Goal: Task Accomplishment & Management: Manage account settings

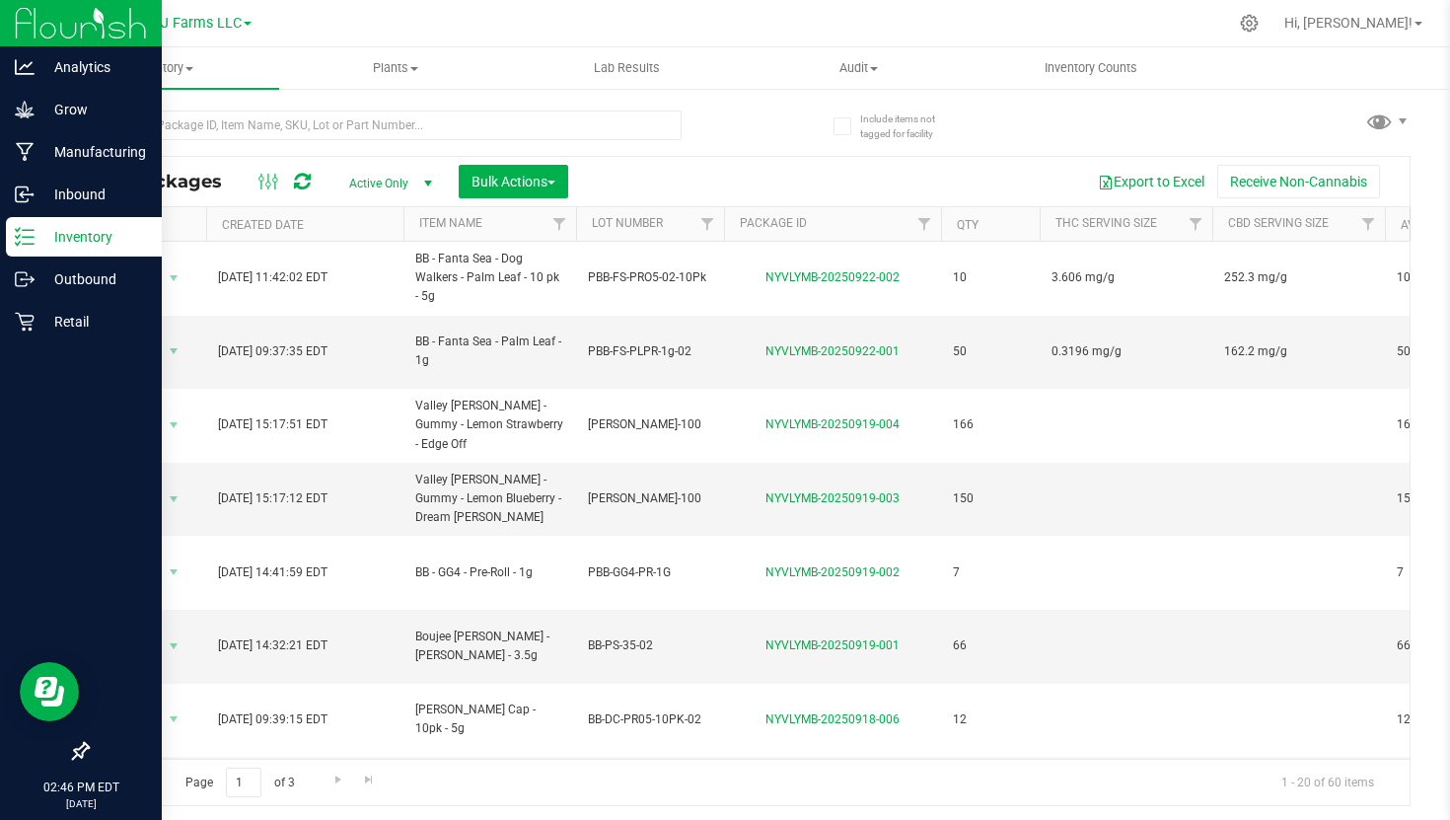
drag, startPoint x: 867, startPoint y: 183, endPoint x: 909, endPoint y: 183, distance: 41.4
click at [899, 183] on div "All Packages Active Only Active Only Lab Samples Locked All Bulk Actions Add to…" at bounding box center [749, 481] width 1324 height 650
click at [1259, 25] on icon at bounding box center [1249, 23] width 19 height 19
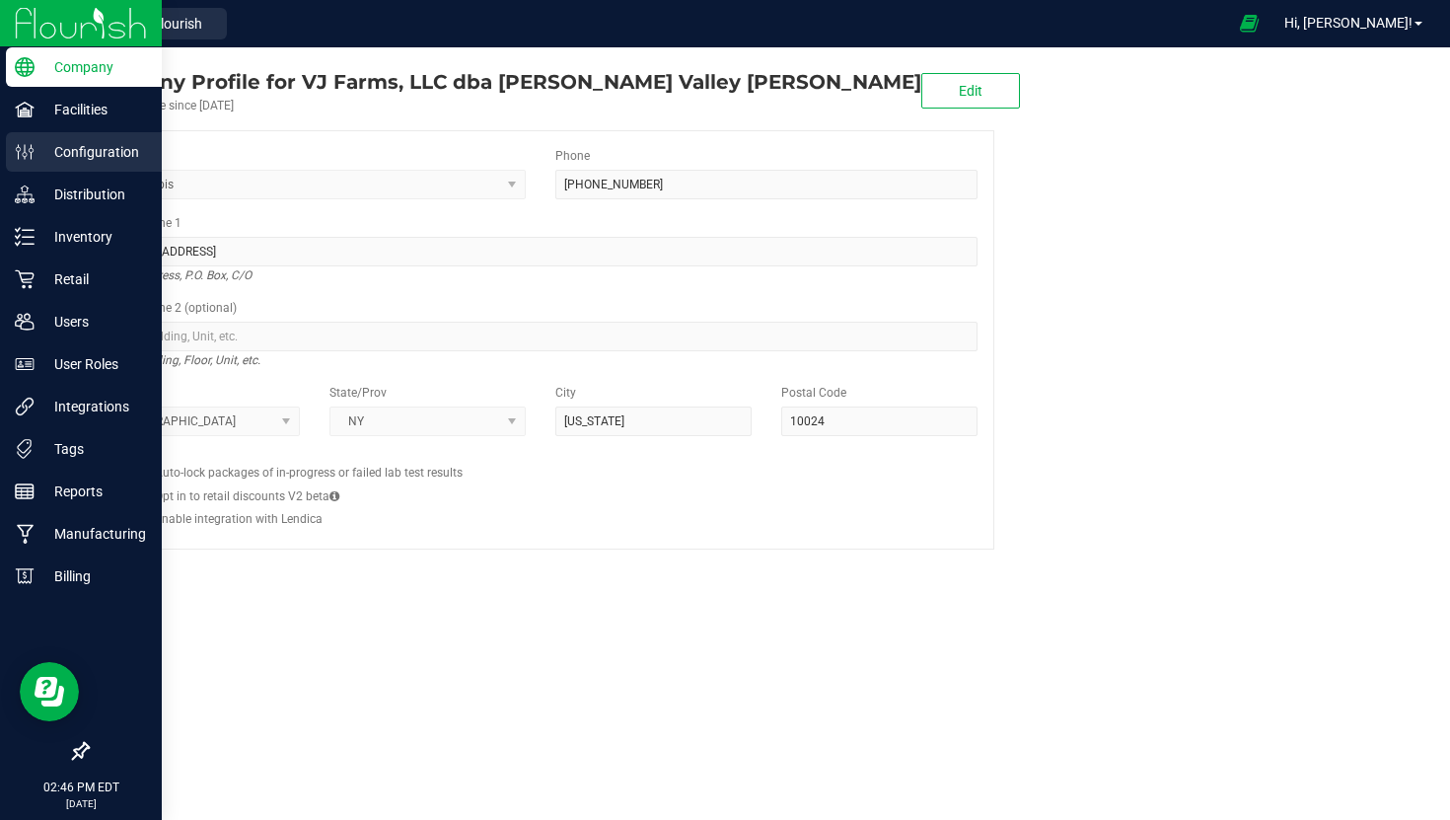
click at [98, 161] on p "Configuration" at bounding box center [94, 152] width 118 height 24
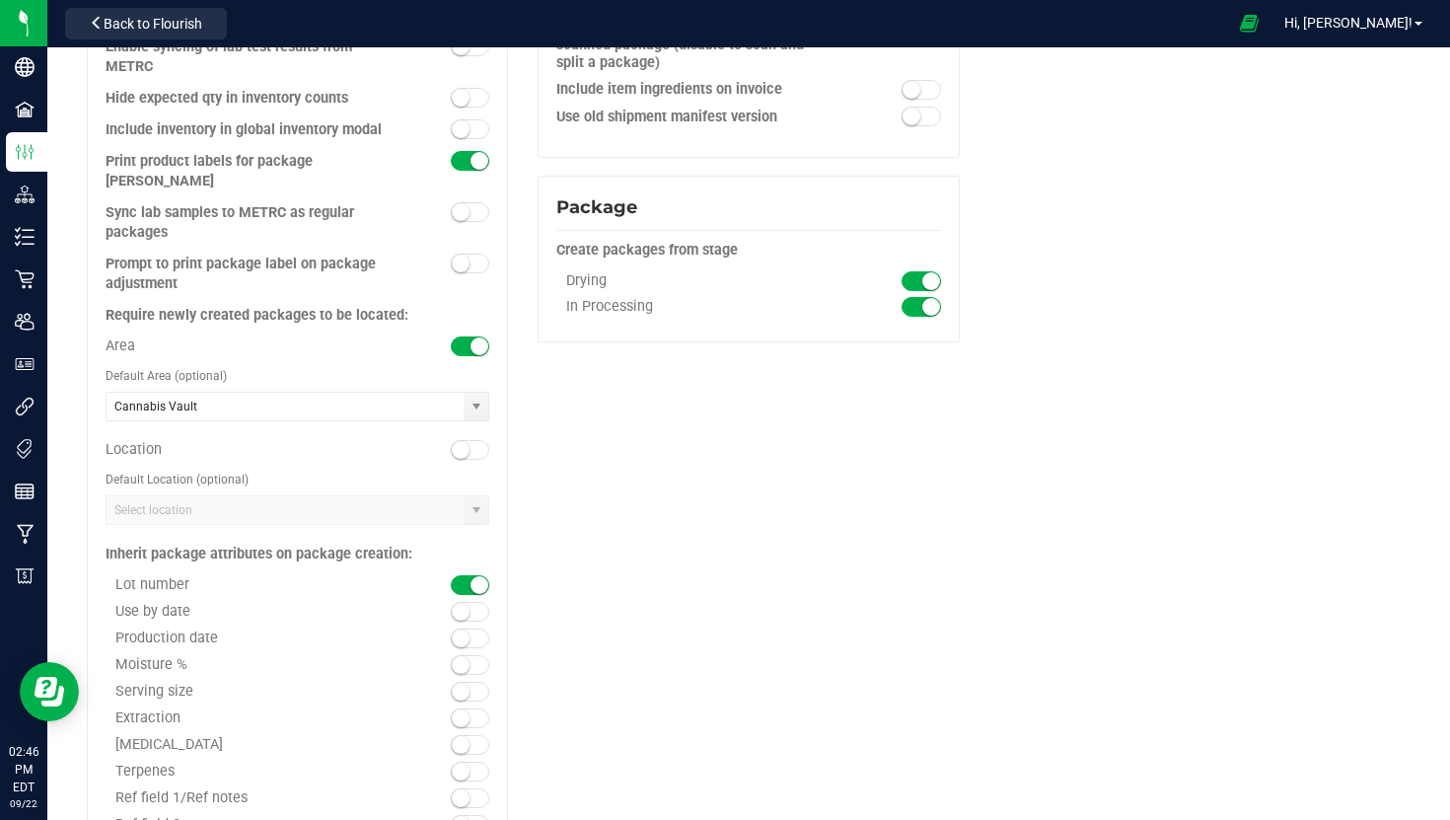
scroll to position [2089, 0]
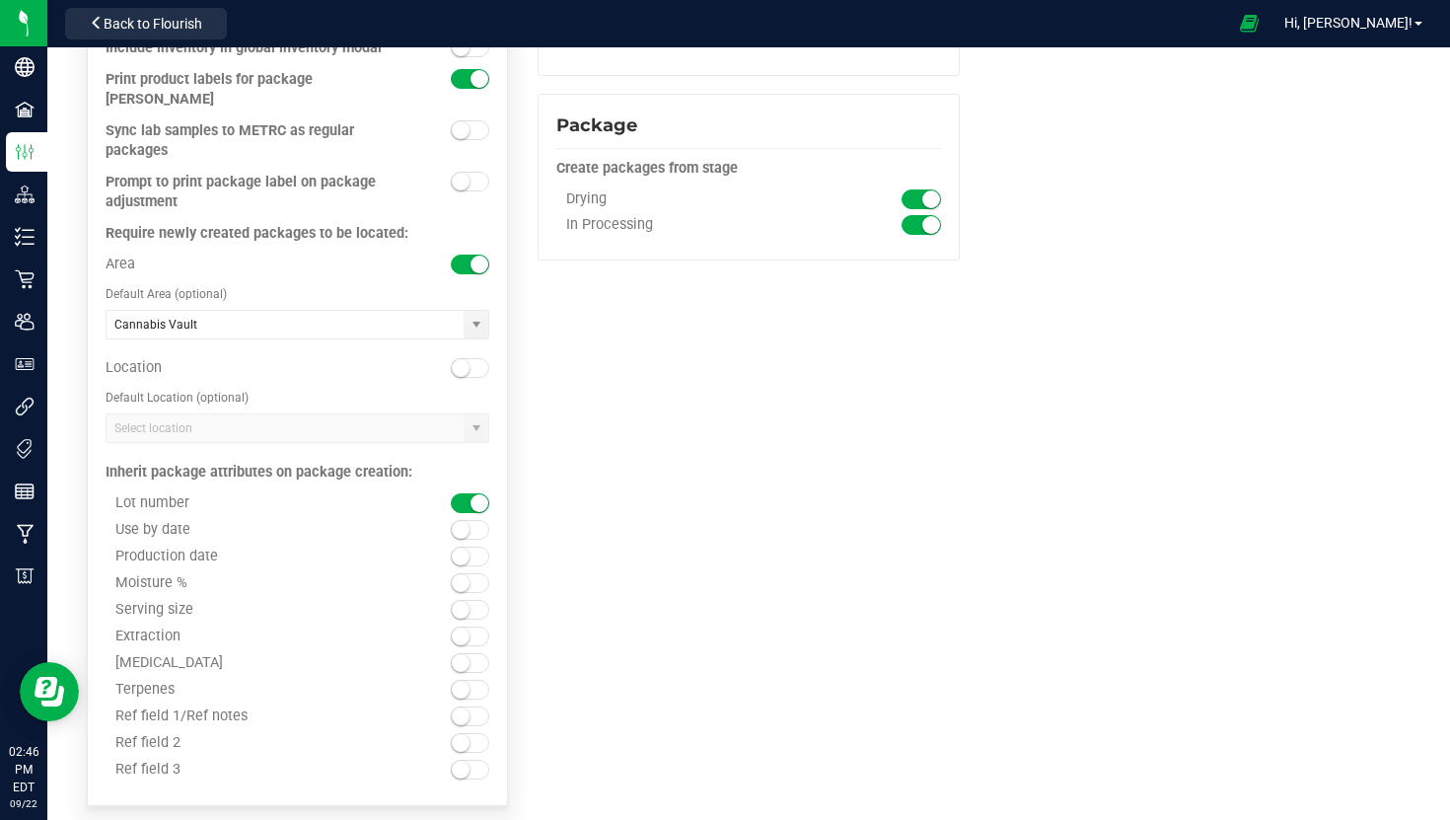
click at [459, 707] on small at bounding box center [461, 716] width 18 height 18
click at [464, 734] on small at bounding box center [461, 743] width 18 height 18
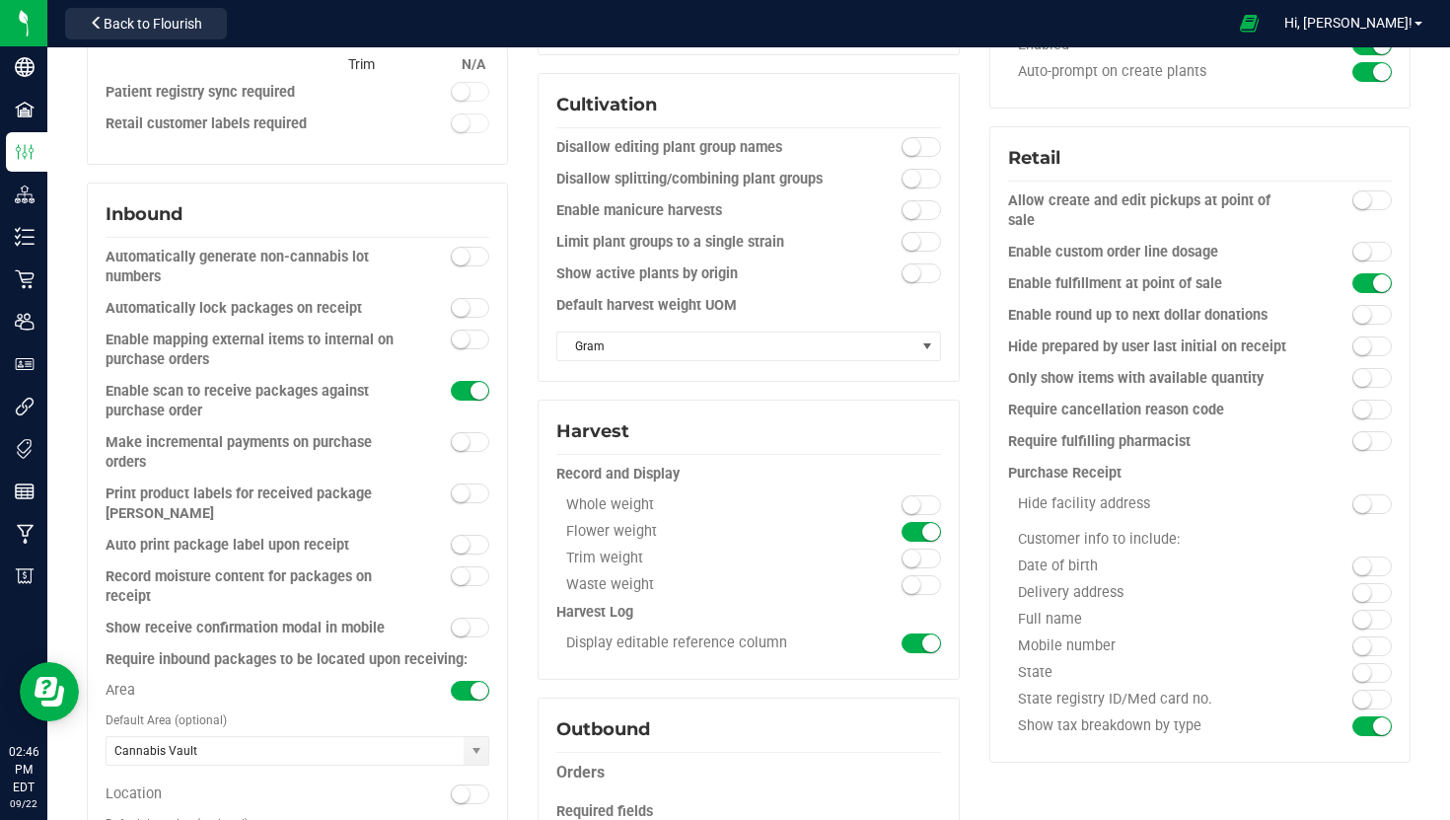
scroll to position [0, 0]
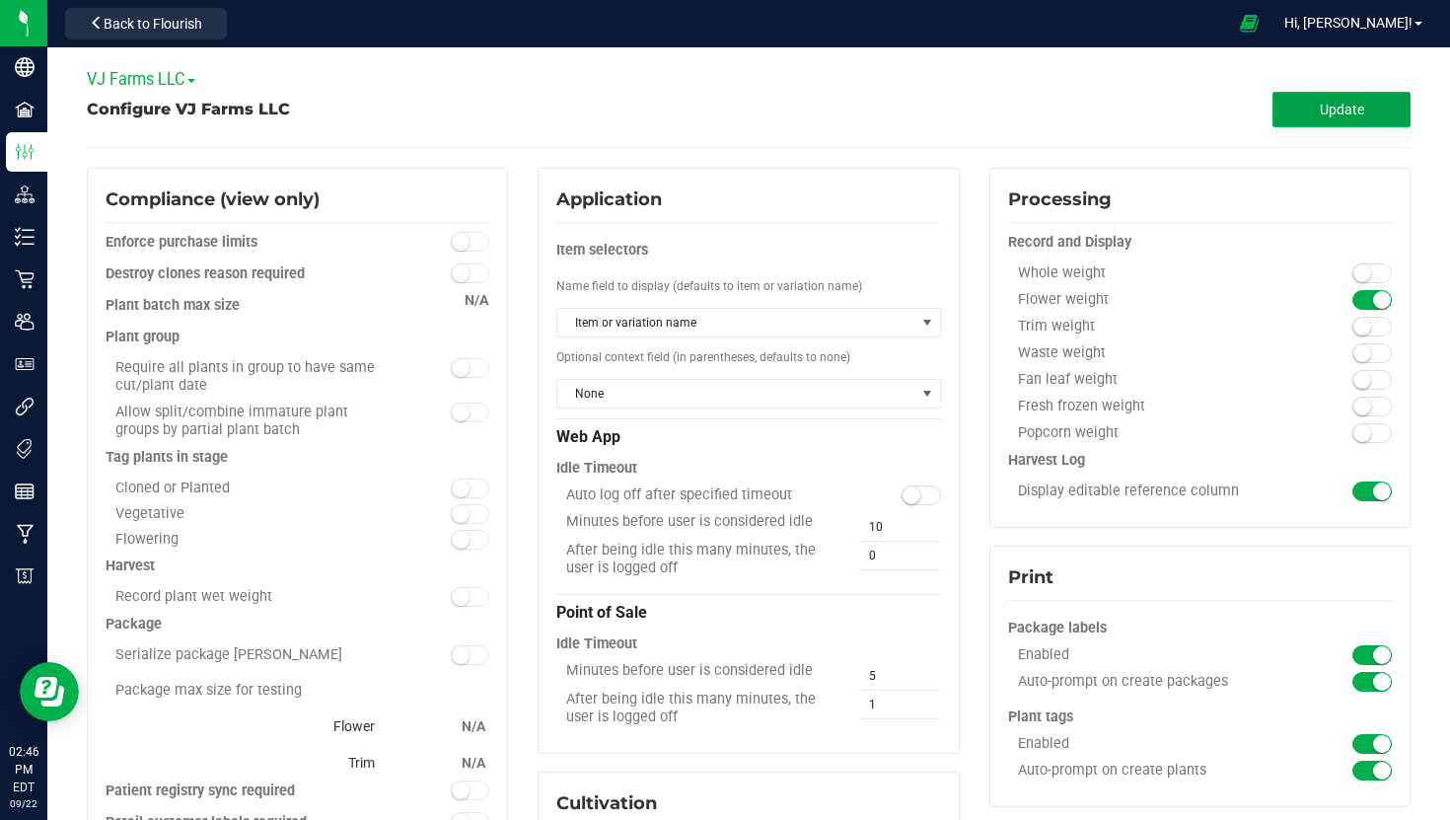
click at [1369, 113] on button "Update" at bounding box center [1342, 110] width 138 height 36
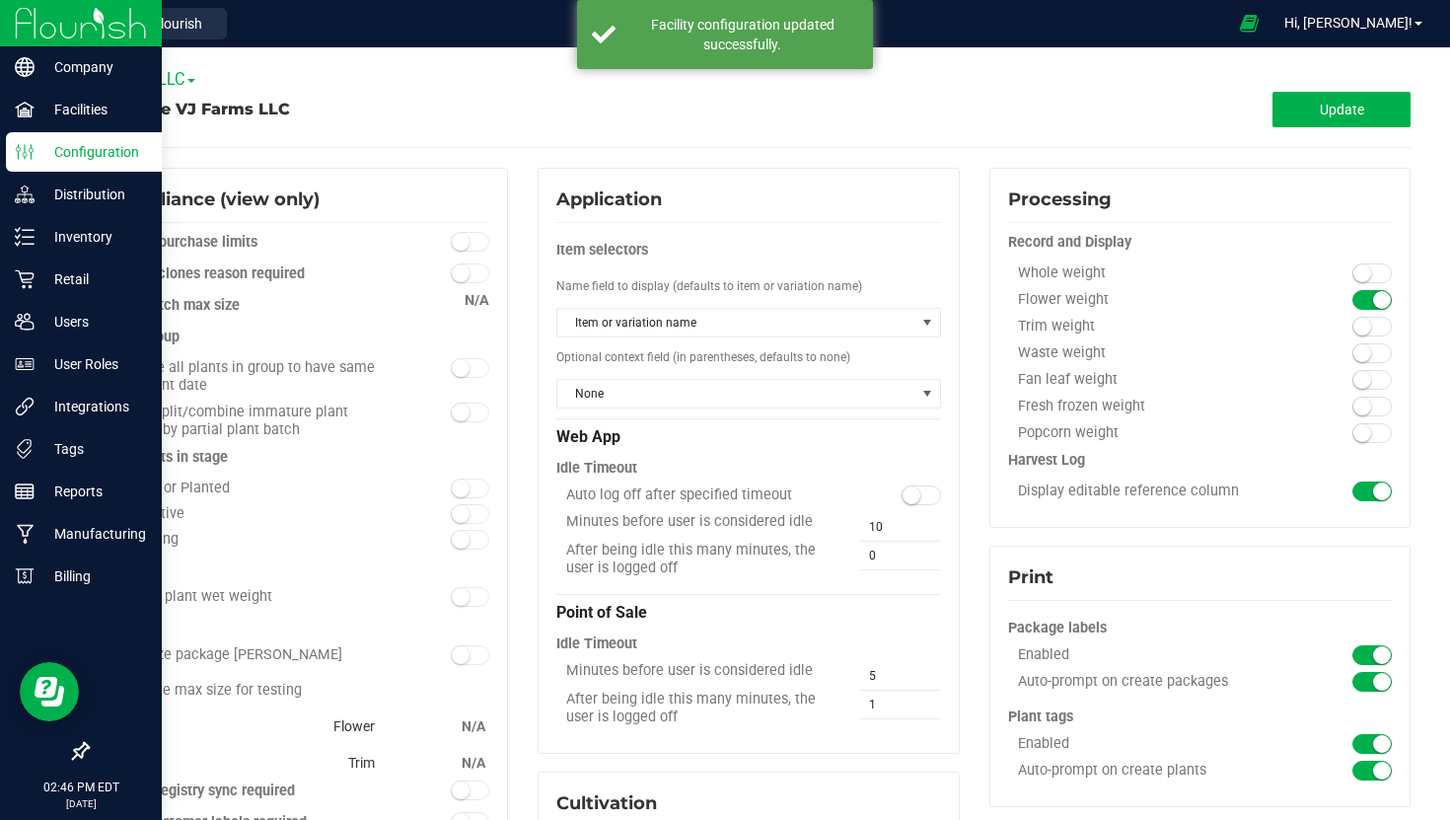
click at [16, 36] on img at bounding box center [81, 23] width 132 height 46
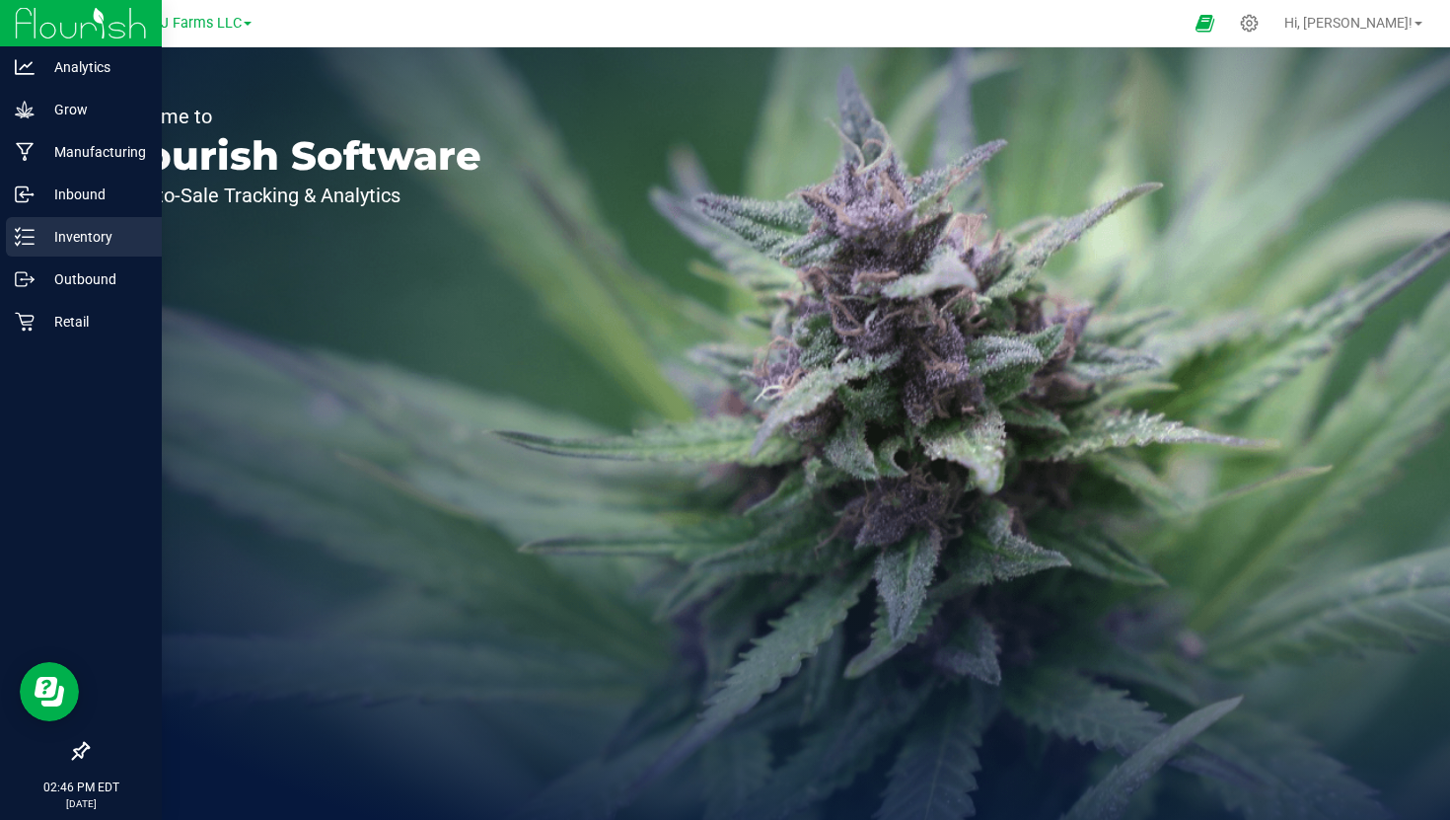
click at [37, 250] on div "Inventory" at bounding box center [84, 236] width 156 height 39
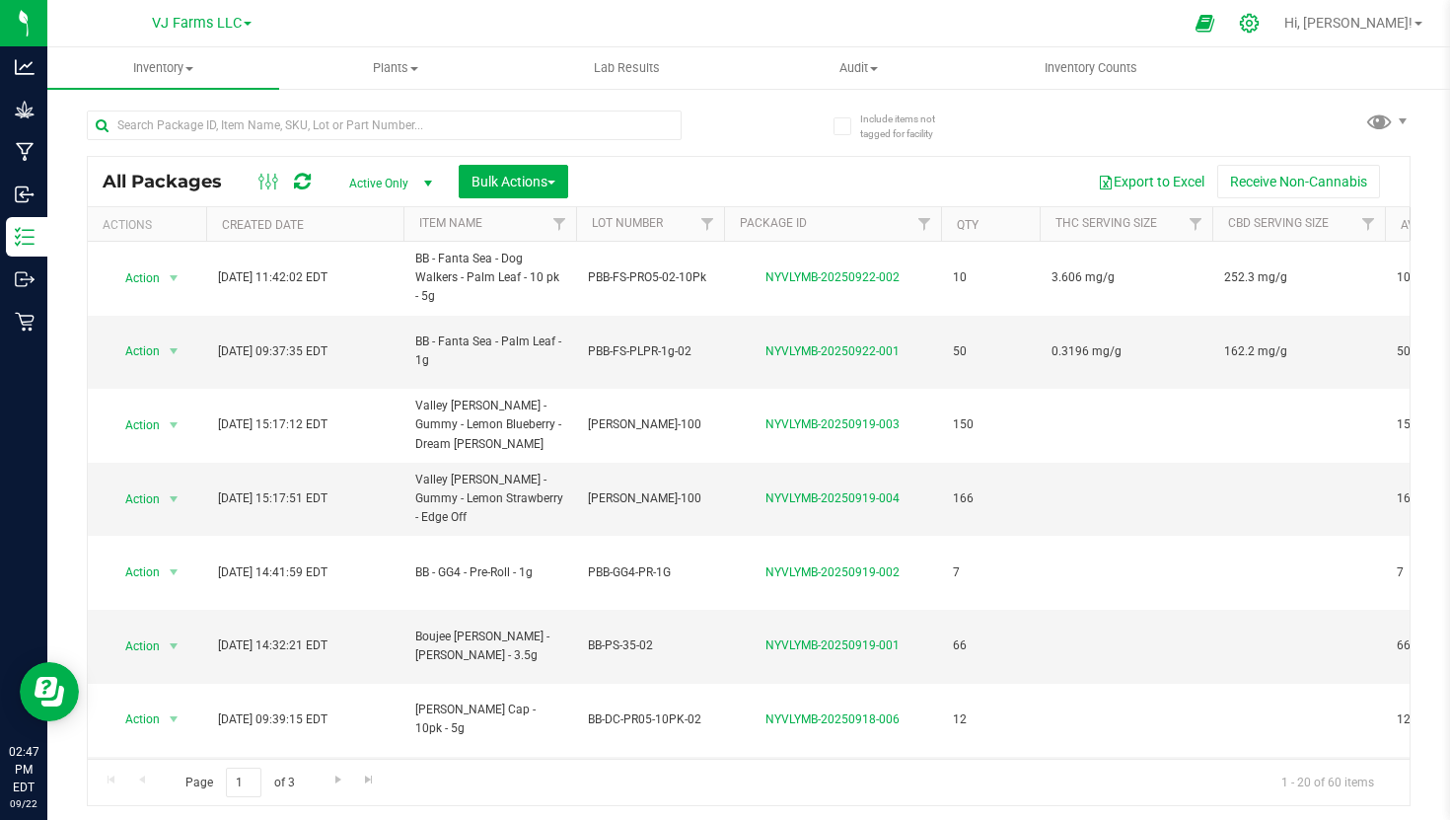
click at [1264, 15] on div at bounding box center [1250, 23] width 28 height 21
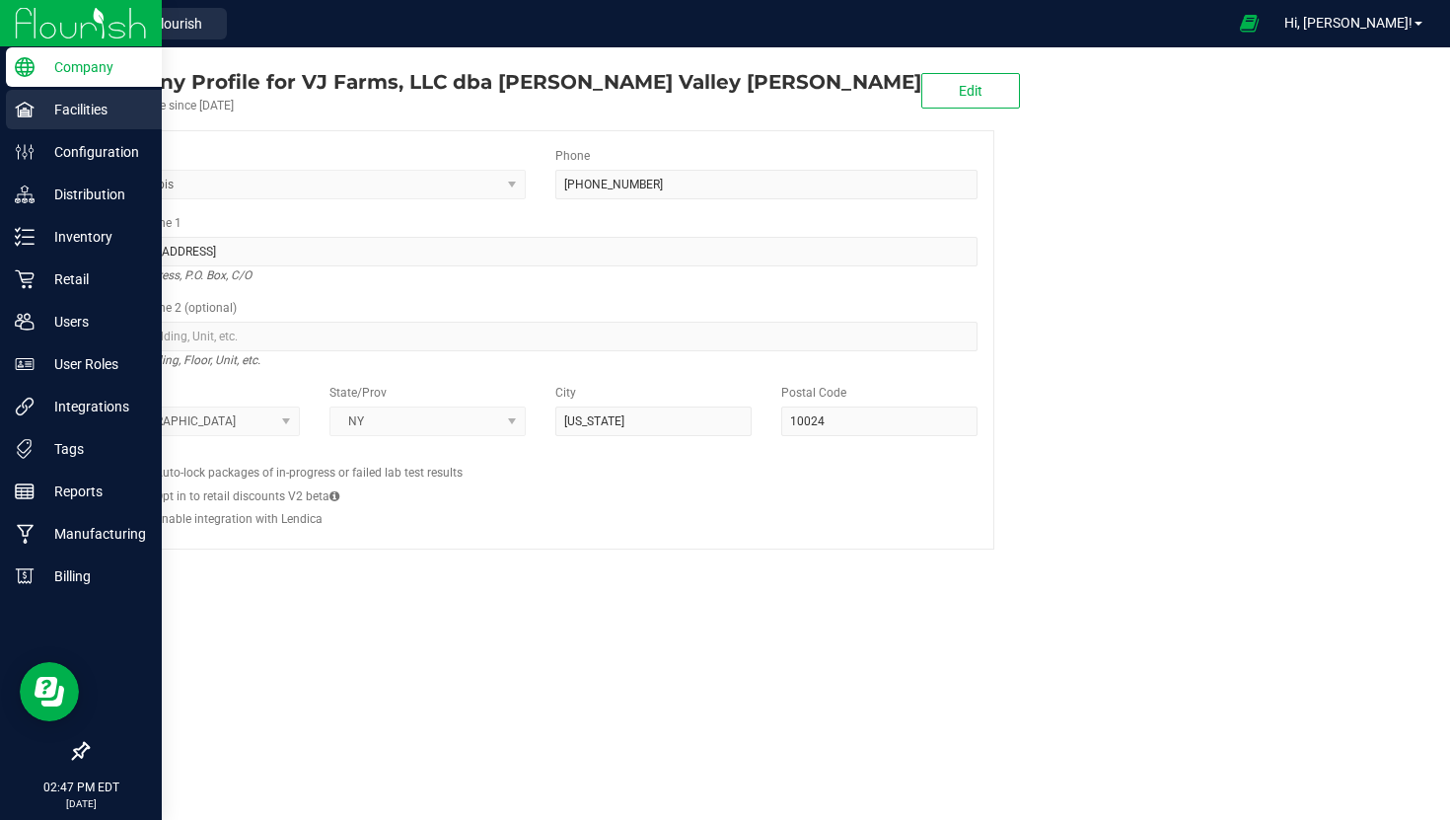
click at [113, 111] on p "Facilities" at bounding box center [94, 110] width 118 height 24
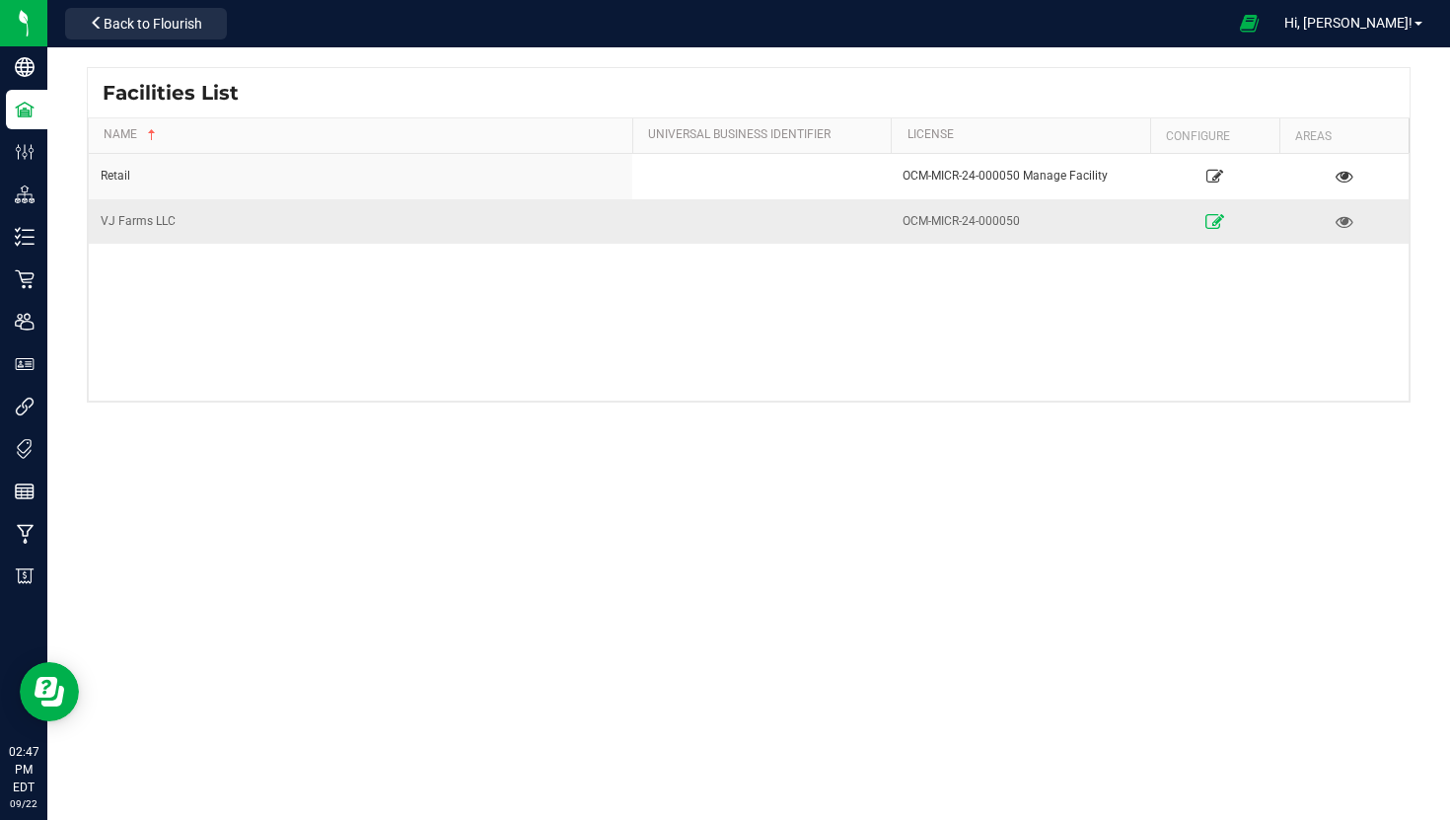
click at [1218, 216] on icon at bounding box center [1215, 221] width 19 height 14
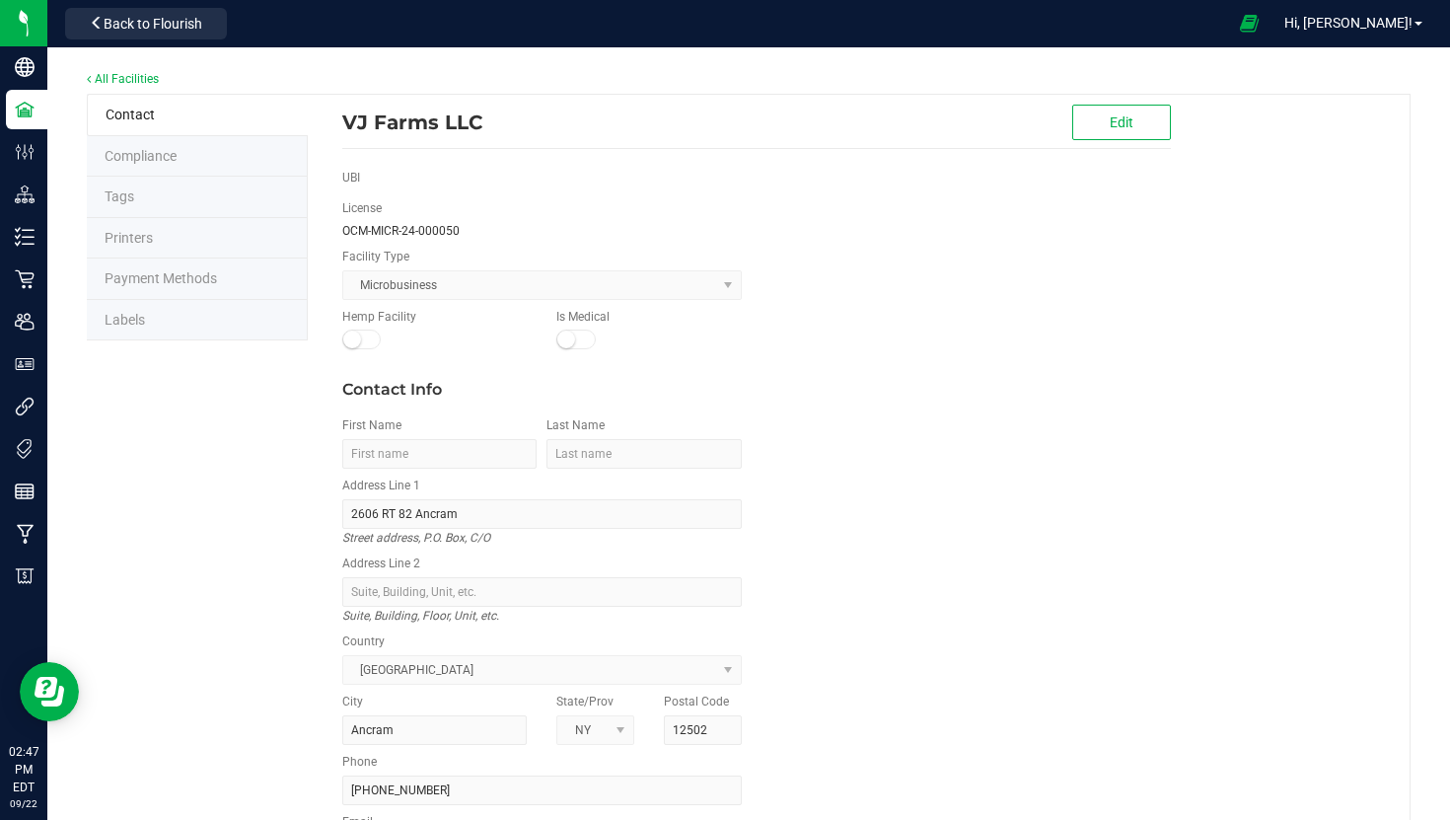
click at [133, 327] on li "Labels" at bounding box center [197, 320] width 221 height 41
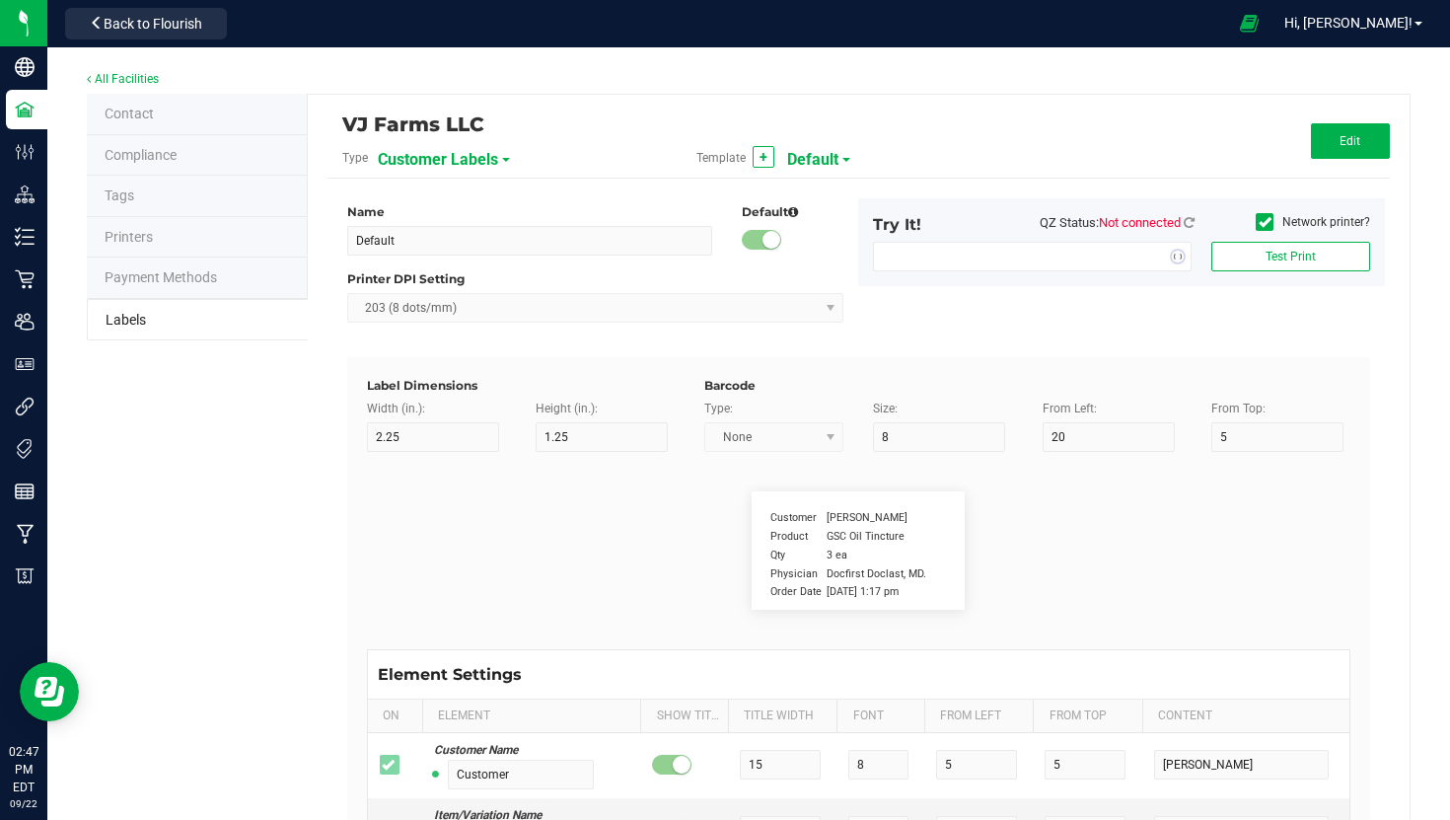
click at [493, 157] on span "Customer Labels" at bounding box center [438, 160] width 120 height 34
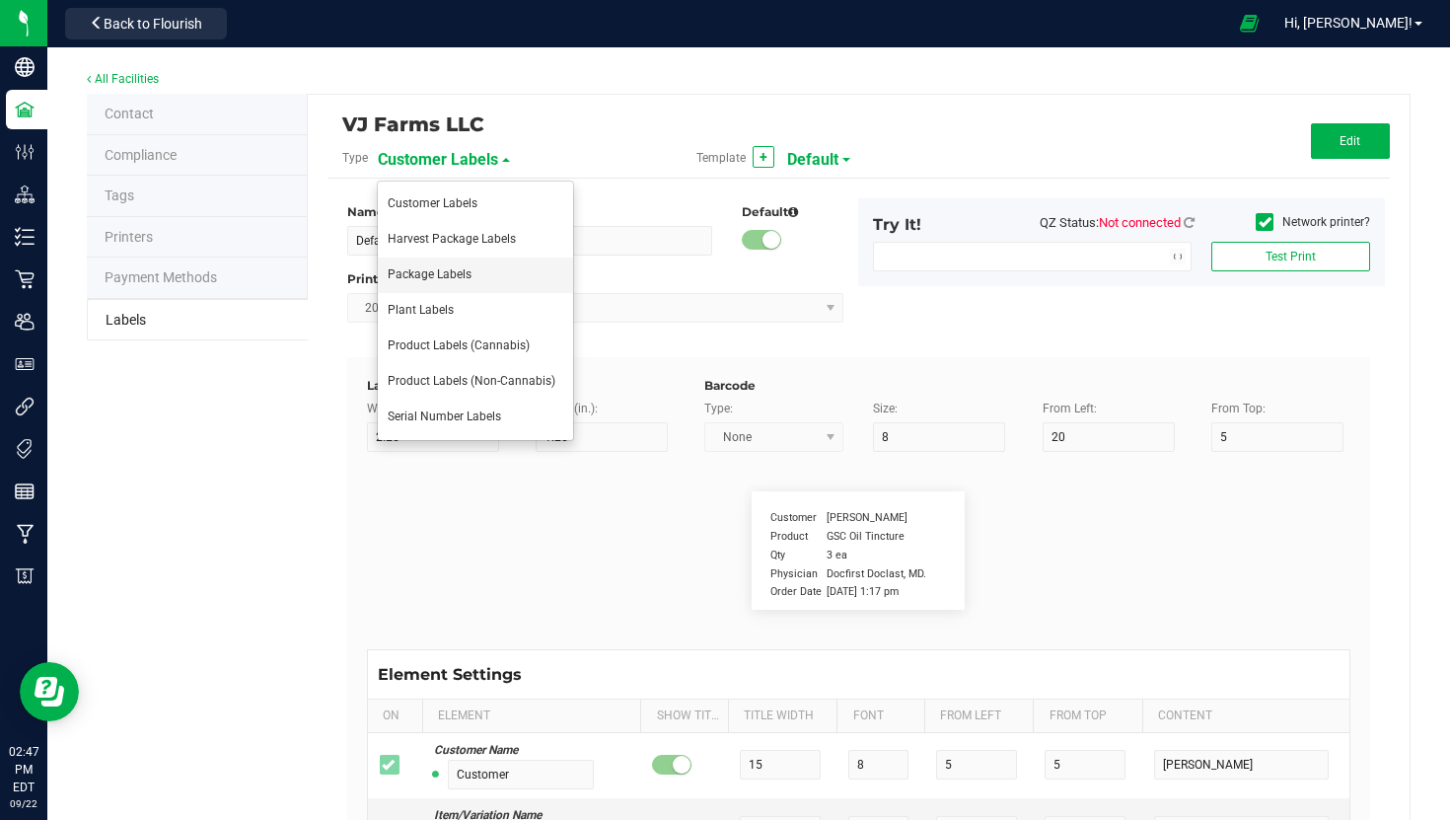
click at [456, 276] on span "Package Labels" at bounding box center [430, 274] width 84 height 14
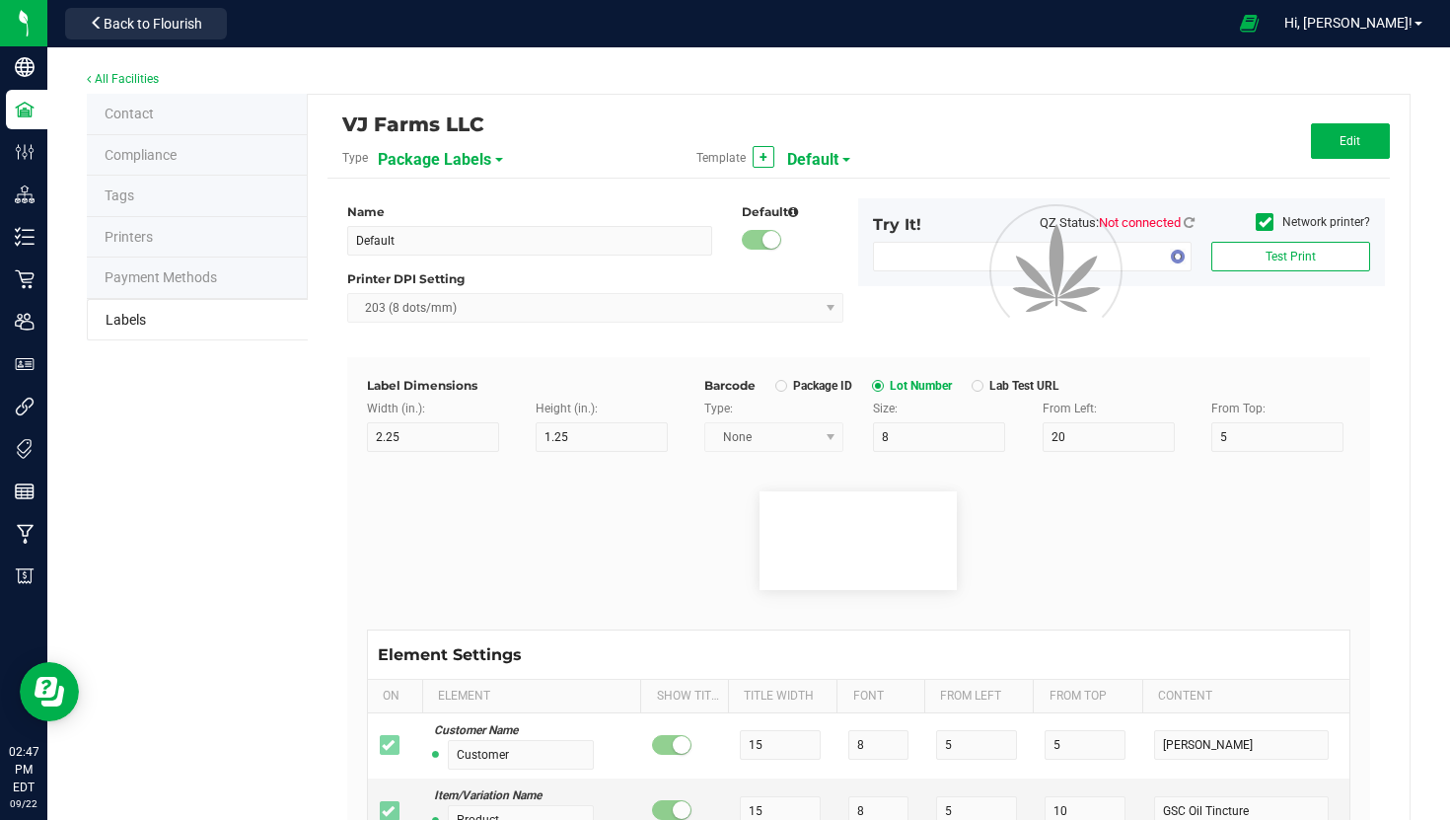
type input "Small Regulatory"
type input "1.2"
type input "0.85"
type input "6"
type input "2"
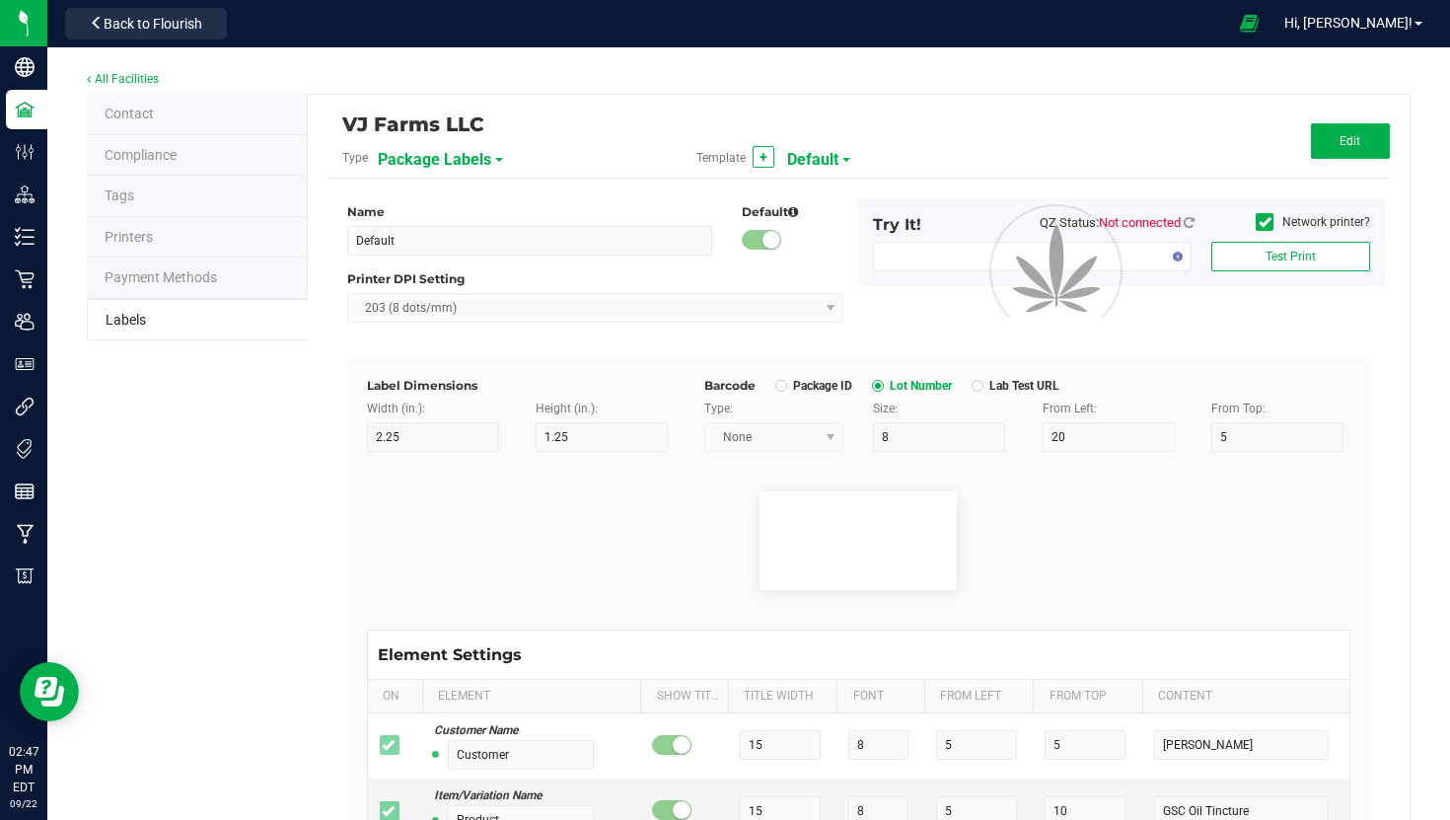
type input "19"
type input "1"
type input "6"
type input "4"
type input "4.5"
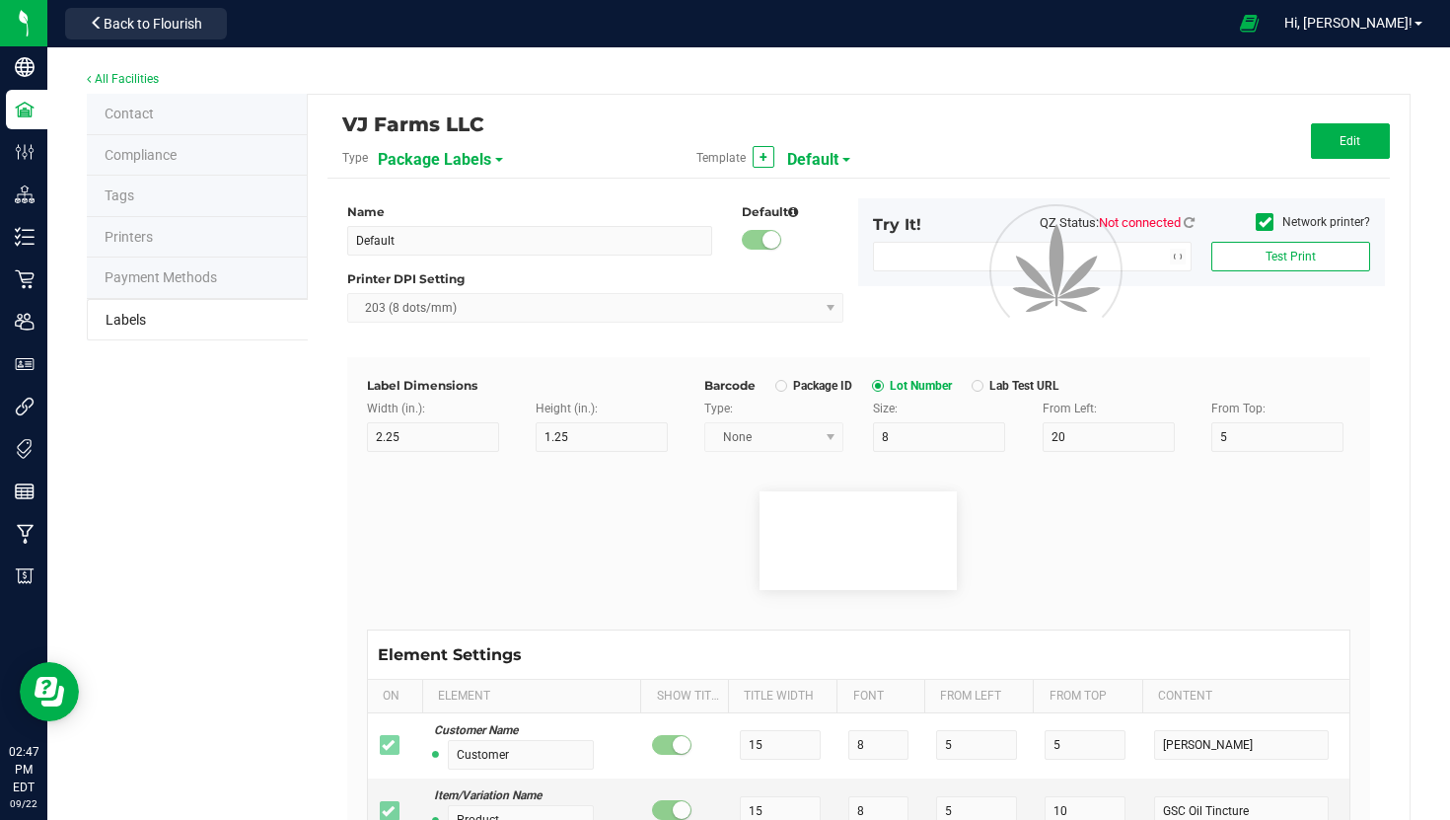
type input "BBB-DDC-PR00-10PK-0000"
type input "Exp/Use By"
type input "13"
type input "6"
type input "13.5"
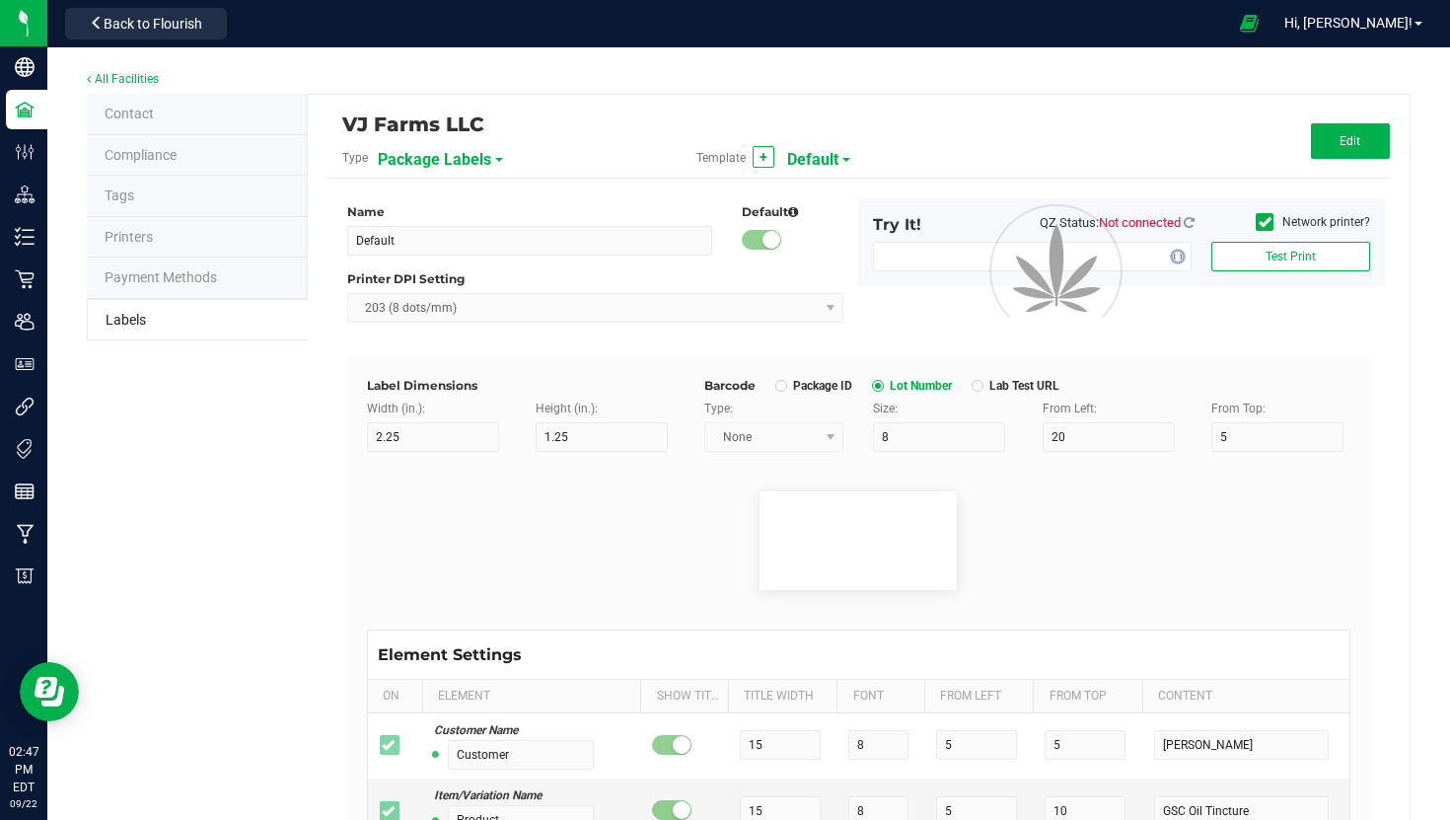
type input "4/20/2023"
type input "THC %"
type input "7"
type input "6"
type input "7.5"
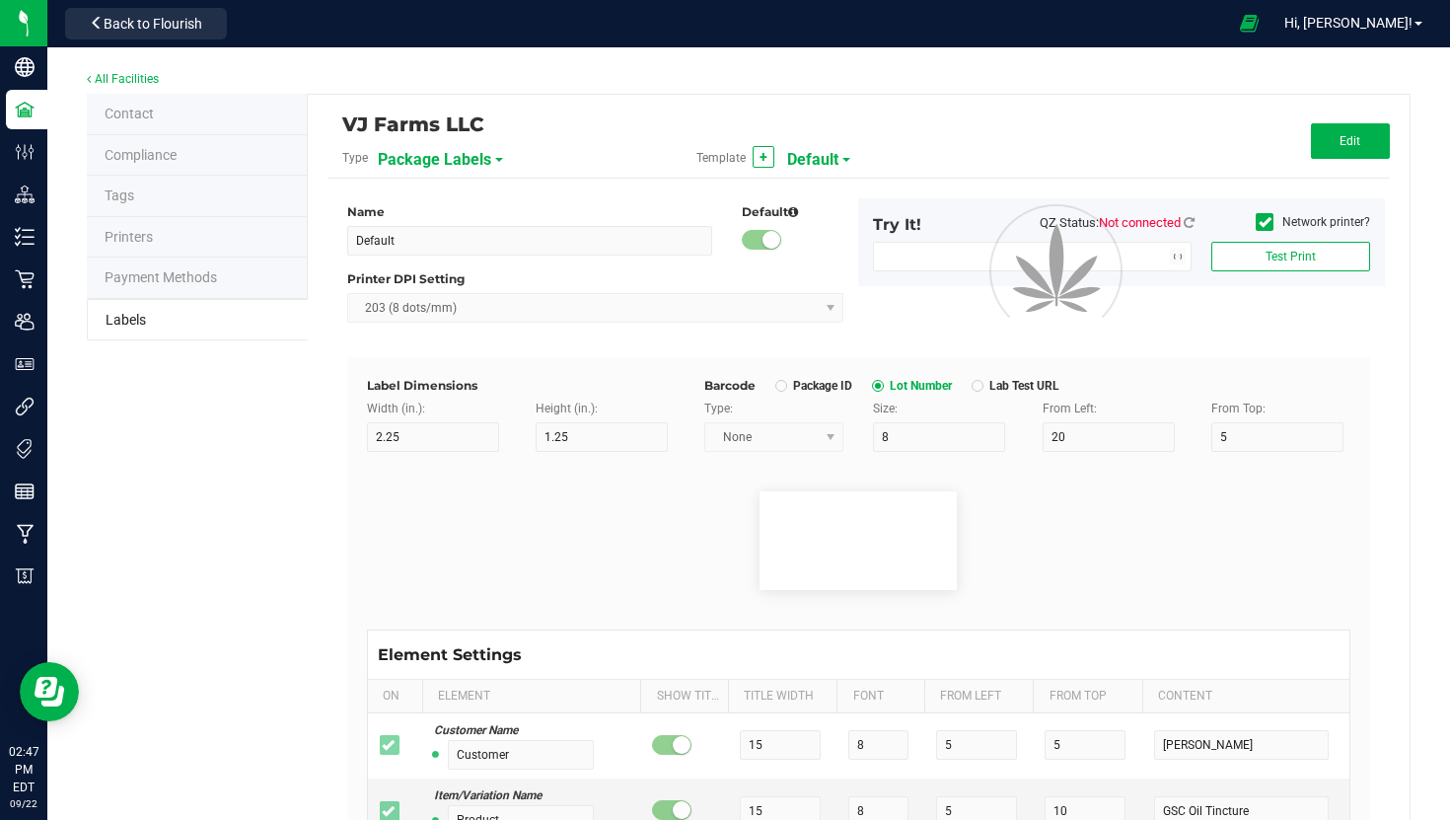
type input "28.03"
type input "CBD %"
type input "7"
type input "6"
type input "10.5"
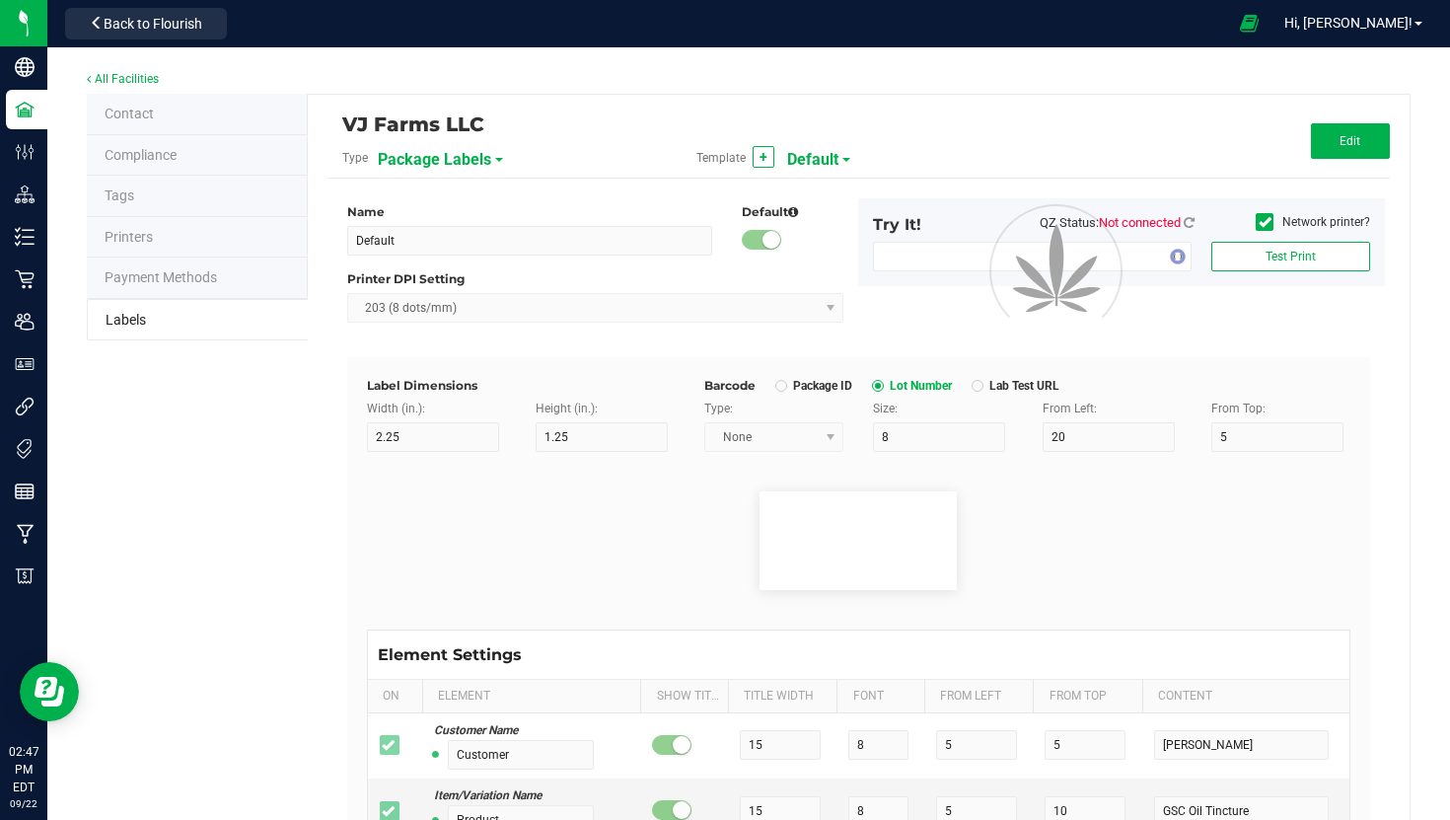
type input "27.43"
type input "Serving Size"
type input "11"
type input "6"
type input "19"
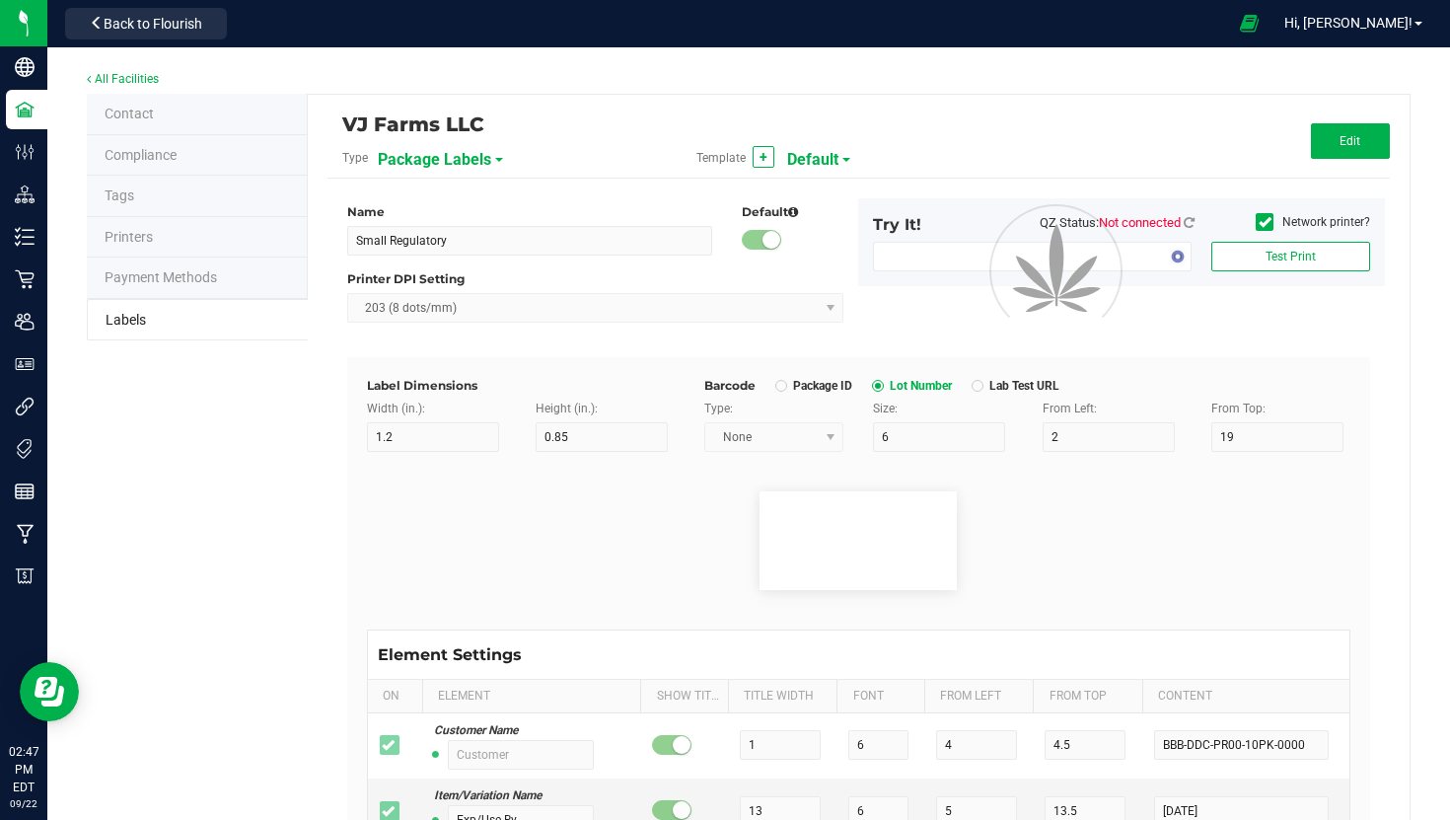
type input "7.5"
type input "0000 mg/pk"
type input "Ref Field 2"
type input "25"
type input "6"
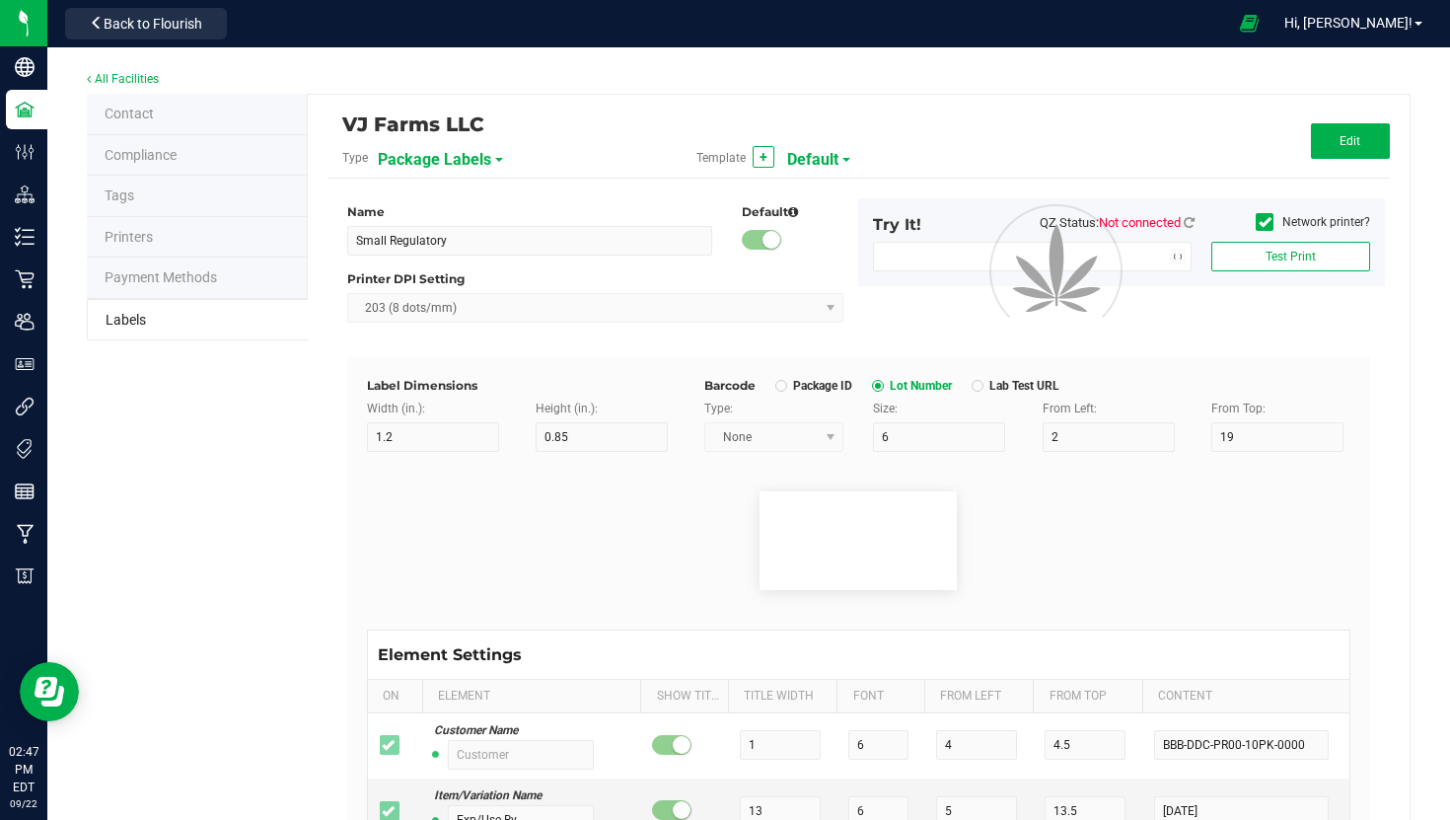
type input "19"
type input "10.5"
type input "0000 mg/pk"
type input "Package ID"
type input "25"
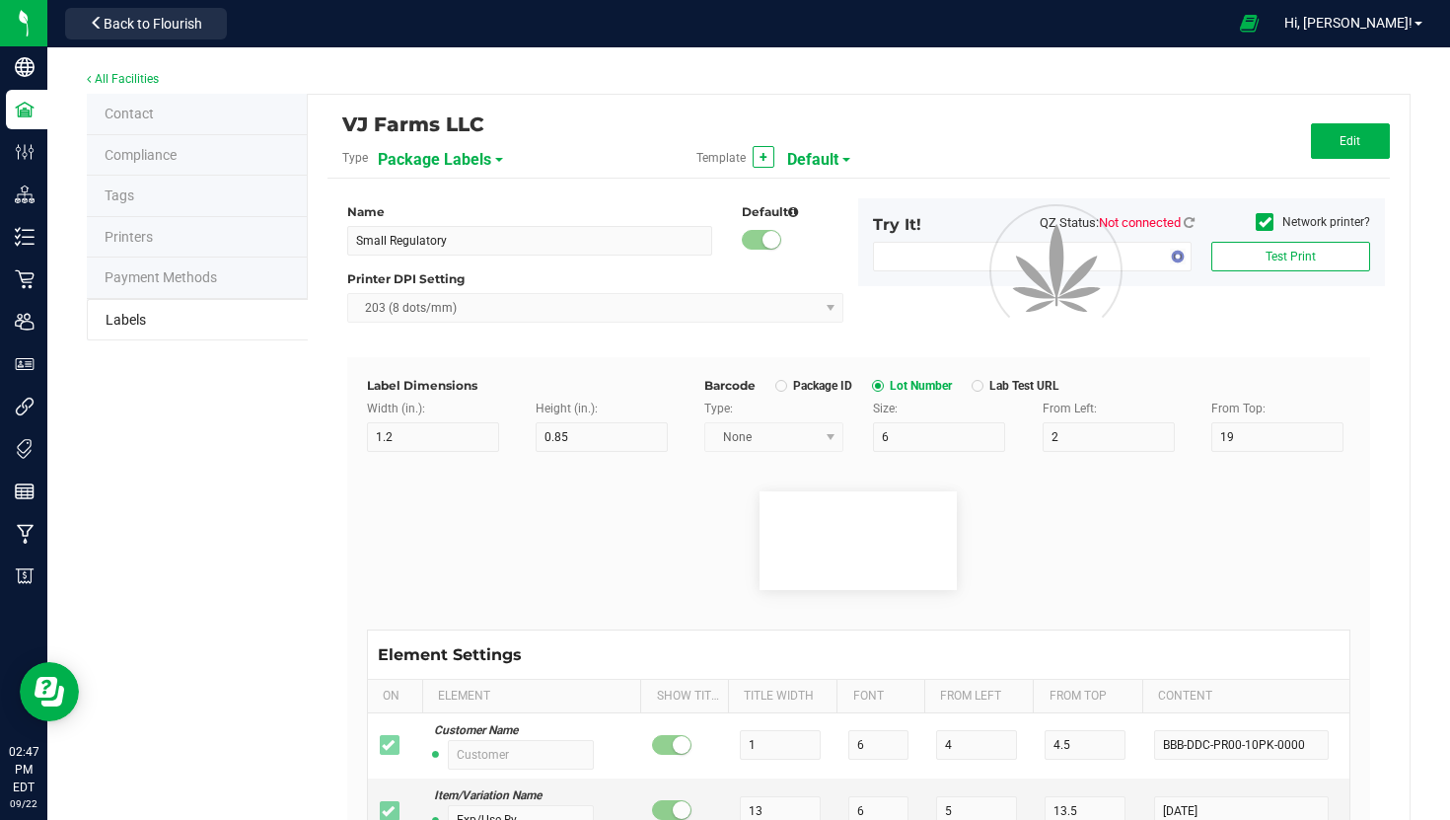
type input "10"
type input "5"
type input "CADMODS-20230420-096"
type input "SKU Name"
type input "25"
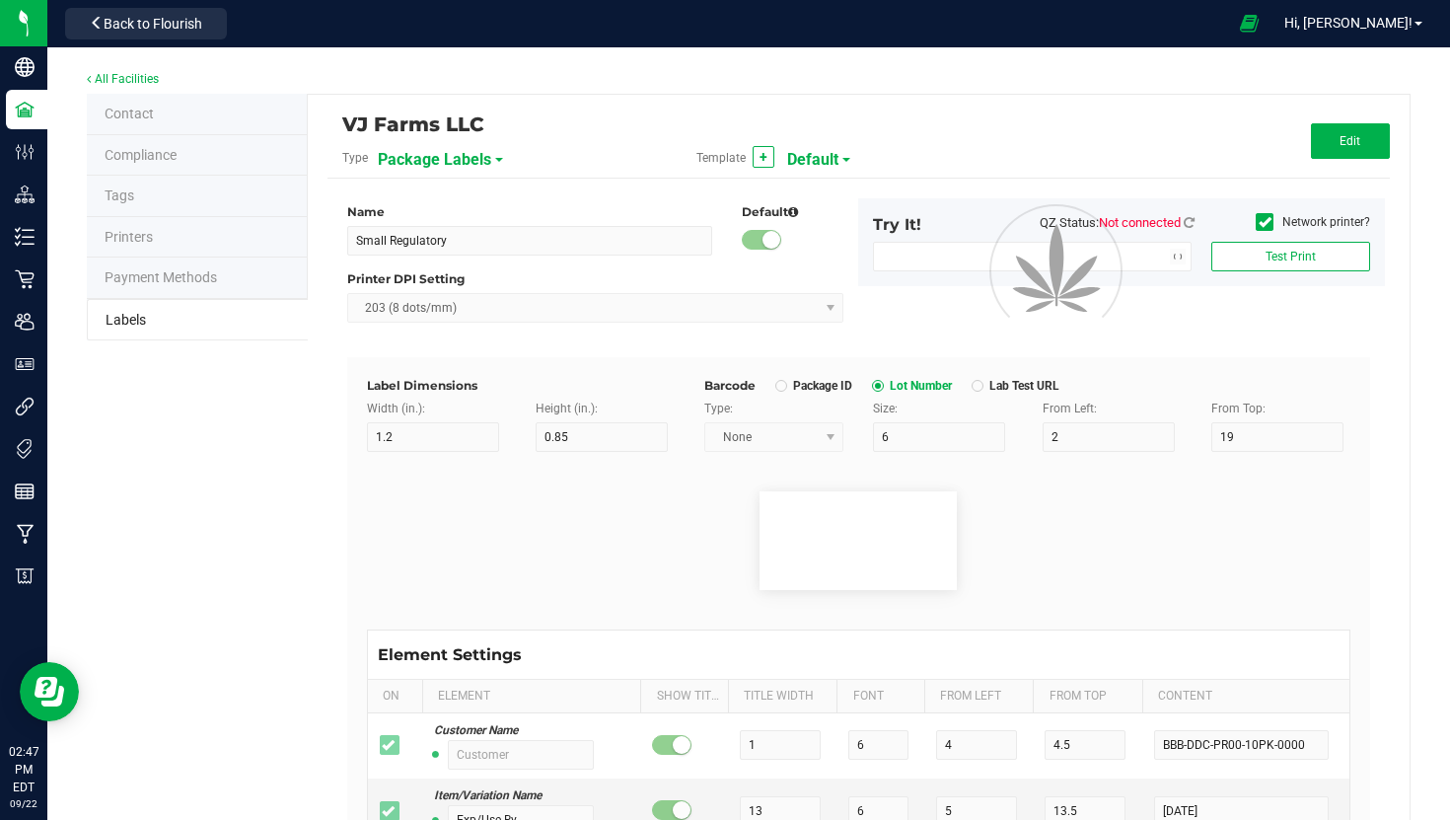
type input "10"
type input "Gelato Pen"
type input "Strain"
type input "25"
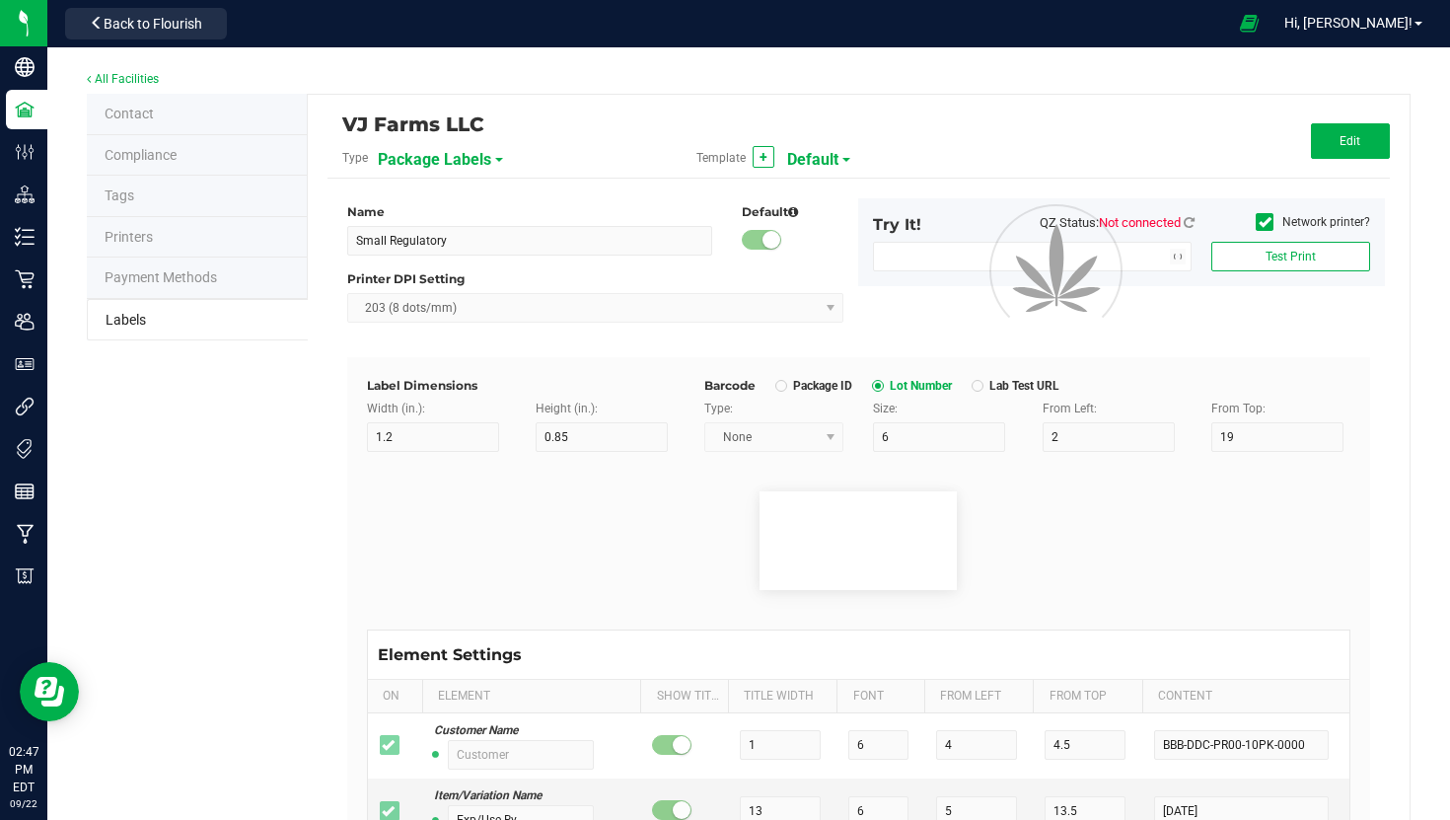
type input "10"
type input "15"
type input "Gelato"
type input "Size"
type input "25"
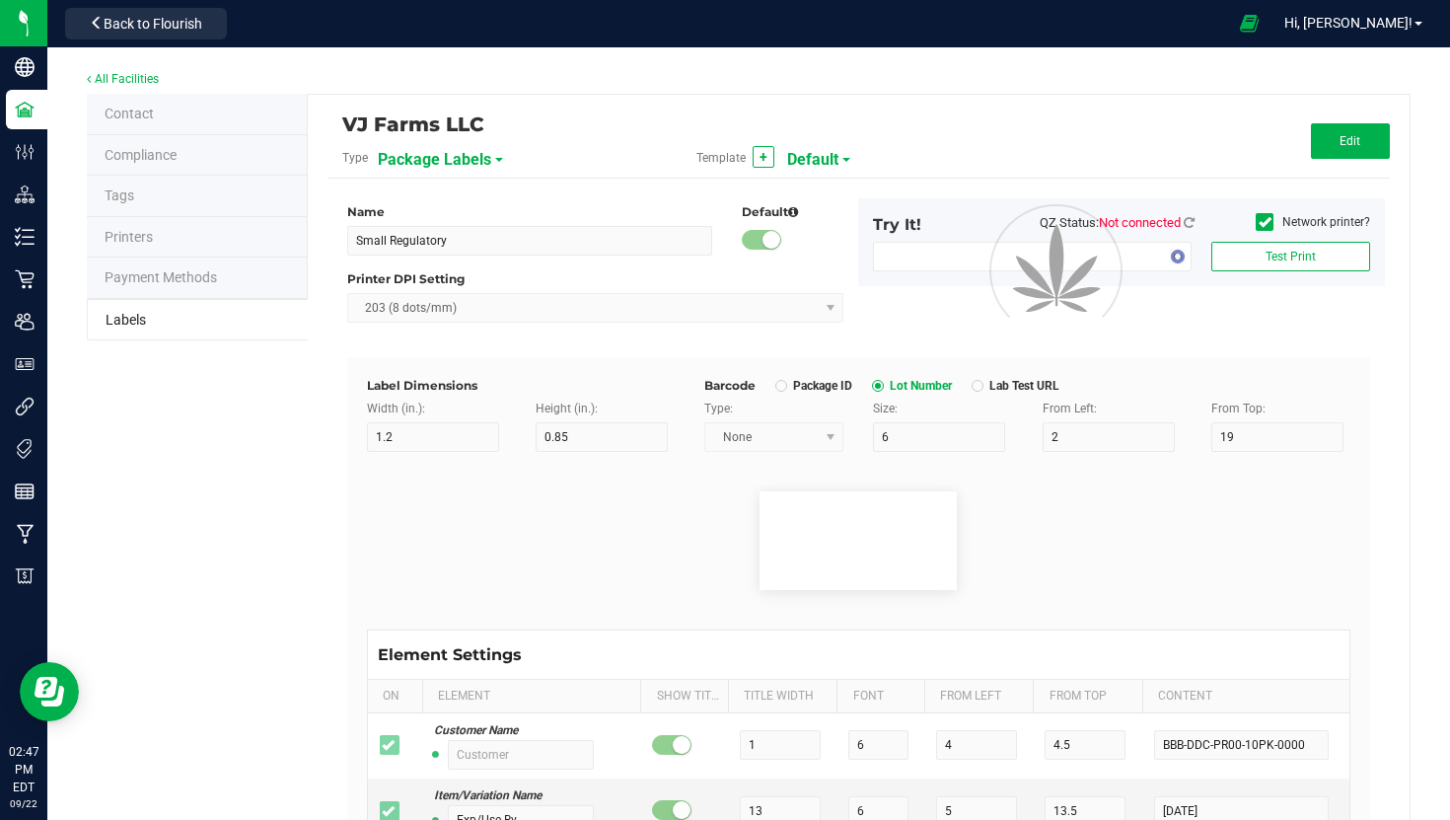
type input "10"
type input "20"
type input "44 ea"
type input "Package Date"
type input "25"
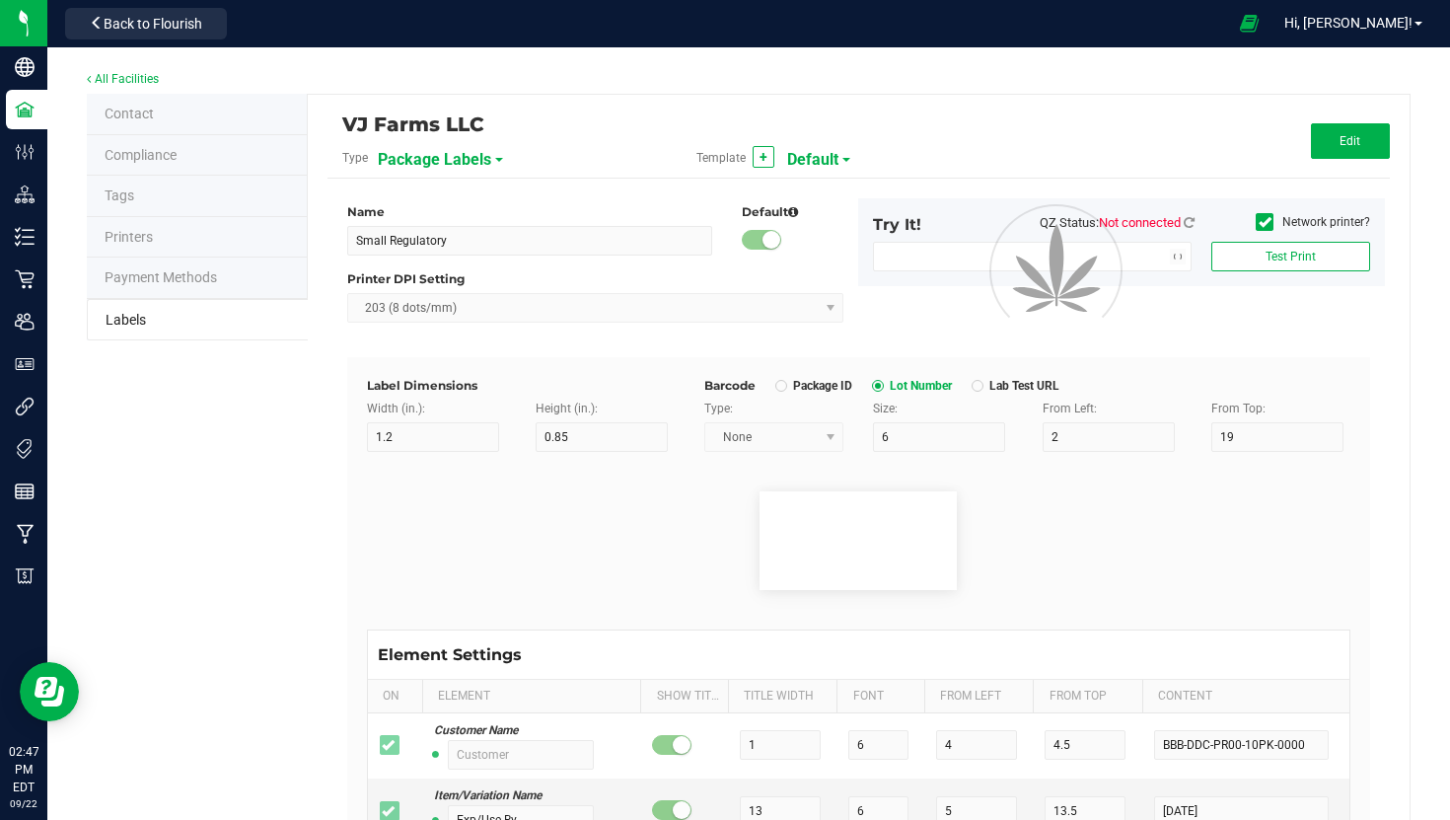
type input "10"
type input "25"
type input "4/20/2023 10:14pm"
type input "SKU"
type input "25"
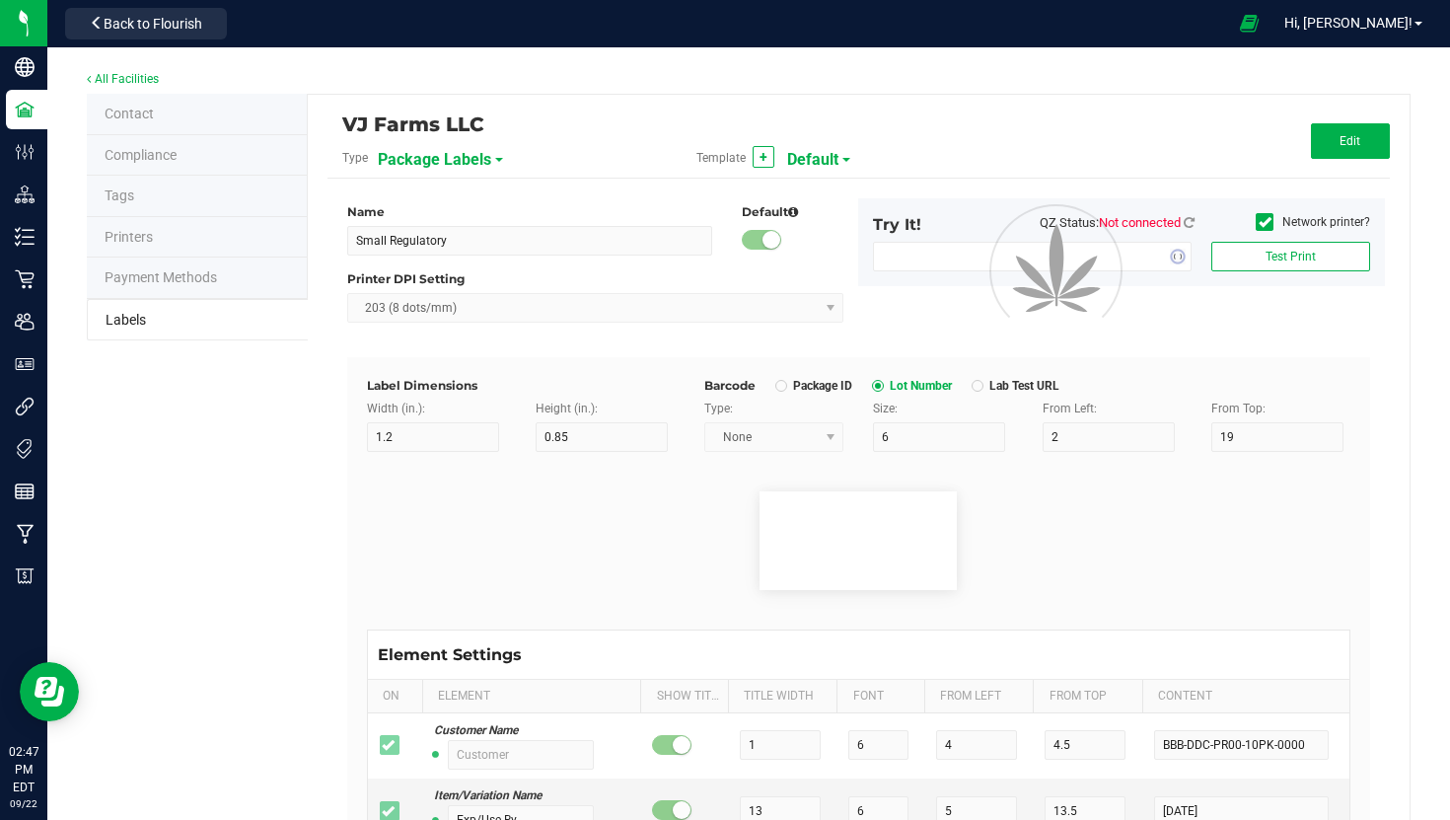
type input "10"
type input "42P017"
type input "Ref Field 3"
type input "25"
type input "10"
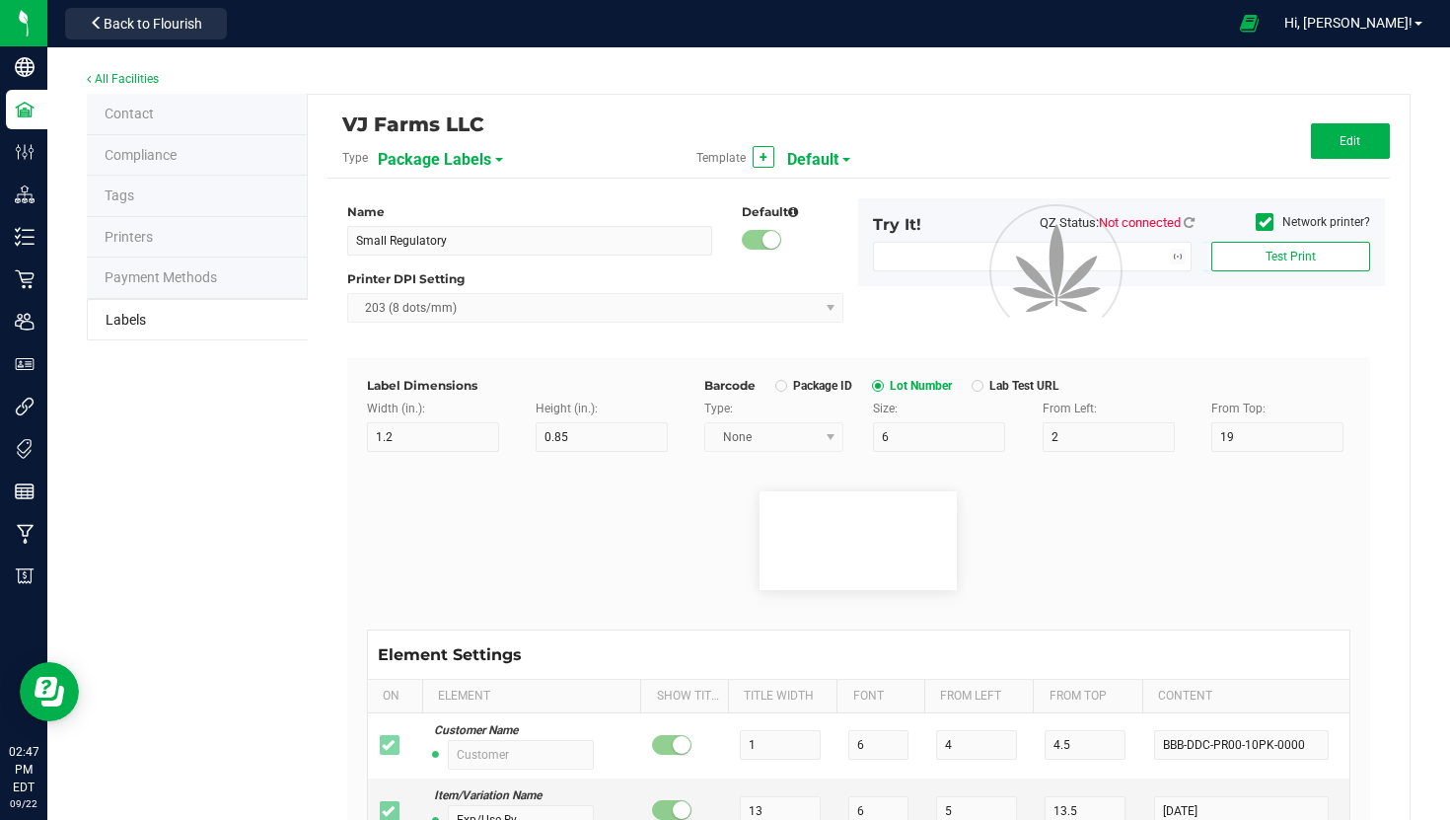
type input "35"
type input "Ref Field 3 Value"
type input "Item Ref Field 1"
type input "25"
type input "10"
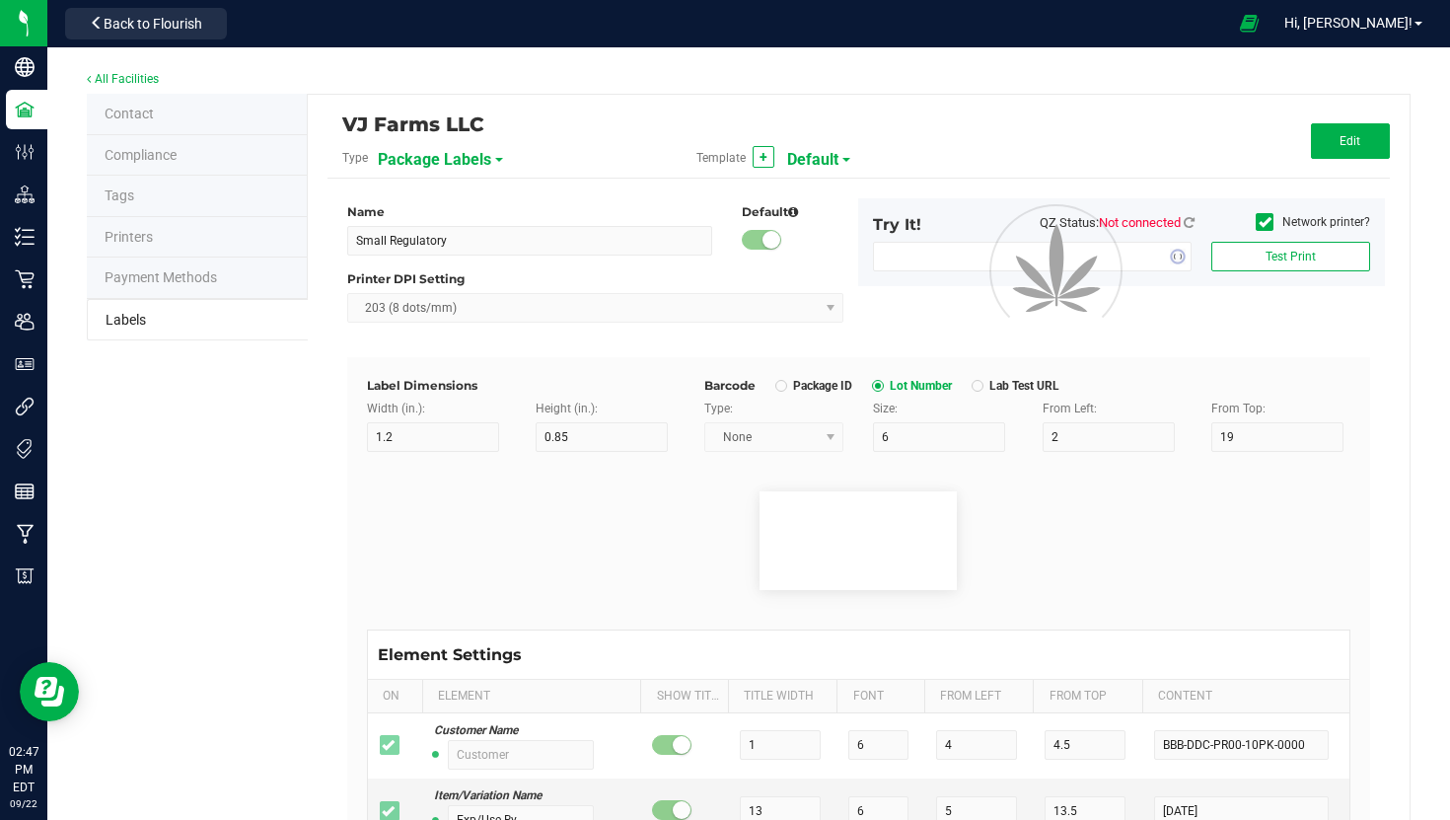
type input "35"
type input "Item Ref Field 1 Value"
type input "Item Ref Field 2"
type input "25"
type input "10"
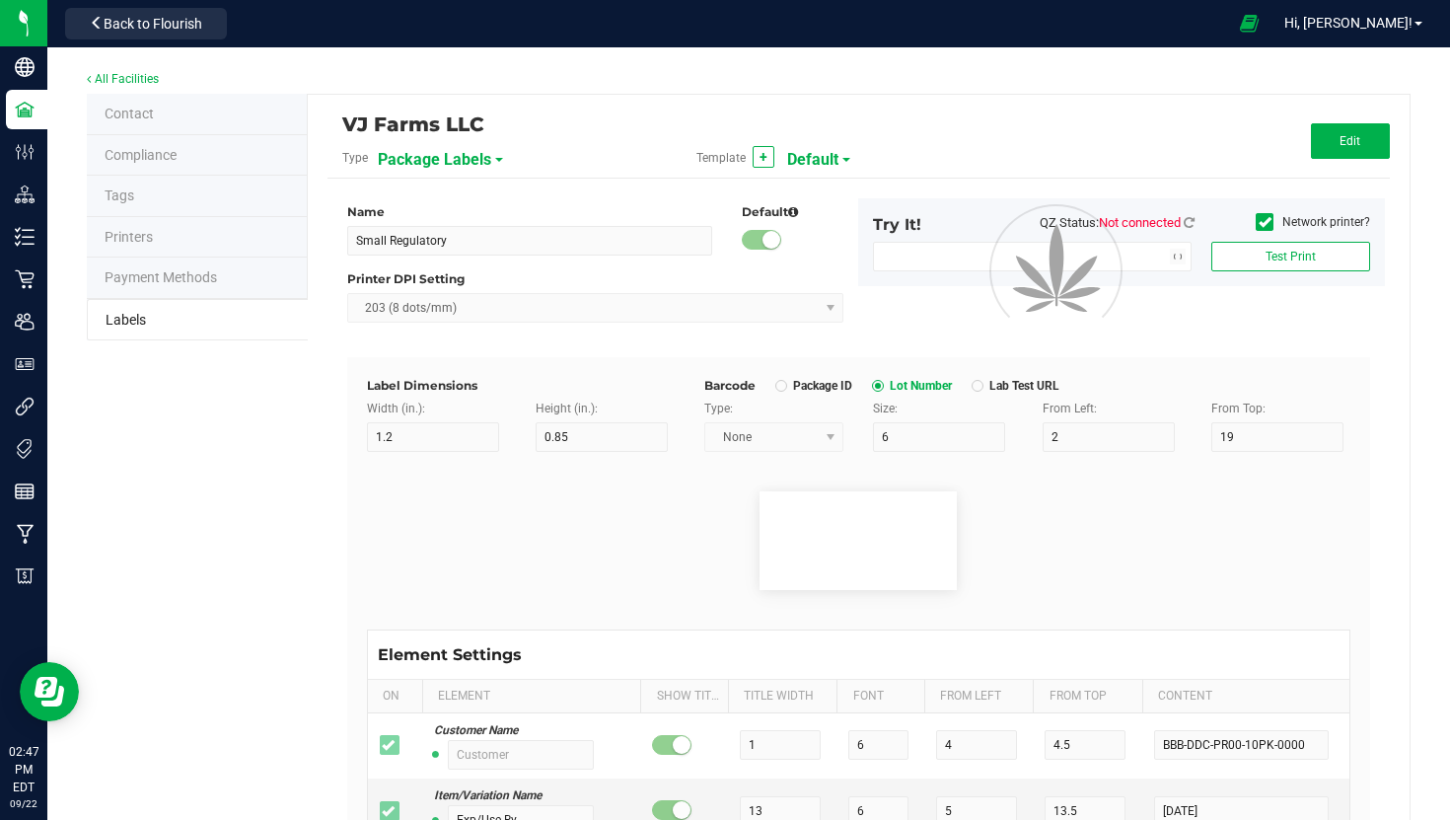
type input "35"
type input "Item Ref Field 2 Value"
type input "Item Ref Field 3"
type input "25"
type input "10"
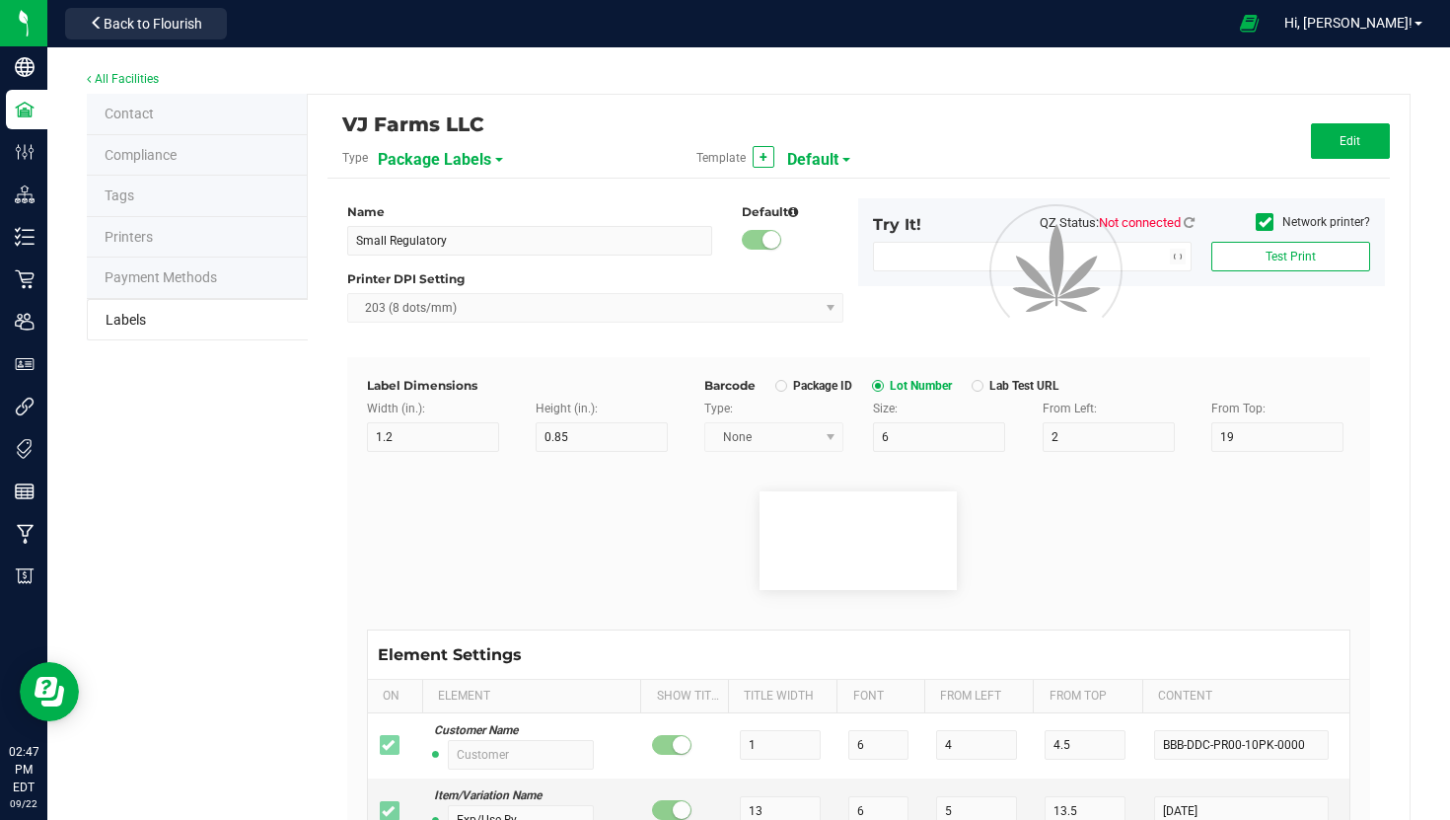
type input "35"
type input "Item Ref Field 3 Value"
type input "Item Ref Field 4"
type input "25"
type input "10"
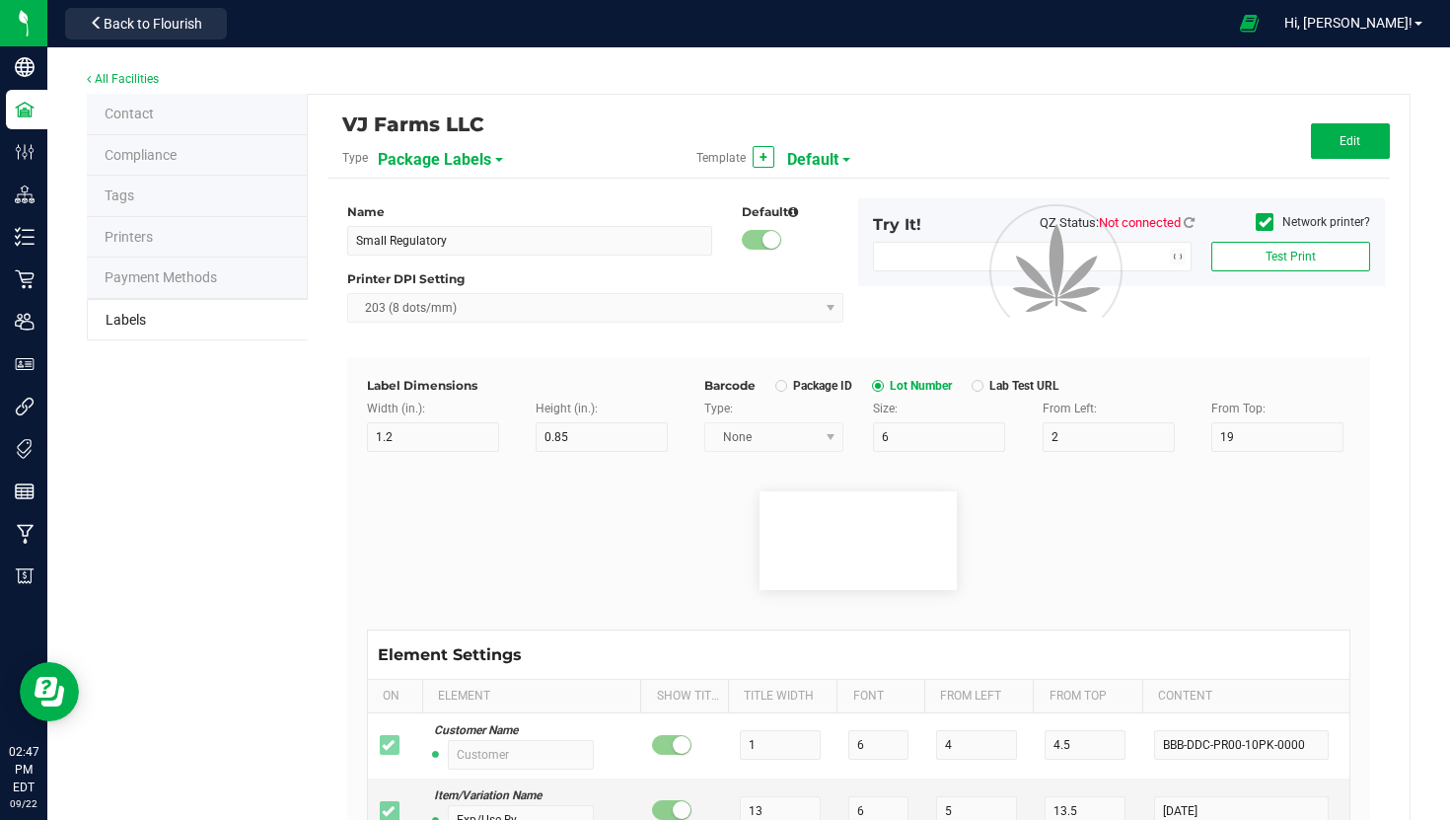
type input "35"
type input "Item Ref Field 4 Value"
type input "Item Ref Field 5"
type input "25"
type input "10"
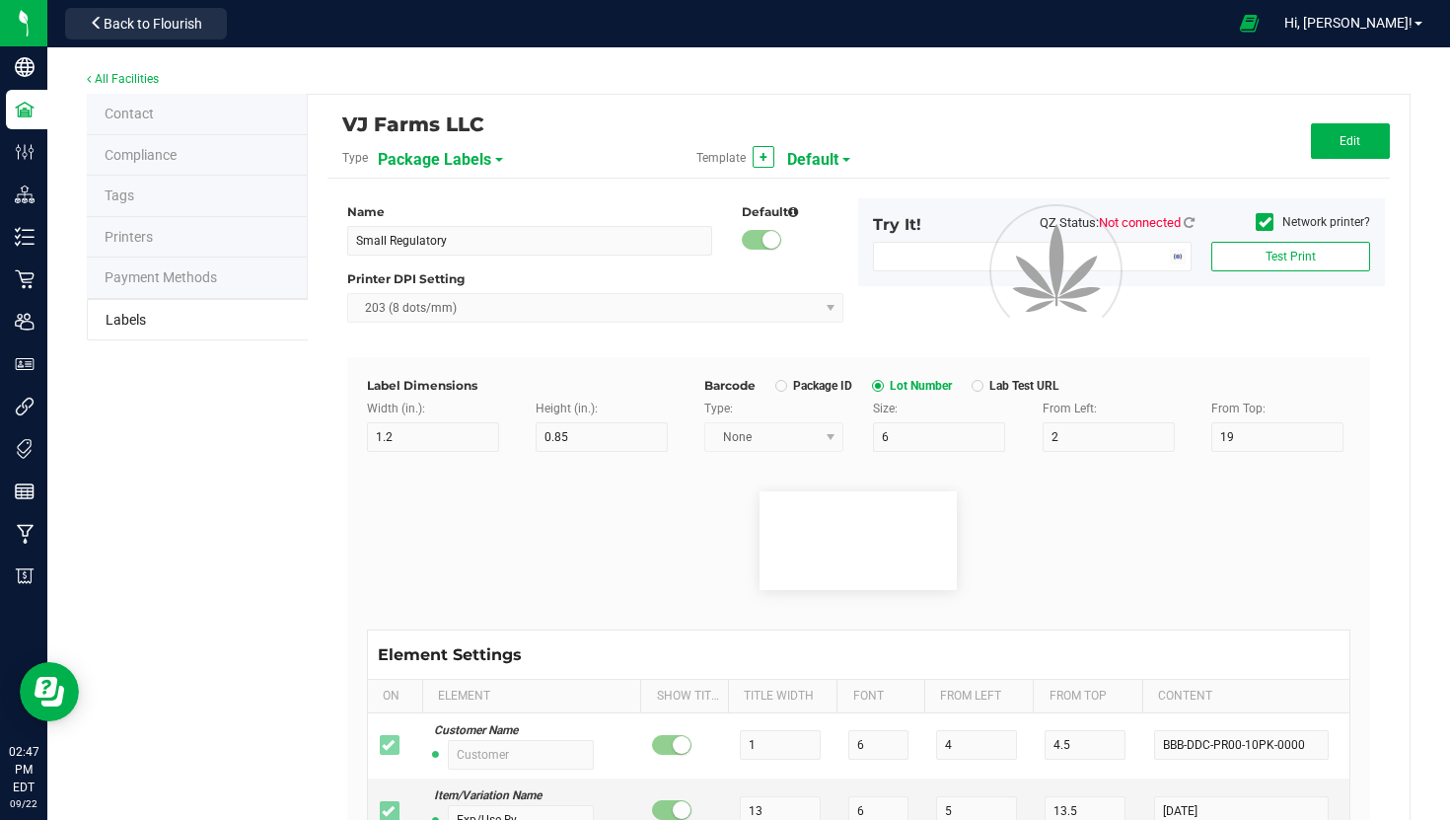
type input "35"
type input "Item Ref Field 5 Value"
type input "NDC Number"
type input "25"
type input "10"
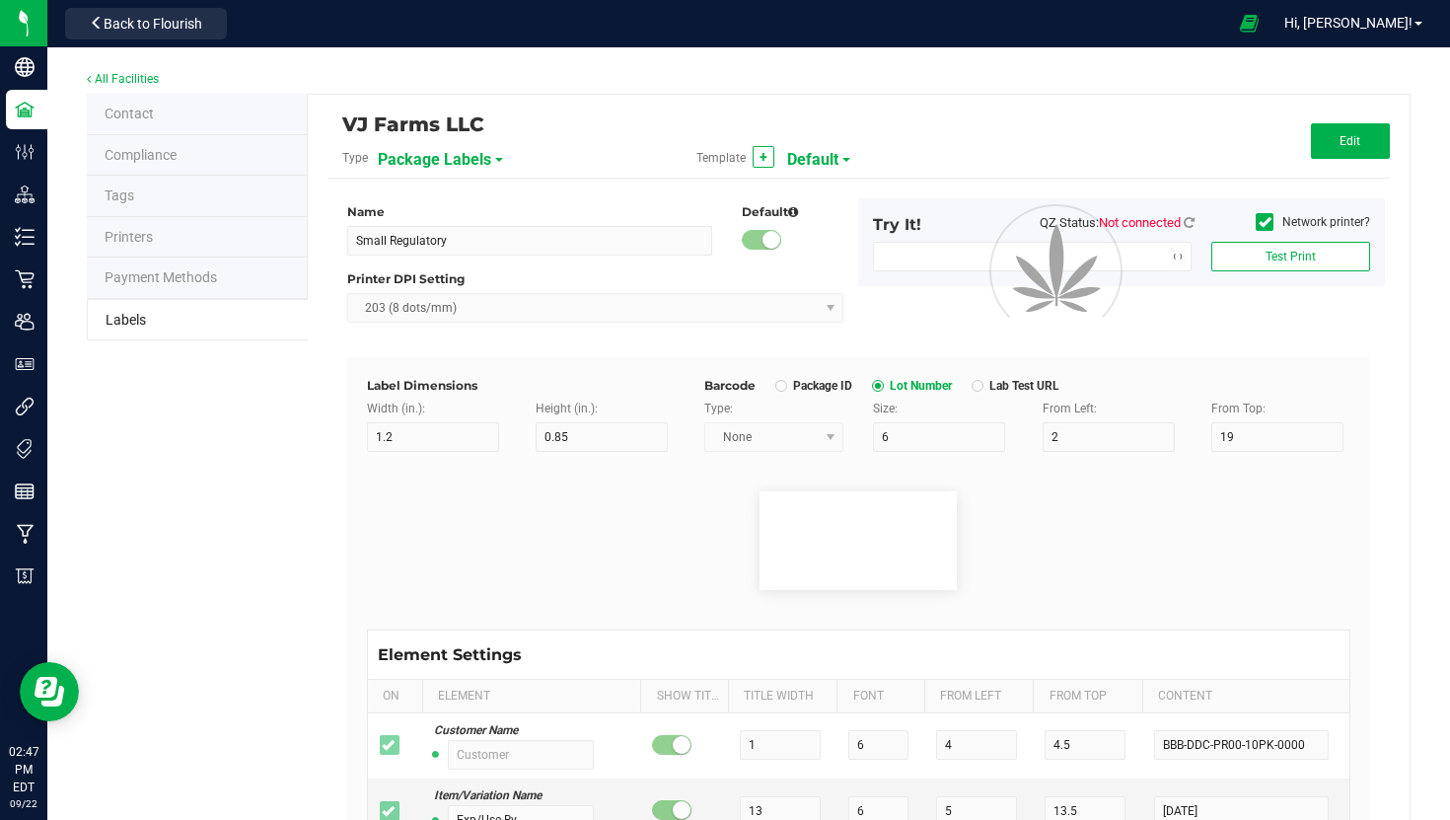
type input "35"
type input "0777-3105-02"
type input "Number of Servings"
type input "25"
type input "10"
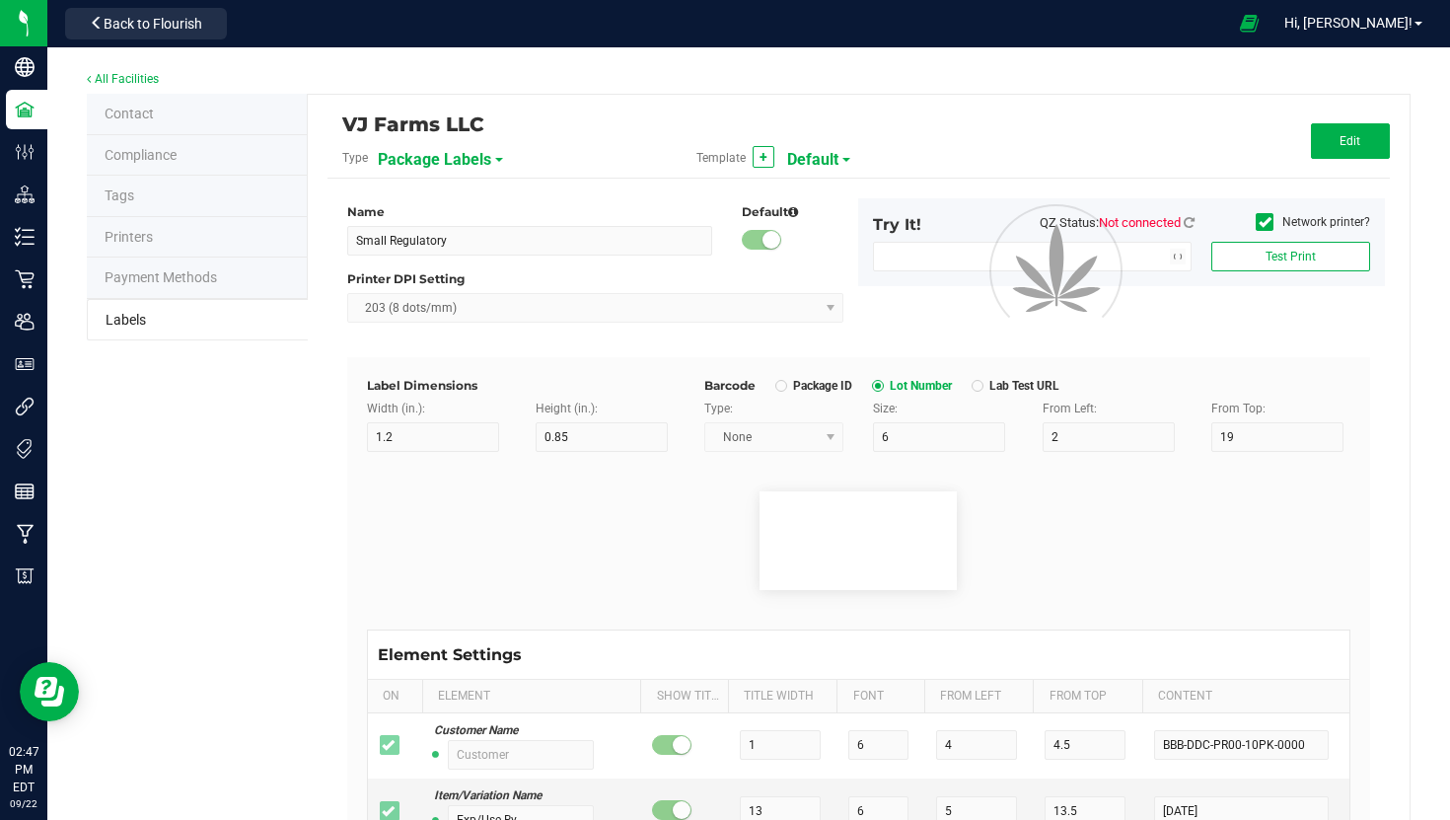
type input "35"
type input "4 servings/item"
type input "Serving Size"
type input "25"
type input "10"
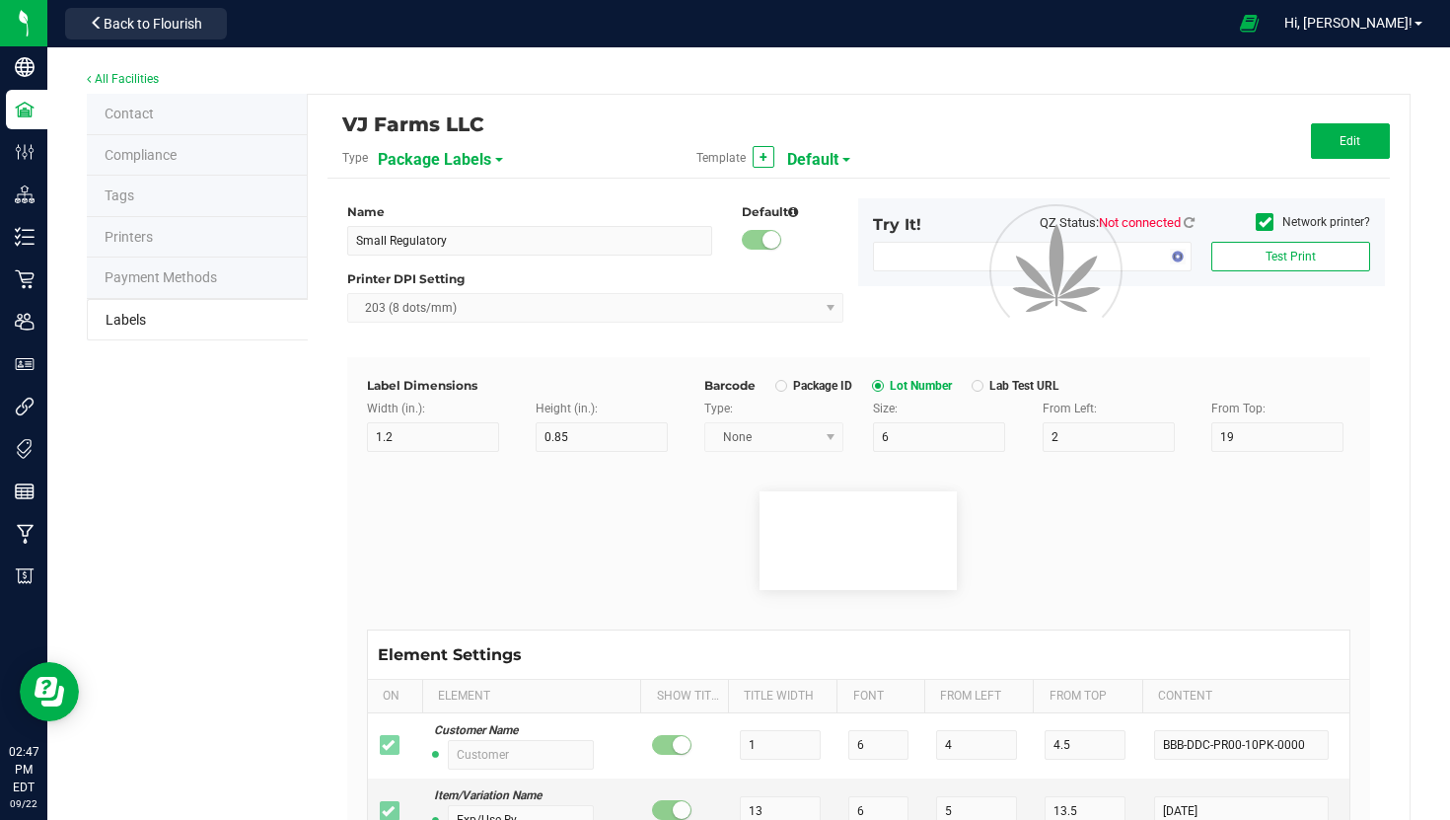
type input "35"
type input "1 cup"
type input "Serving Size (Grams)"
type input "25"
type input "10"
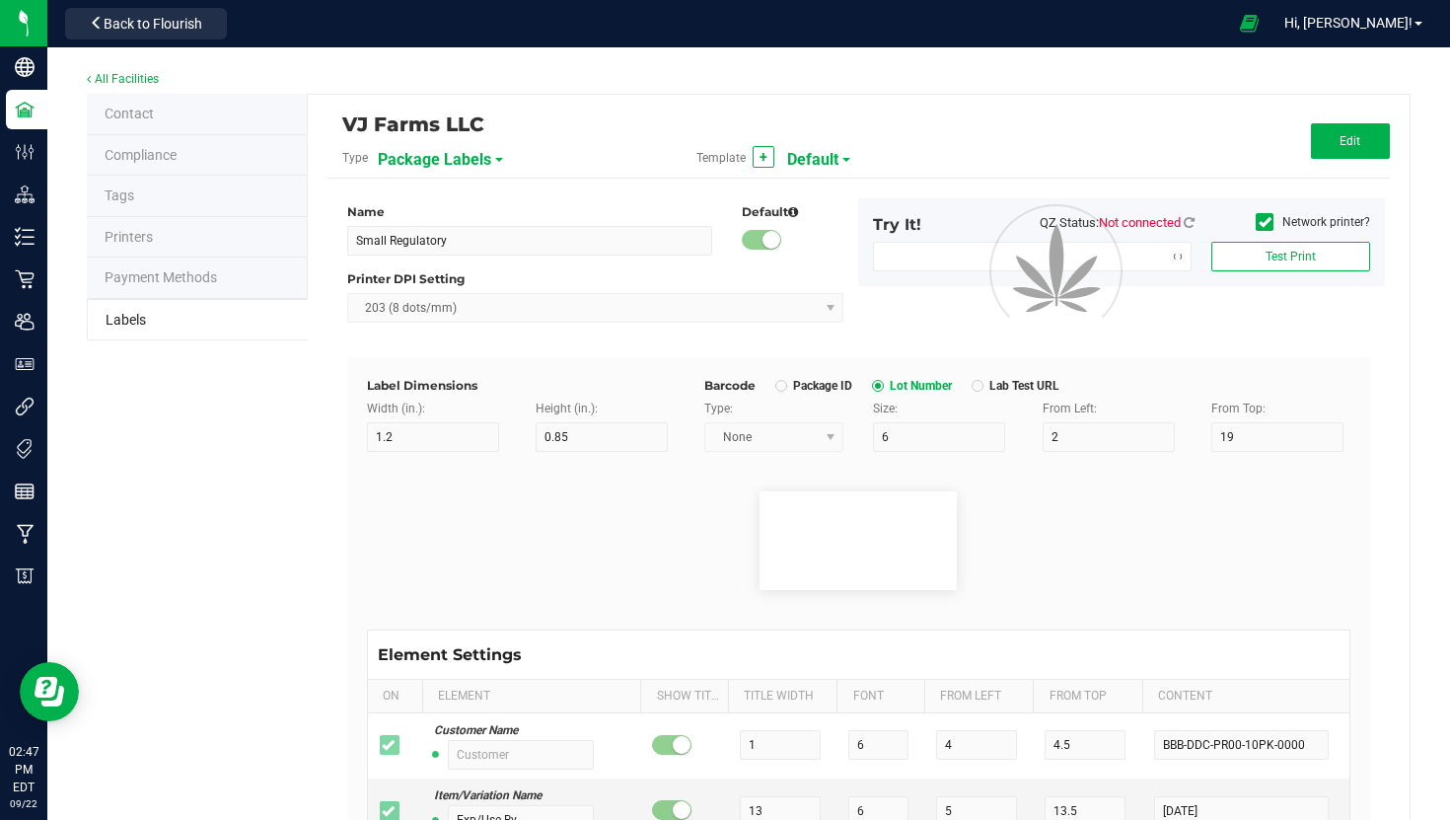
type input "35"
type input "4 g"
click at [839, 159] on span "Default" at bounding box center [812, 160] width 51 height 34
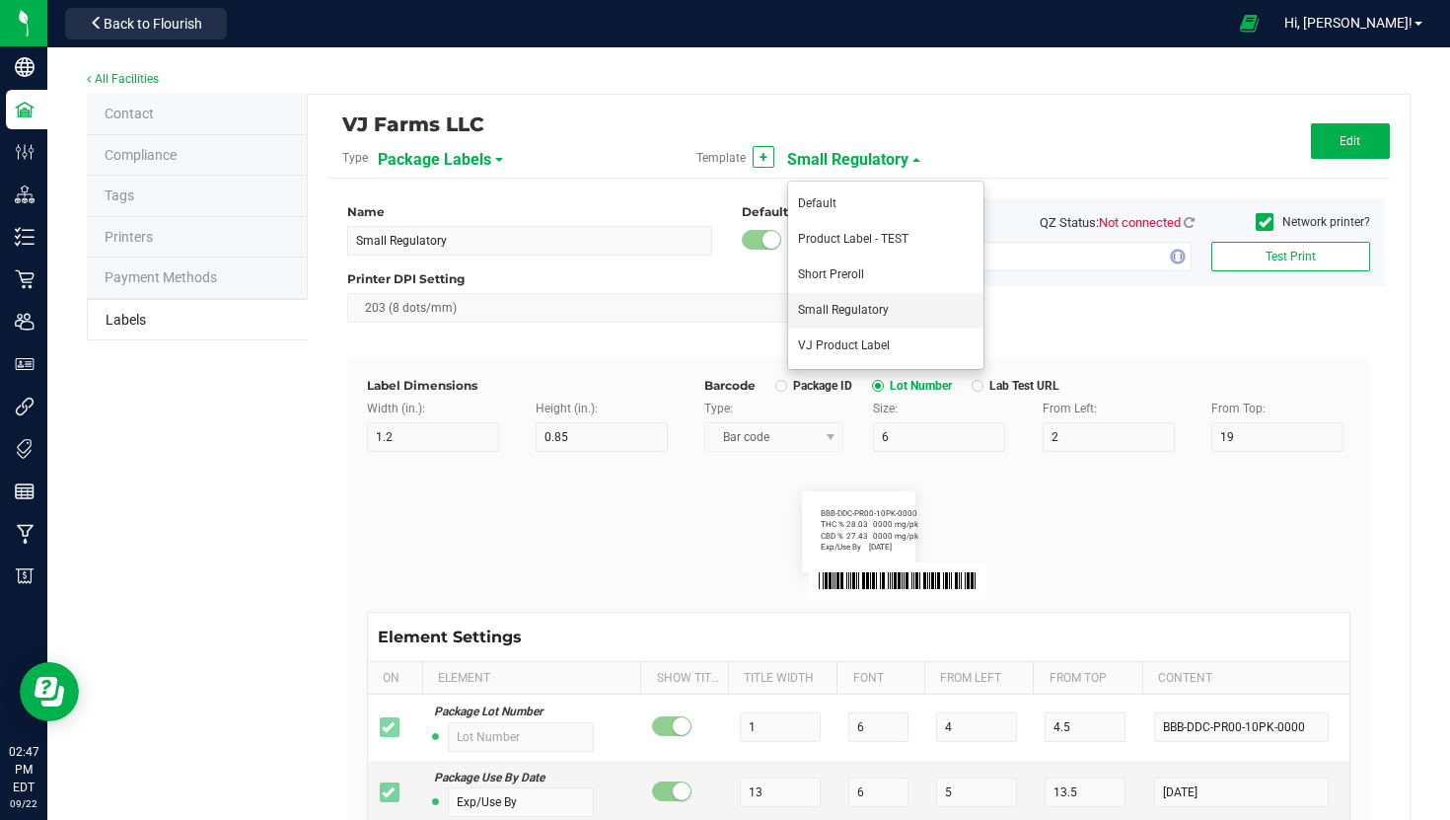
click at [887, 312] on span "Small Regulatory" at bounding box center [843, 310] width 91 height 14
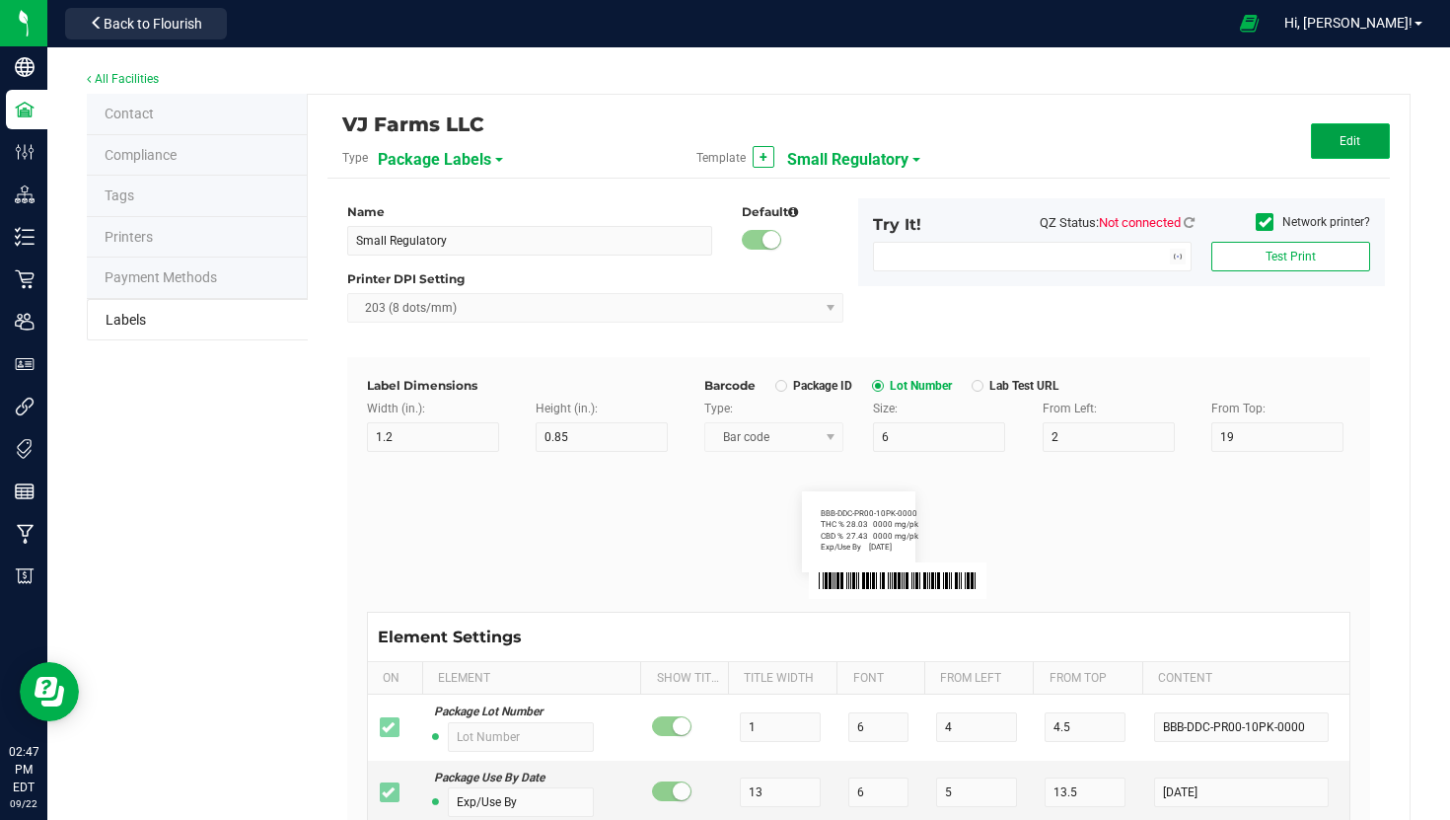
click at [1337, 143] on button "Edit" at bounding box center [1350, 141] width 79 height 36
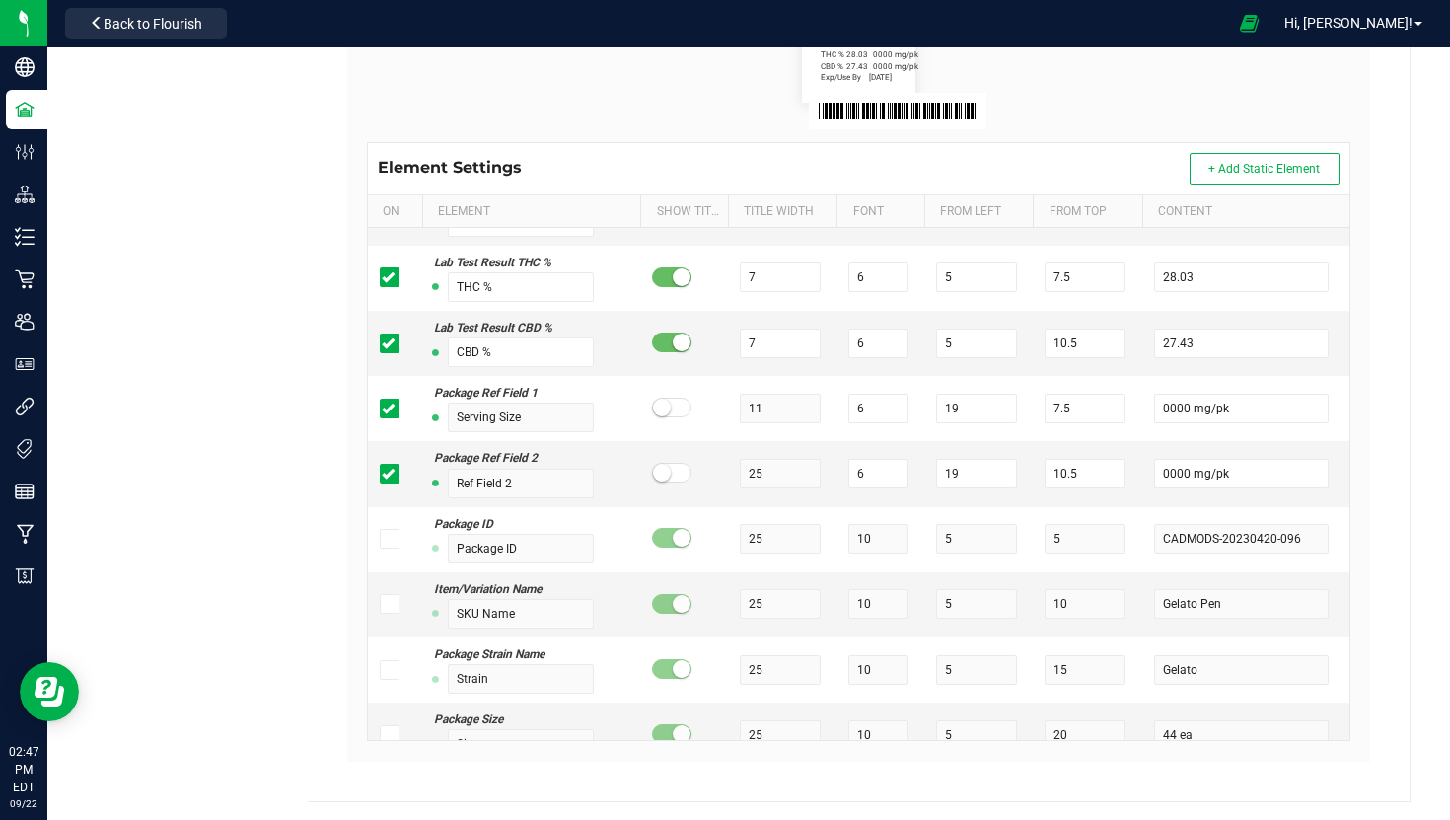
scroll to position [135, 0]
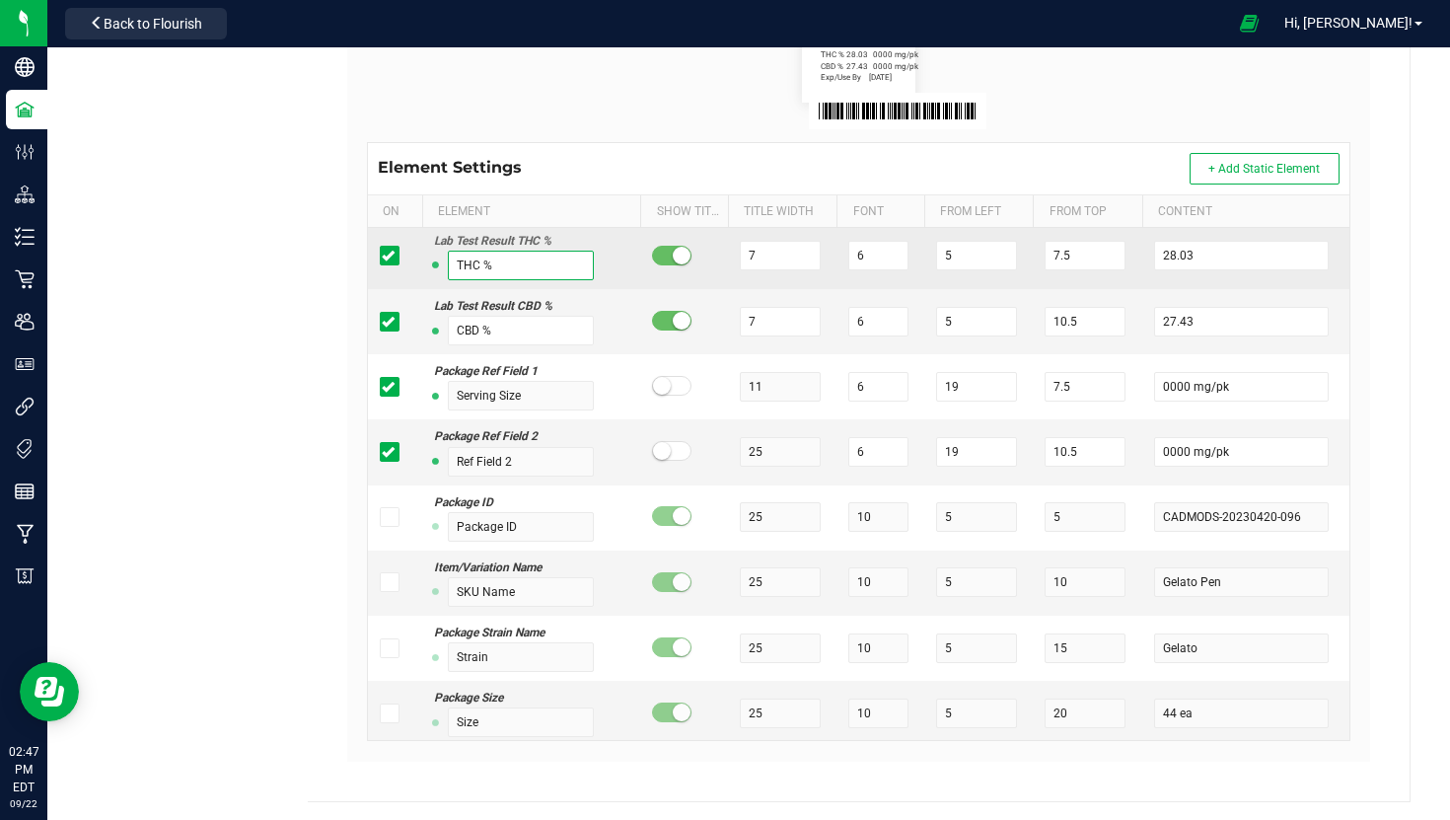
click at [470, 269] on input "THC %" at bounding box center [521, 266] width 146 height 30
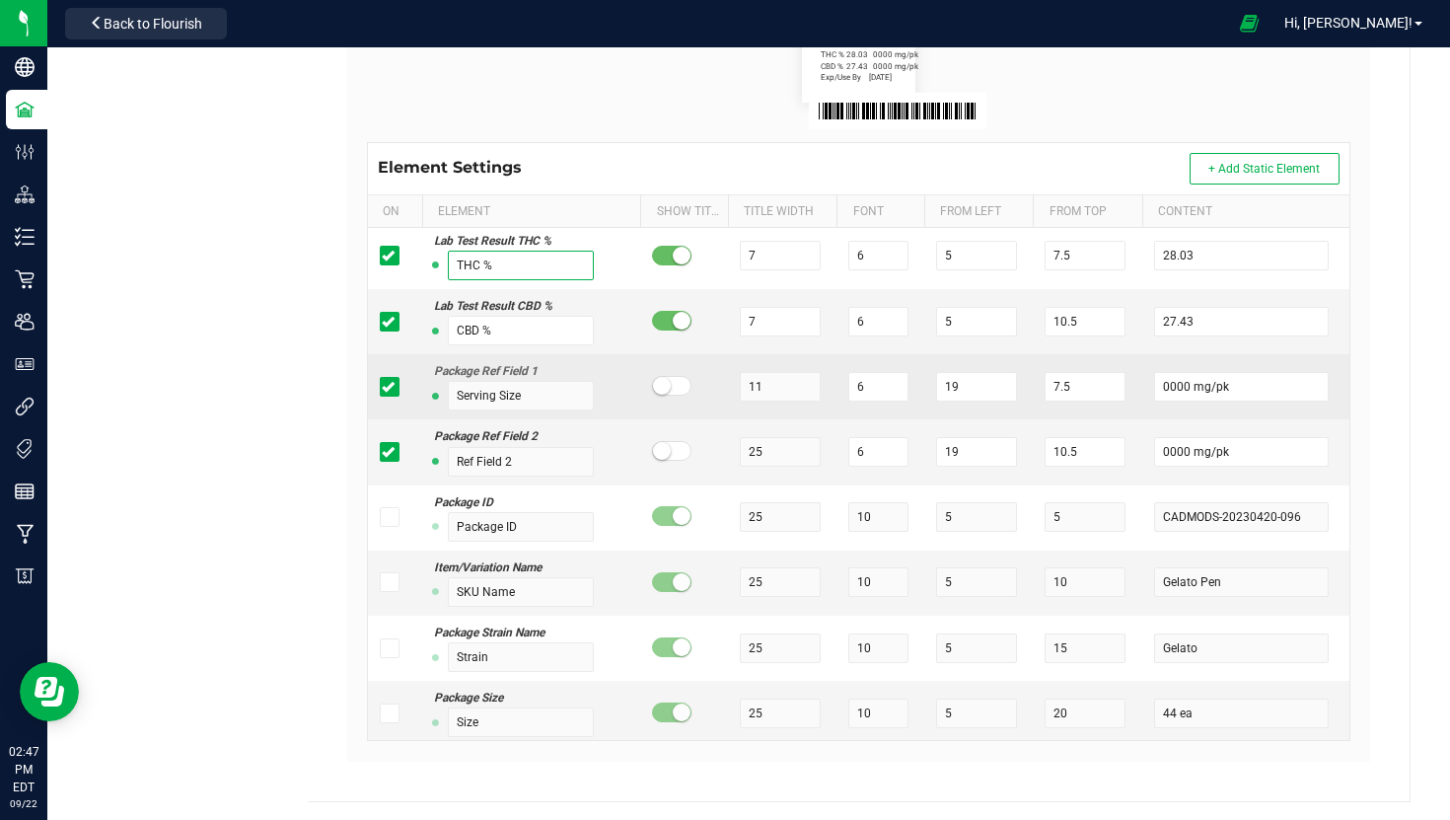
scroll to position [0, 0]
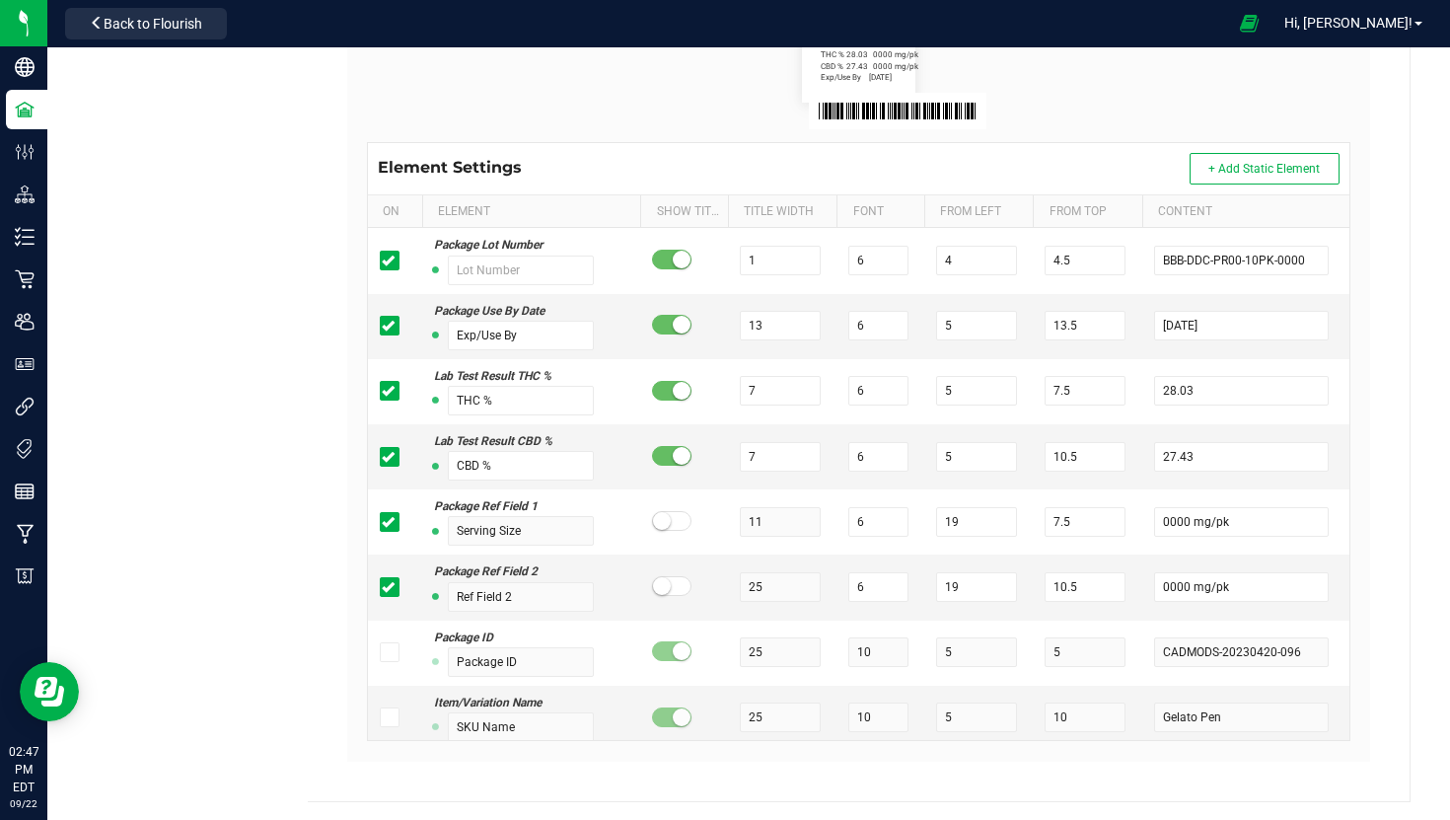
click at [671, 100] on flourish-label-viewer "BBB-DDC-PR00-10PK-0000 Exp/Use By 4/20/2023 THC % 28.03 CBD % 27.43 0000 mg/pk …" at bounding box center [859, 62] width 984 height 81
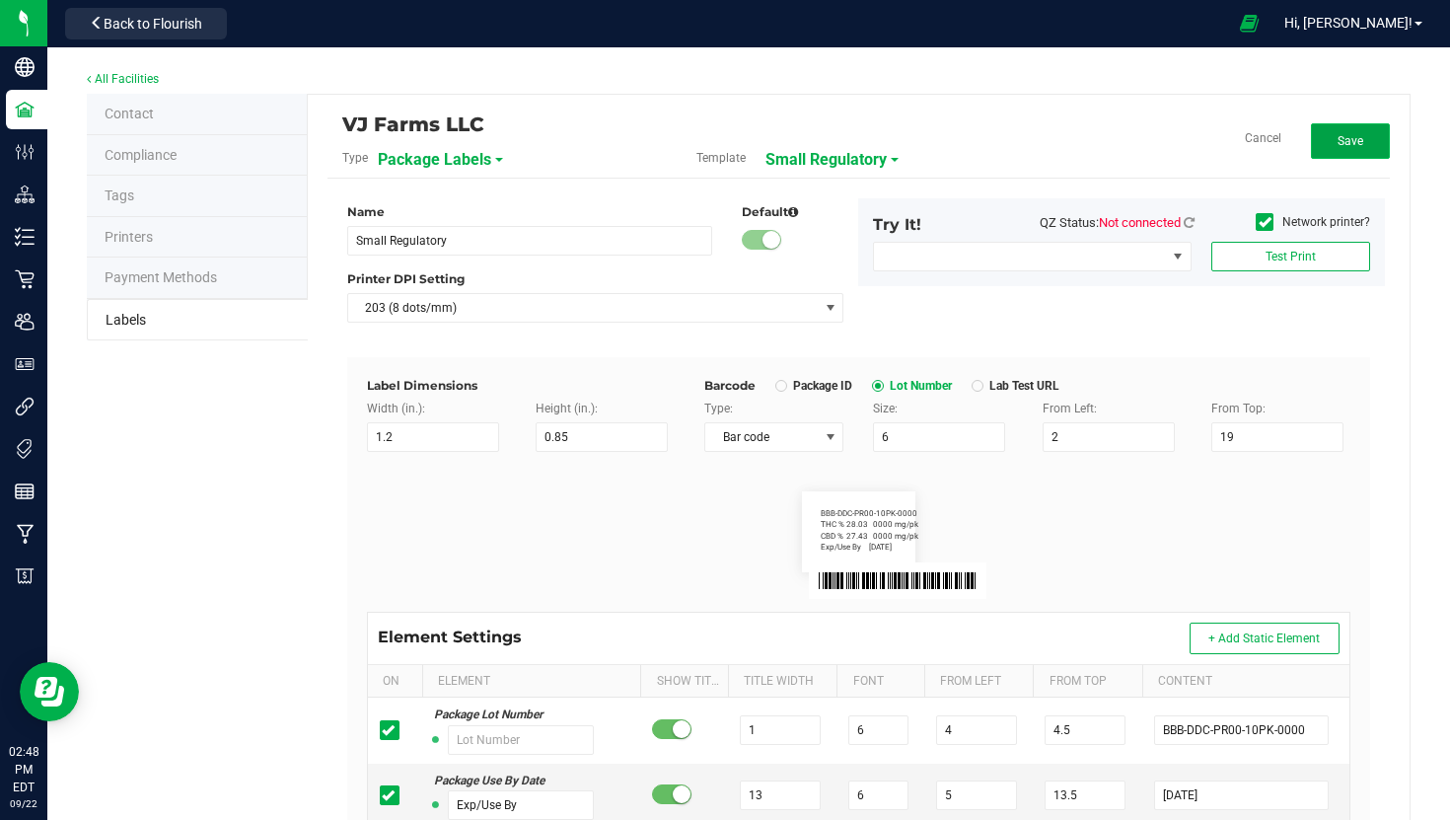
click at [1329, 138] on button "Save" at bounding box center [1350, 141] width 79 height 36
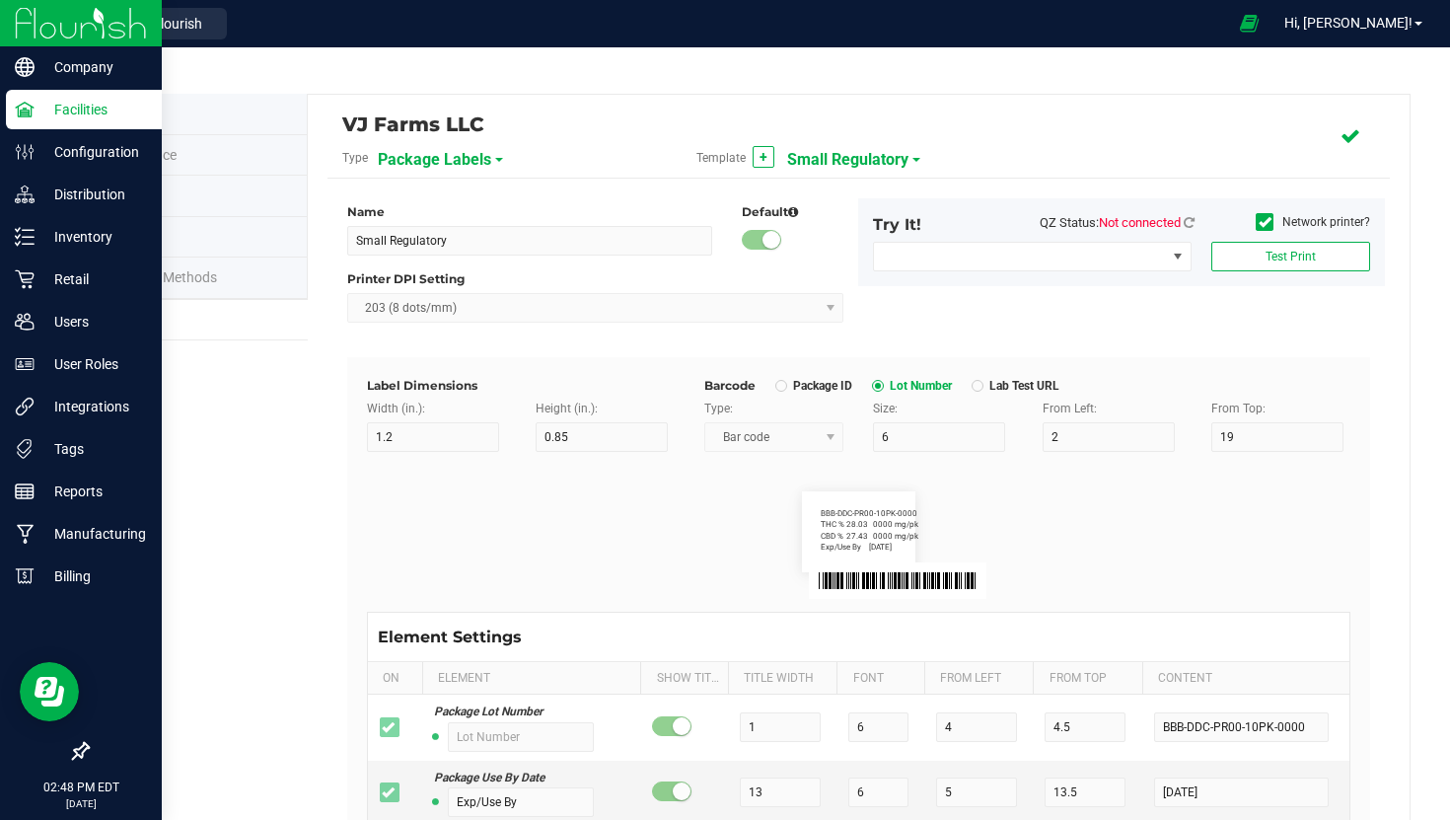
click at [81, 41] on img at bounding box center [81, 23] width 132 height 46
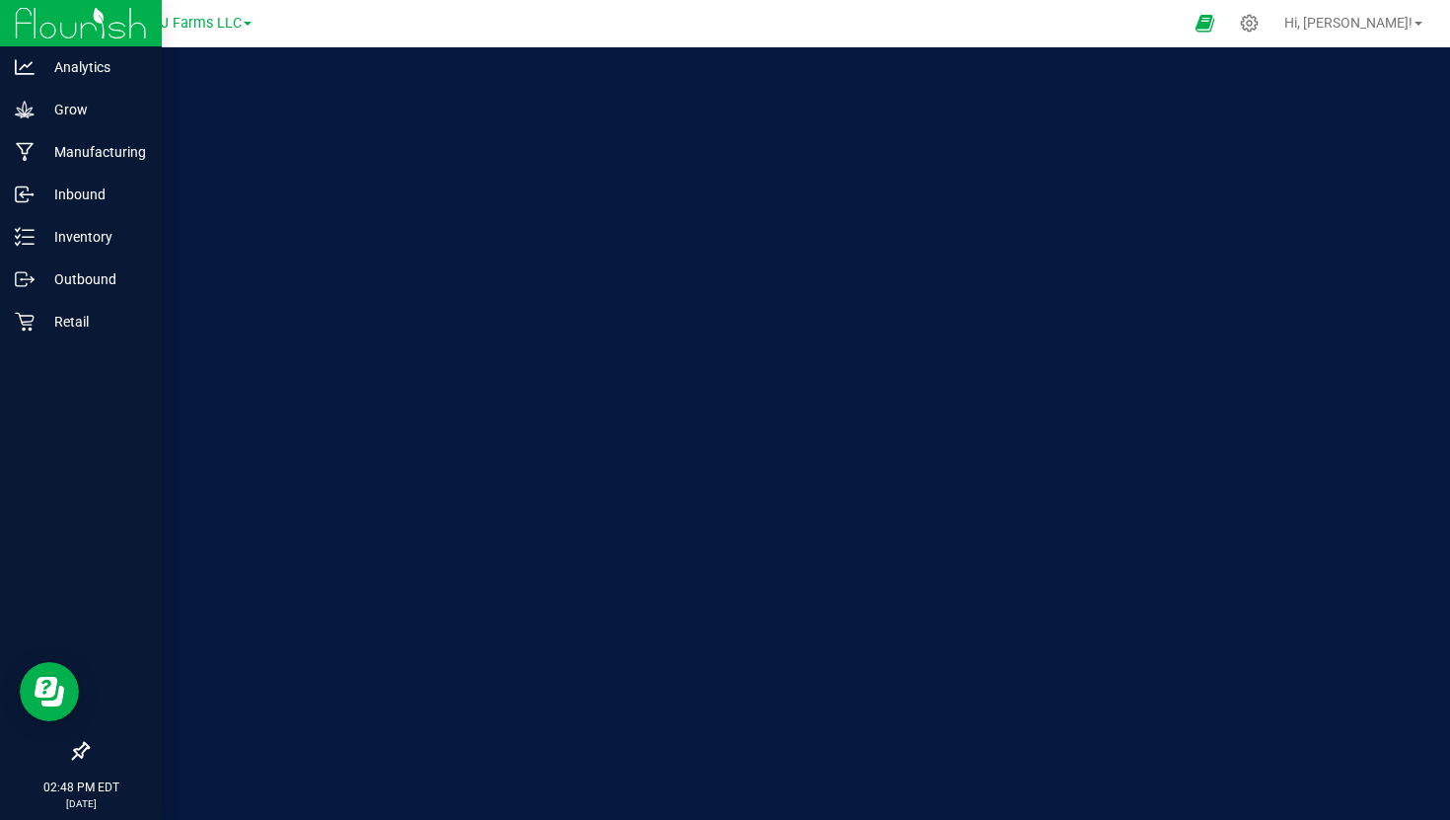
click at [58, 21] on img at bounding box center [81, 23] width 132 height 46
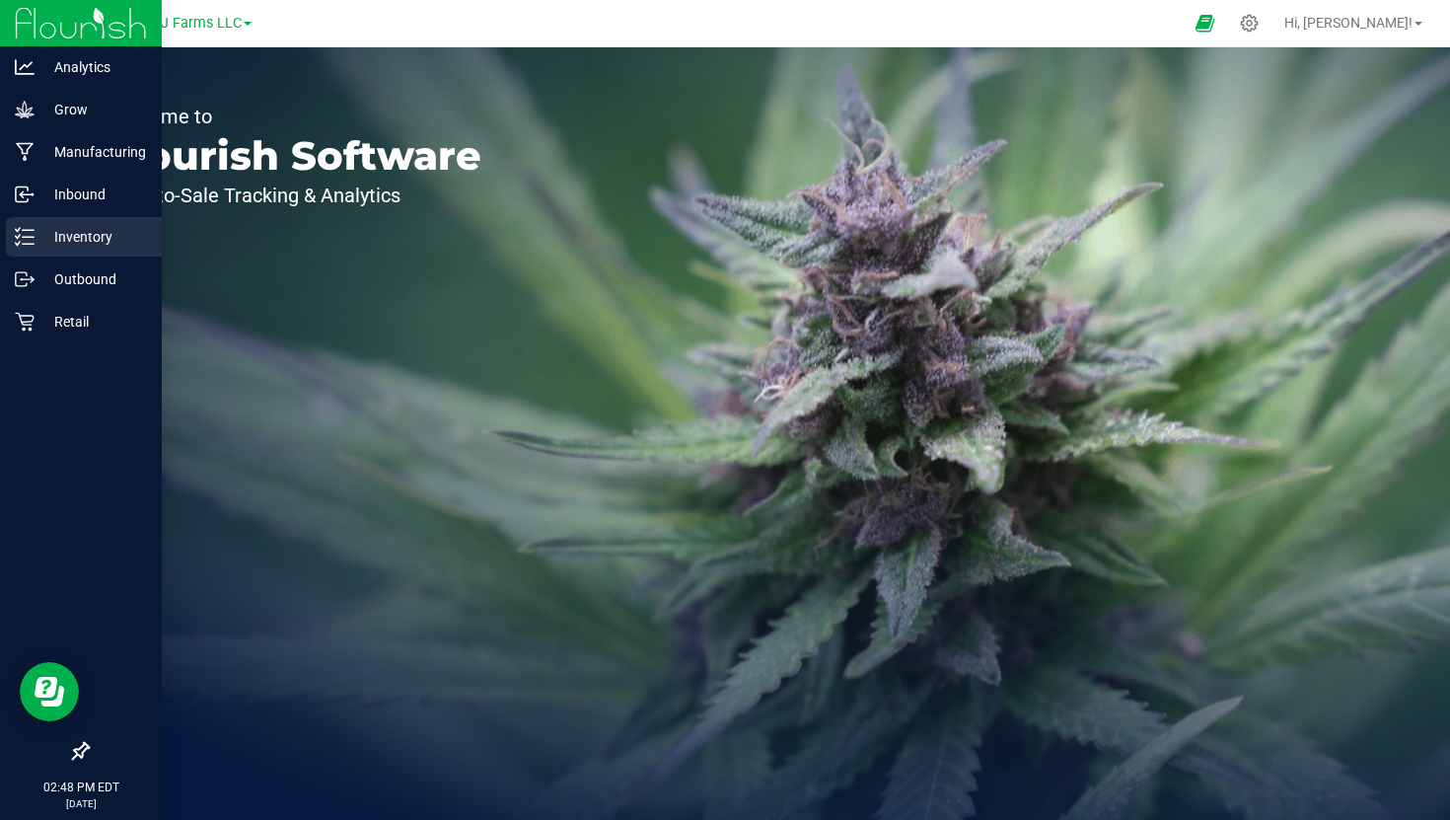
click at [85, 244] on p "Inventory" at bounding box center [94, 237] width 118 height 24
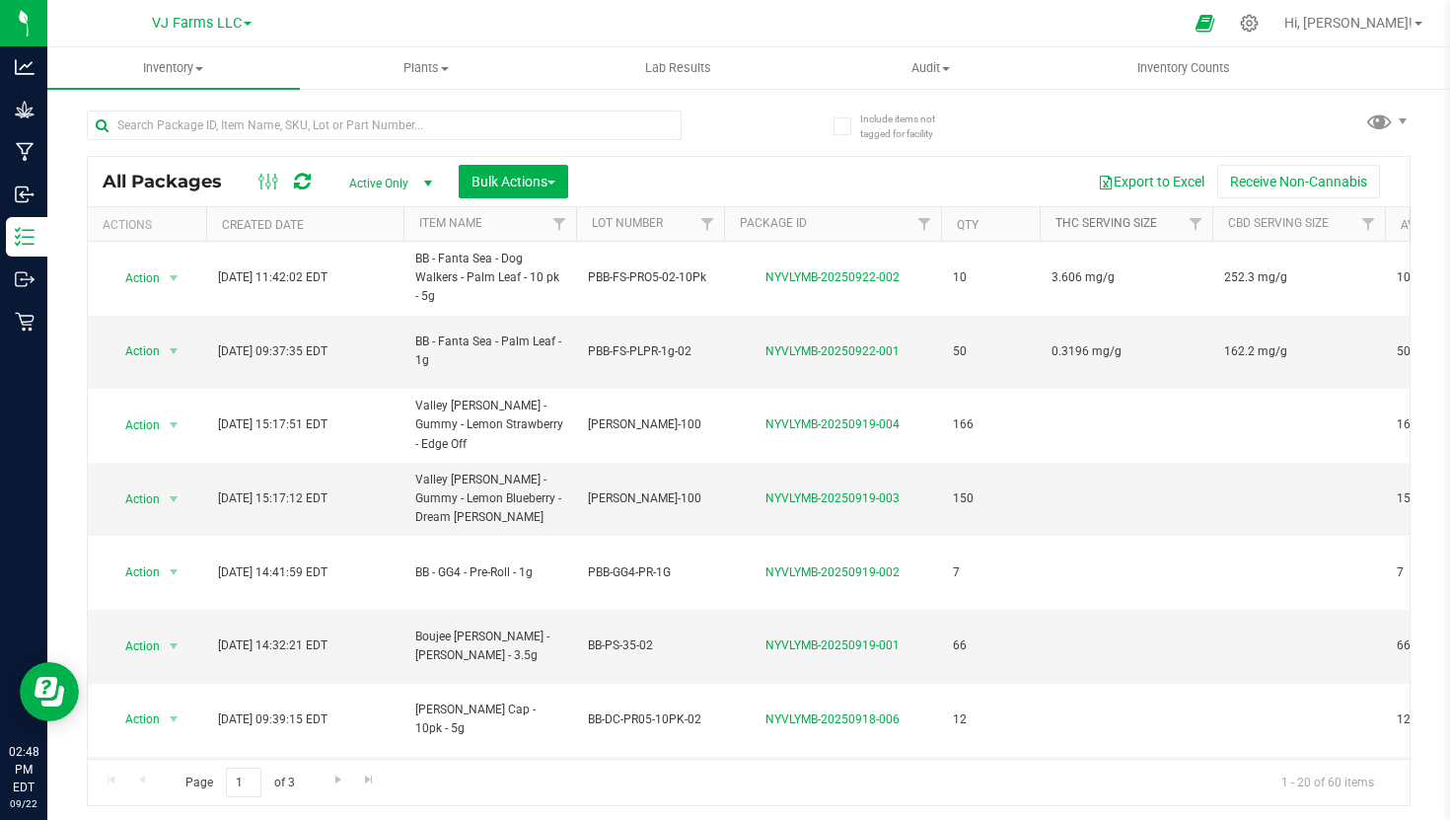
click at [1137, 223] on link "THC Serving Size" at bounding box center [1107, 223] width 102 height 14
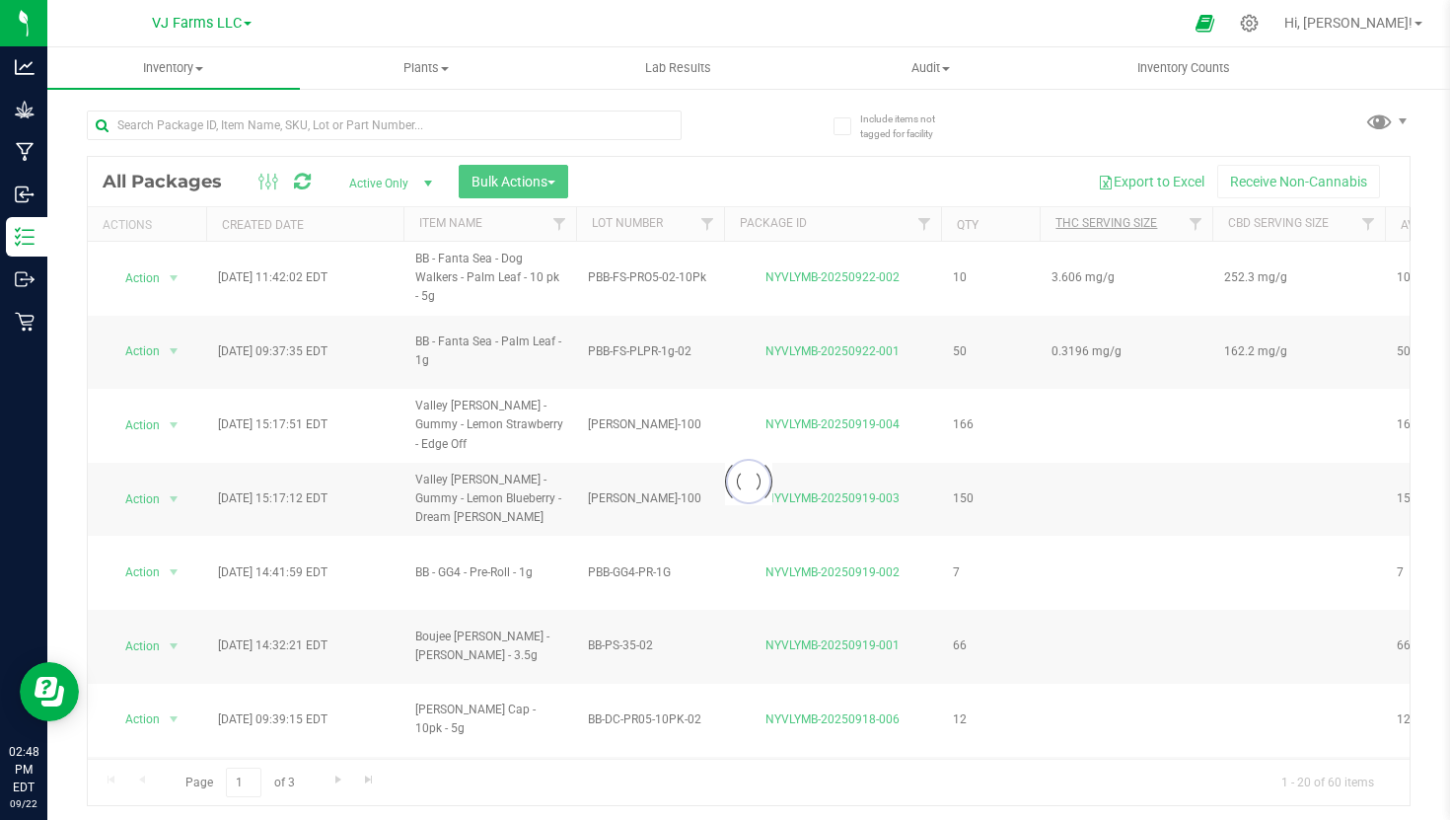
click at [1137, 223] on div at bounding box center [749, 481] width 1322 height 648
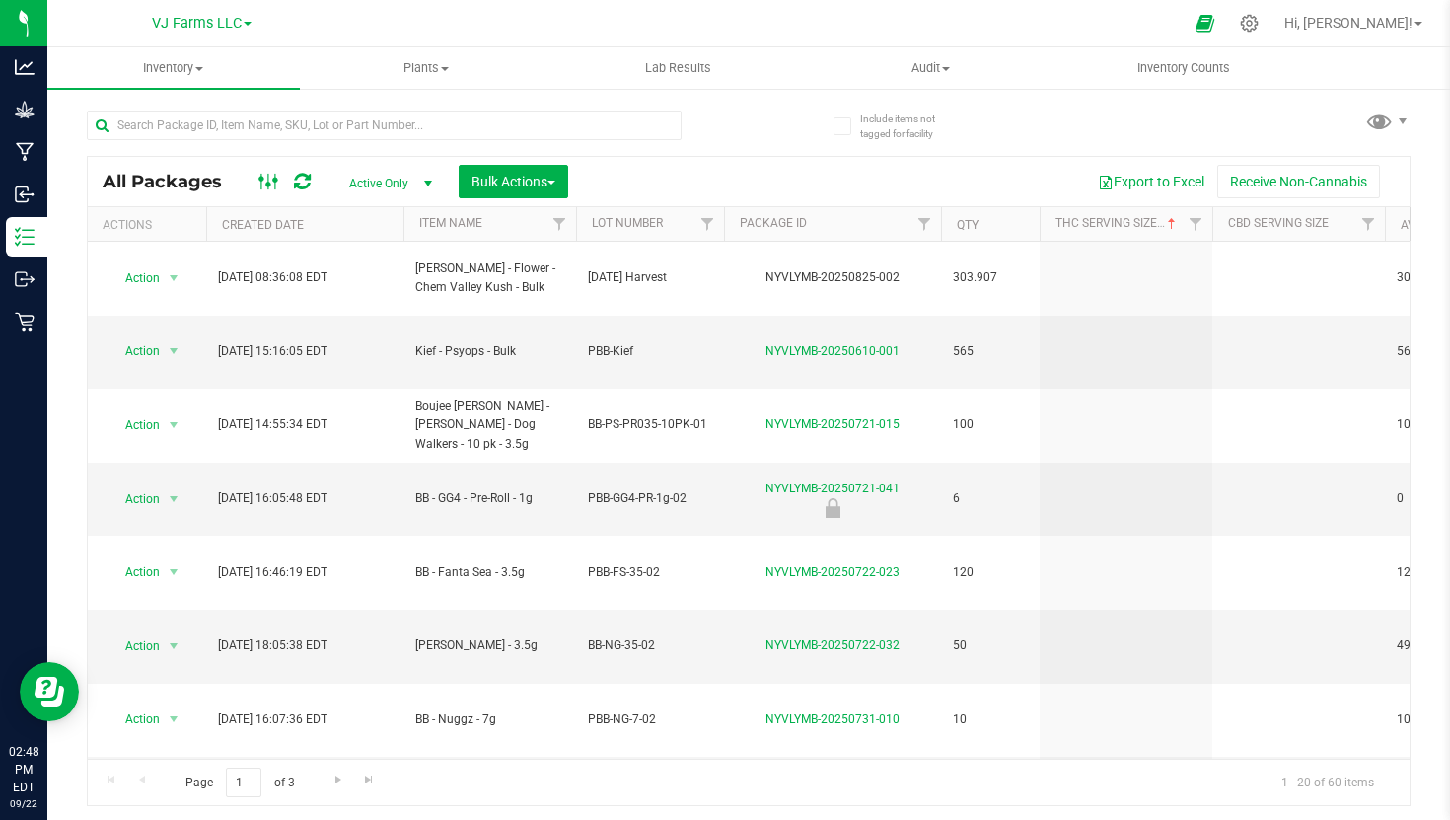
click at [272, 188] on icon at bounding box center [269, 182] width 22 height 24
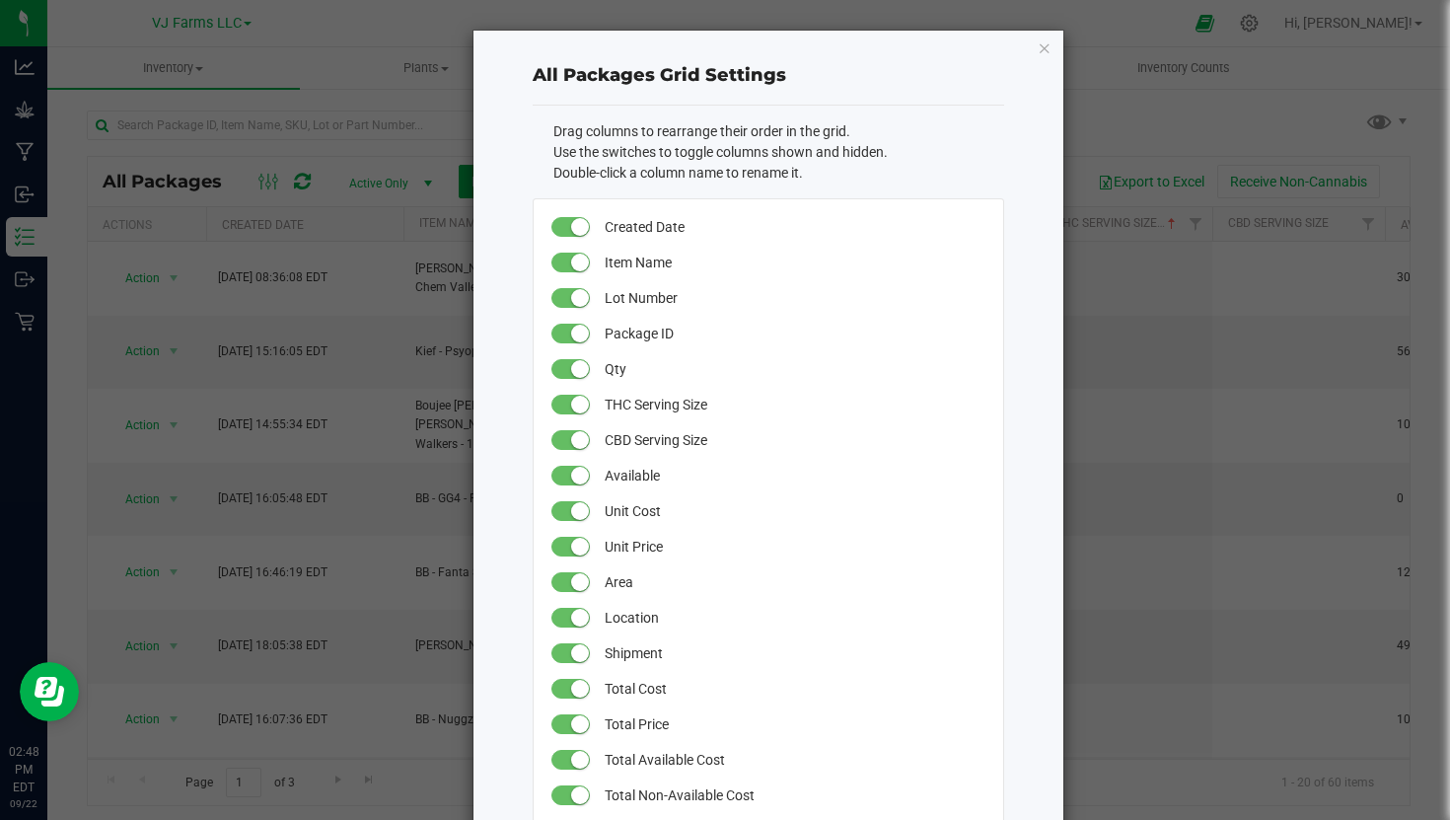
click at [662, 406] on span "THC Serving Size" at bounding box center [794, 405] width 378 height 36
drag, startPoint x: 634, startPoint y: 401, endPoint x: 535, endPoint y: 394, distance: 99.9
type input "CBD Serving Size"
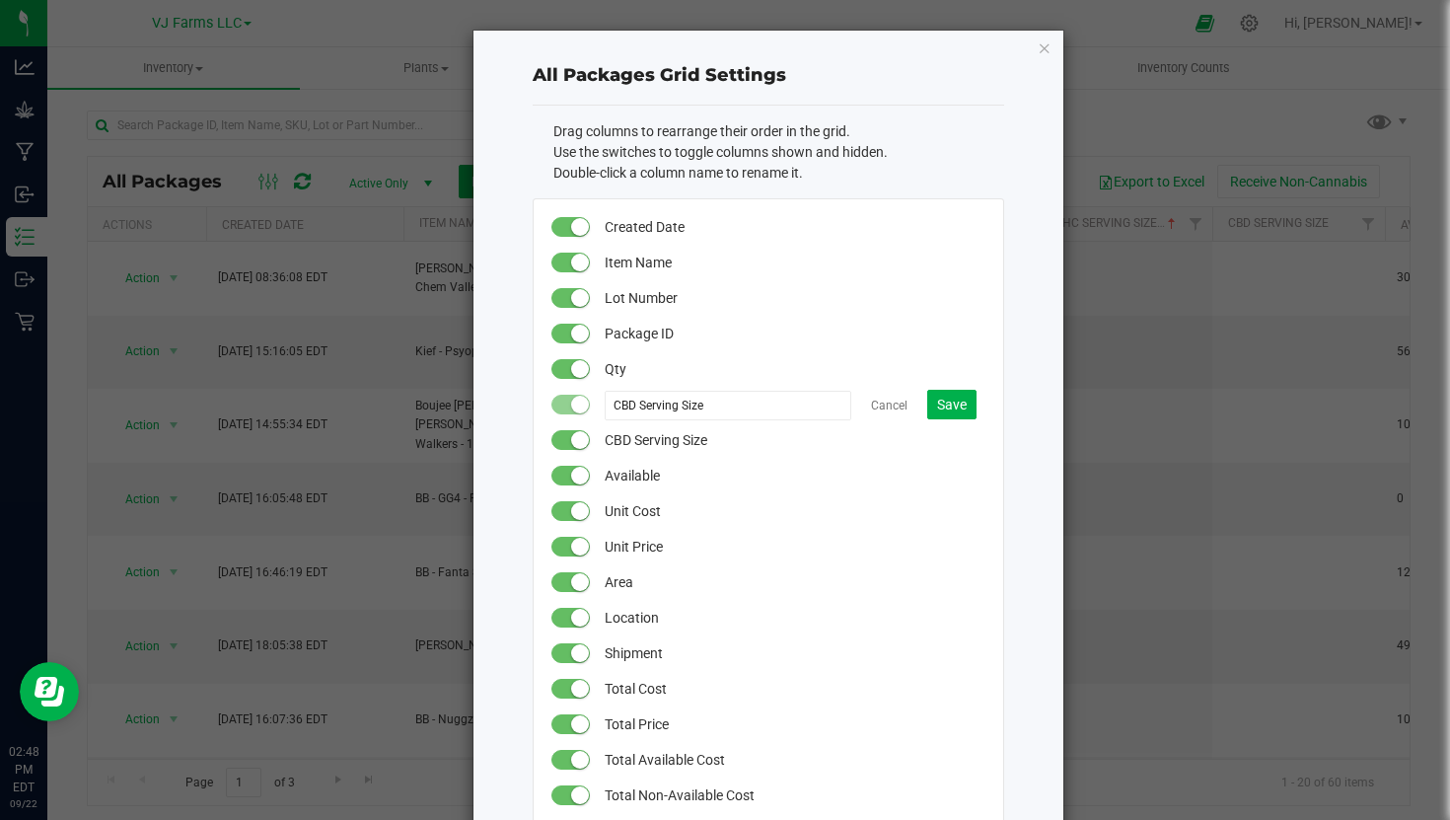
click at [643, 436] on span "CBD Serving Size" at bounding box center [794, 440] width 378 height 36
click at [963, 406] on span "Save" at bounding box center [952, 405] width 30 height 16
click at [628, 443] on span "CBD Serving Size" at bounding box center [794, 440] width 378 height 36
click at [619, 431] on span "CBD Serving Size" at bounding box center [794, 440] width 378 height 36
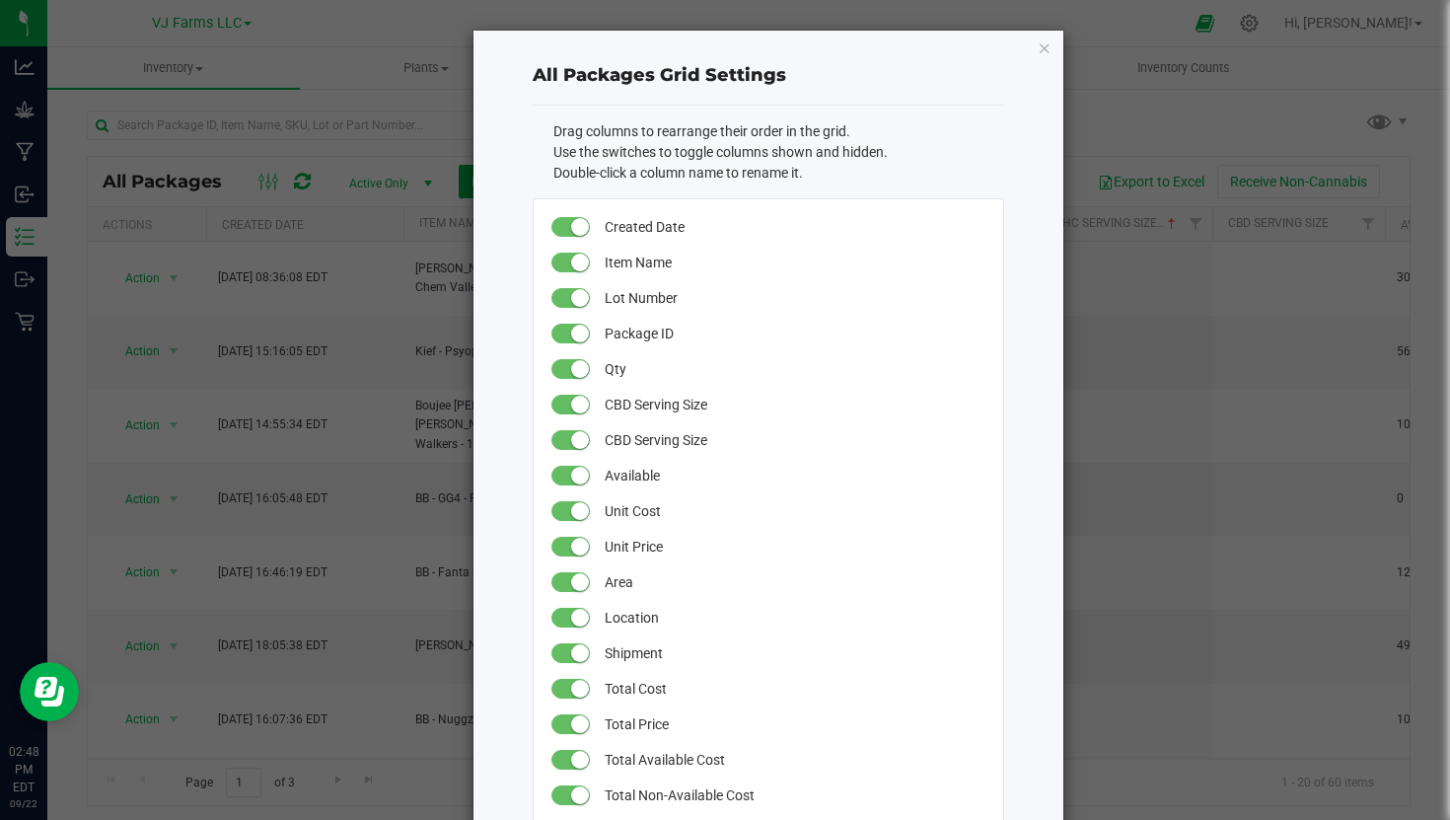
click at [619, 431] on span "CBD Serving Size" at bounding box center [794, 440] width 378 height 36
click at [634, 444] on input "CBD Serving Size" at bounding box center [728, 441] width 247 height 30
type input "THC Serving Size"
click at [960, 432] on span "Save" at bounding box center [952, 440] width 30 height 16
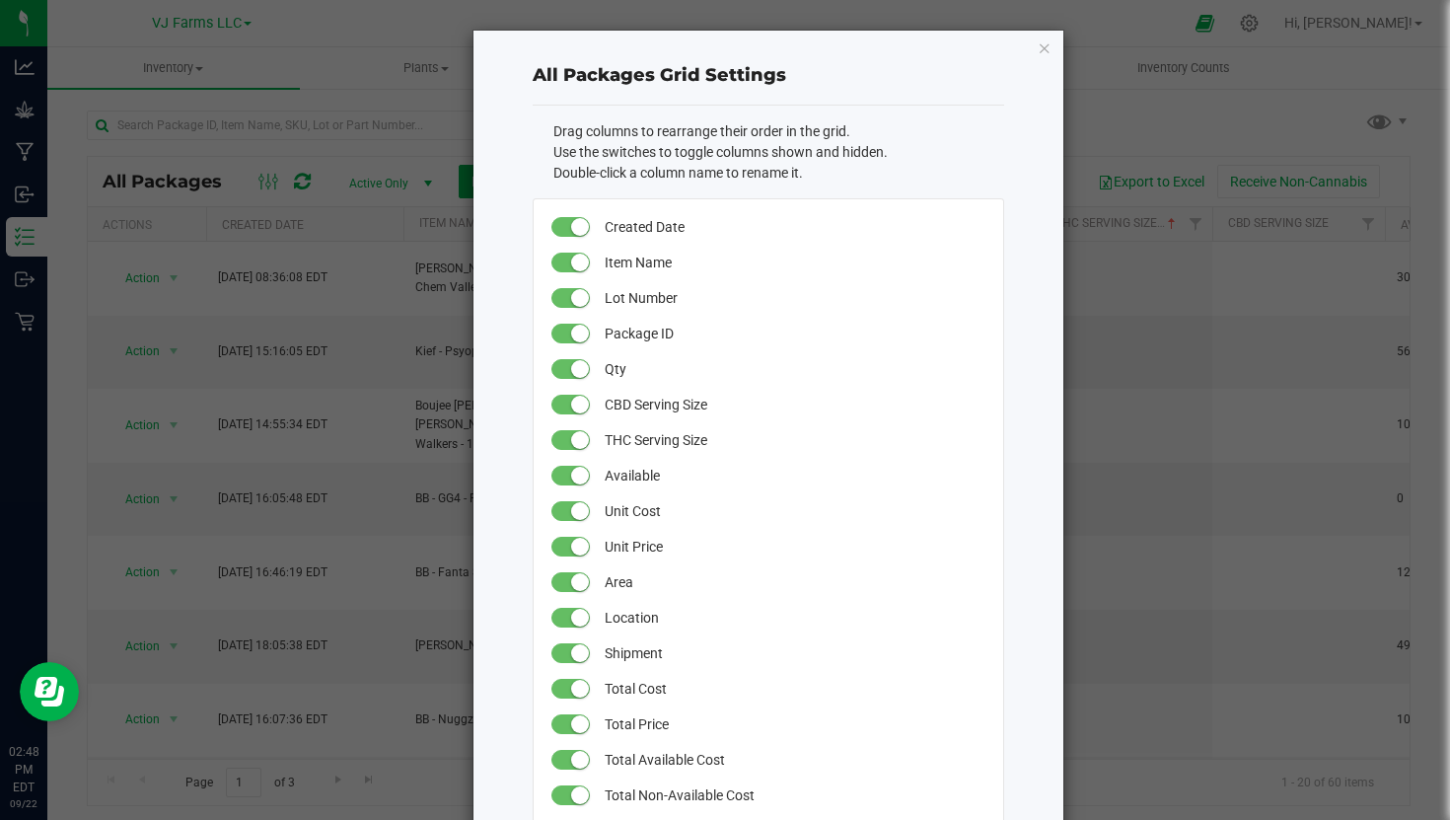
click at [1046, 50] on icon "button" at bounding box center [1045, 48] width 14 height 24
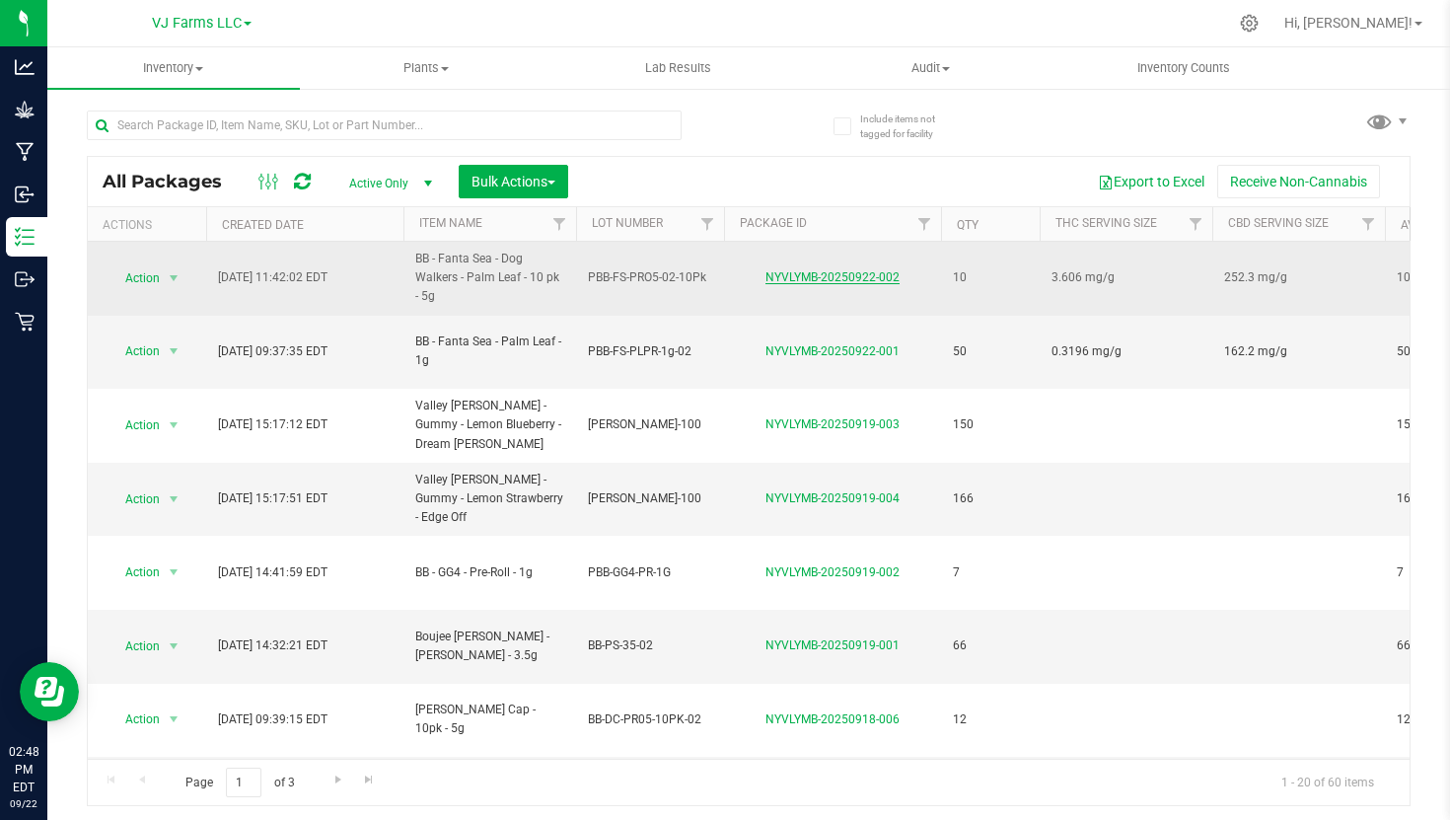
click at [826, 281] on link "NYVLYMB-20250922-002" at bounding box center [833, 277] width 134 height 14
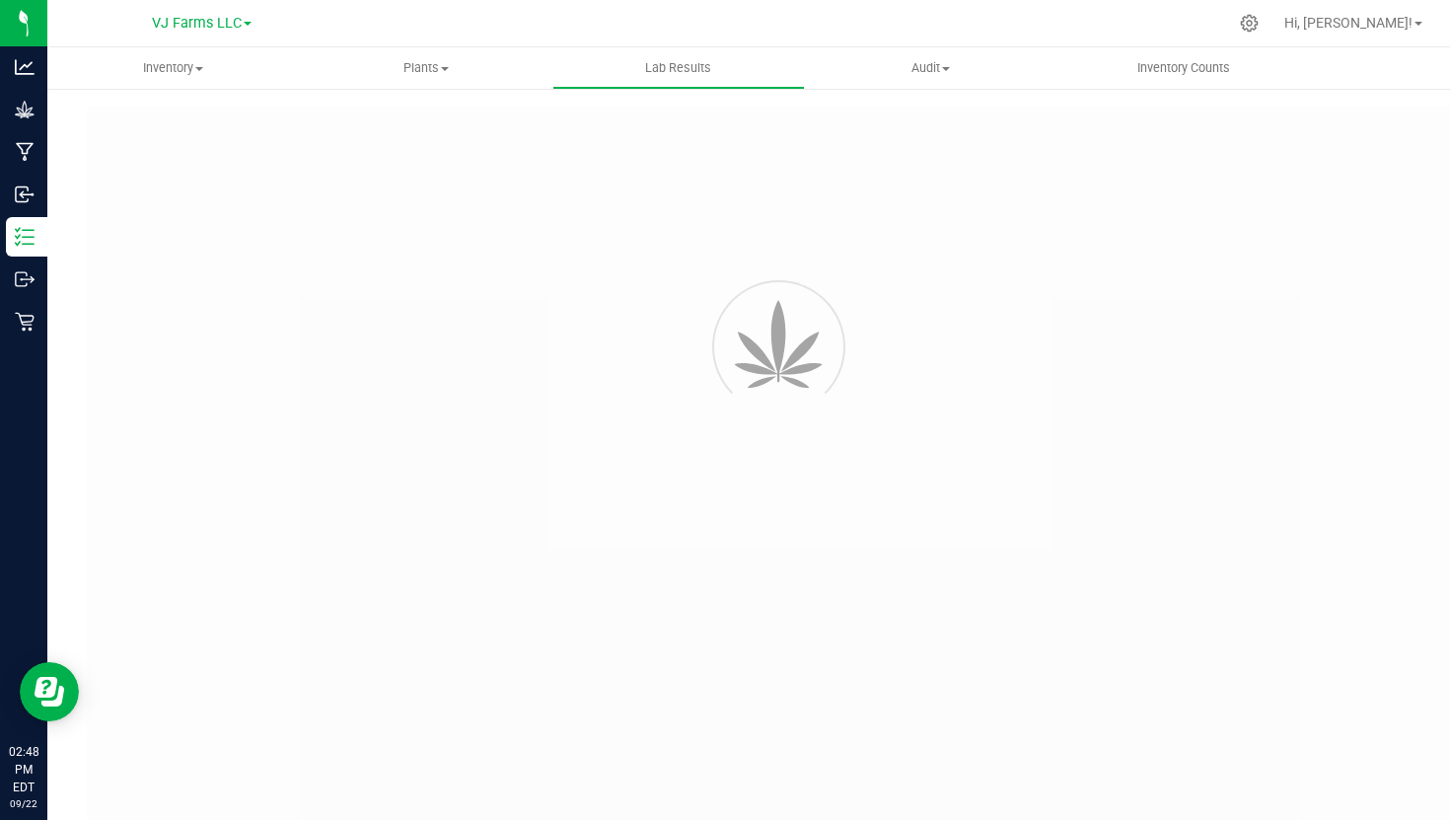
type input "NYVLYMB-20250520-010"
type input "58919"
type input "NYVLYMB-20250520-010"
type input "[DATE] 2:17 PM"
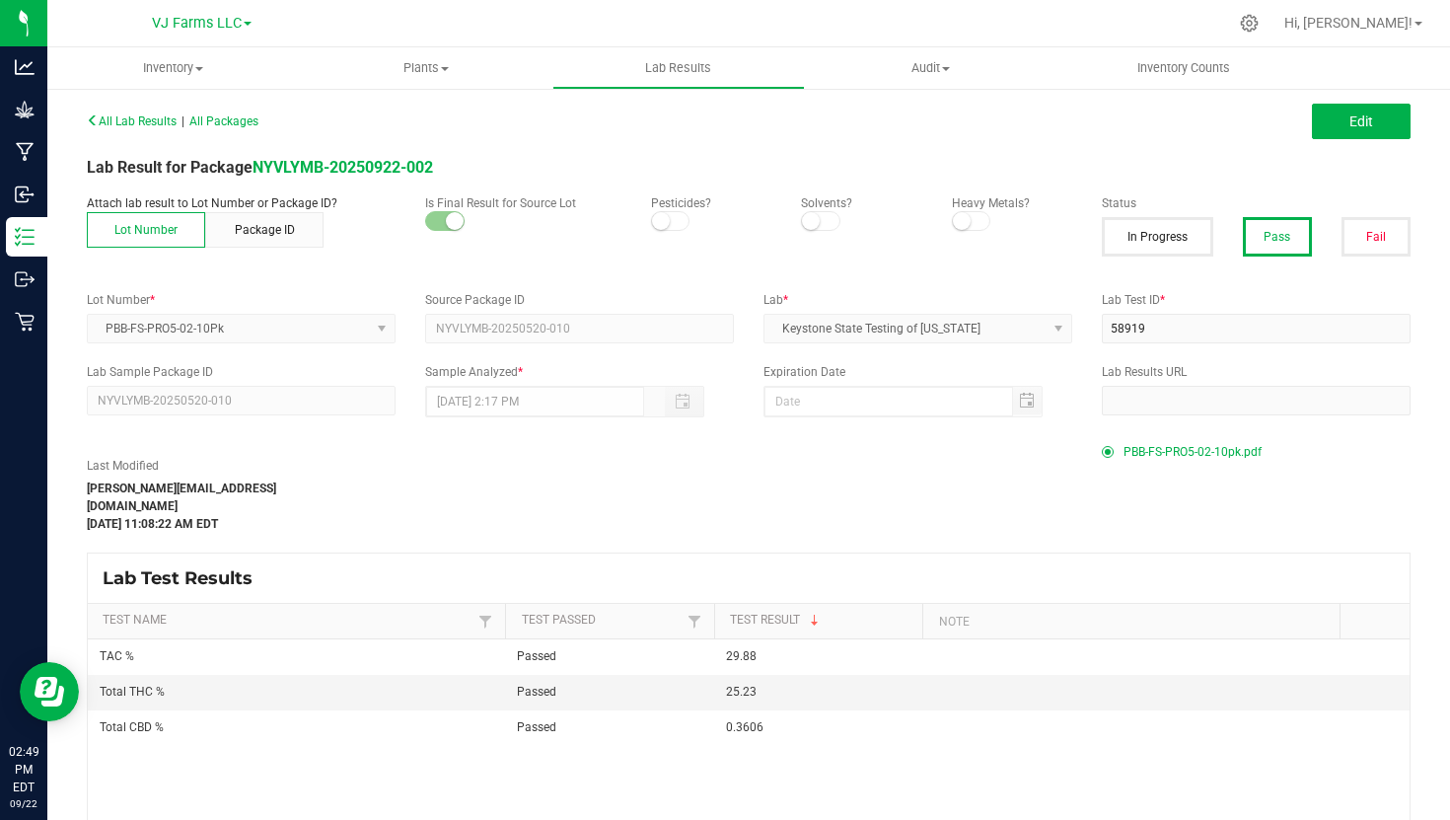
scroll to position [7, 0]
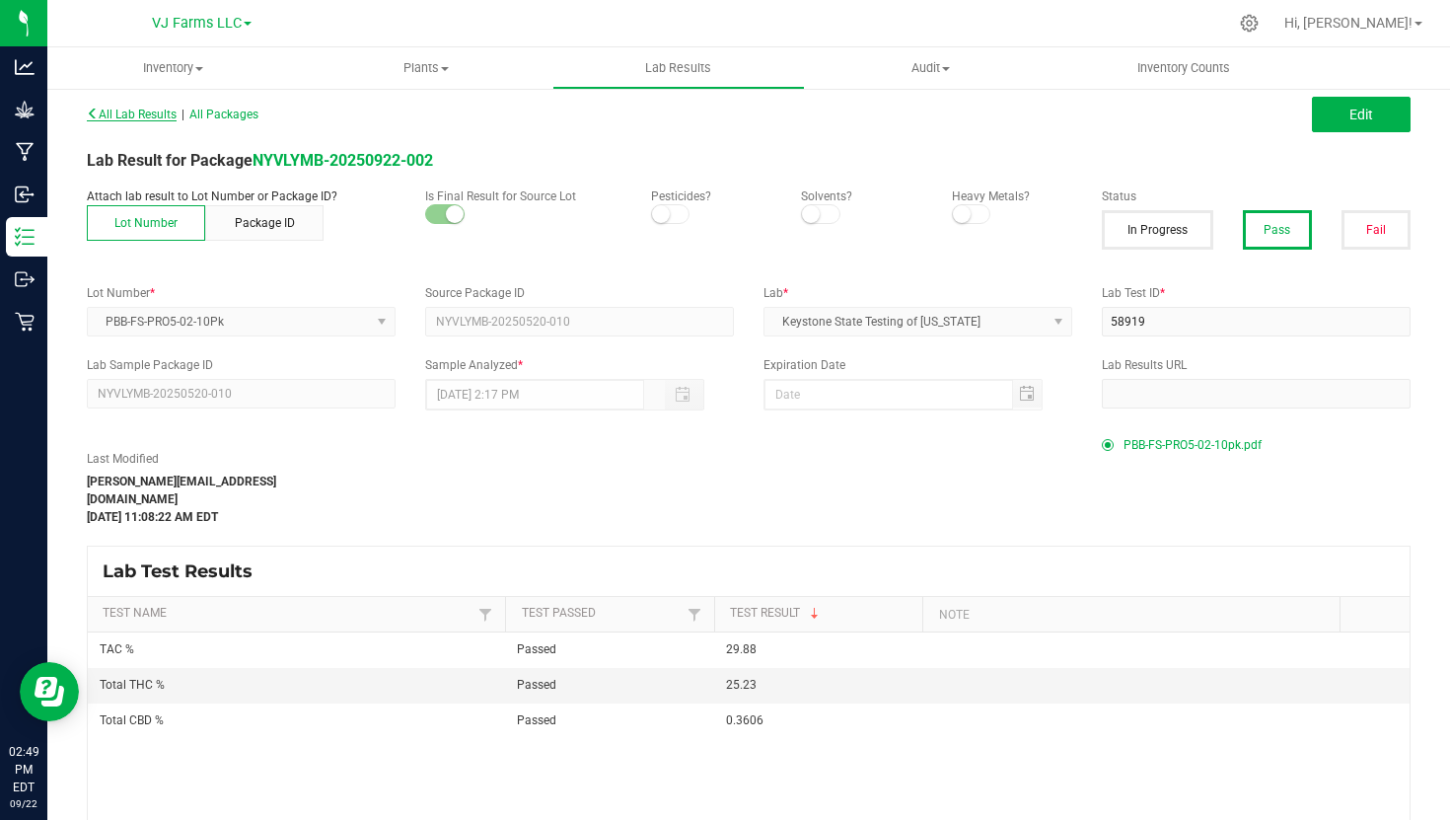
click at [148, 115] on span "All Lab Results" at bounding box center [132, 115] width 90 height 14
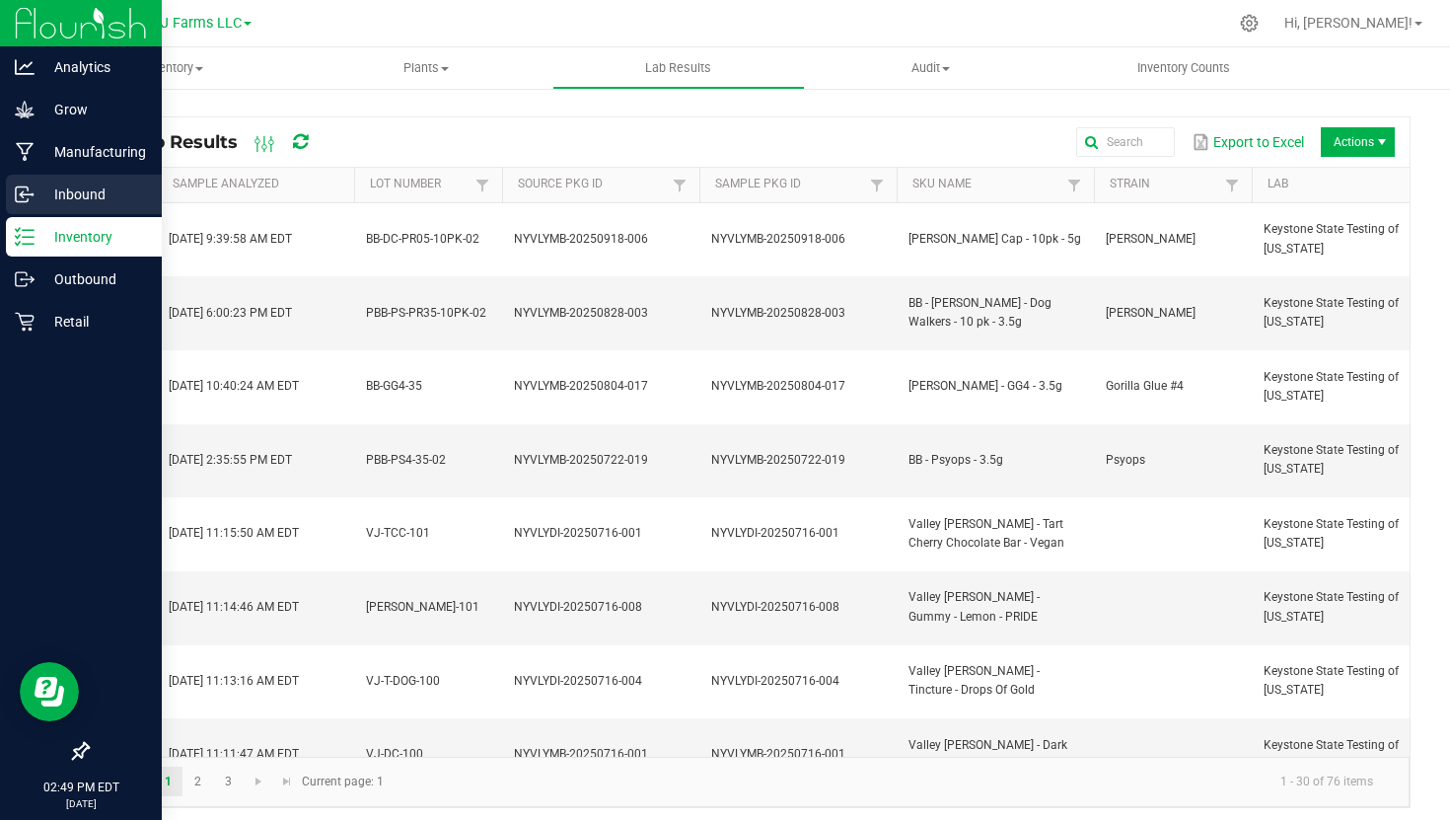
click at [85, 194] on p "Inbound" at bounding box center [94, 195] width 118 height 24
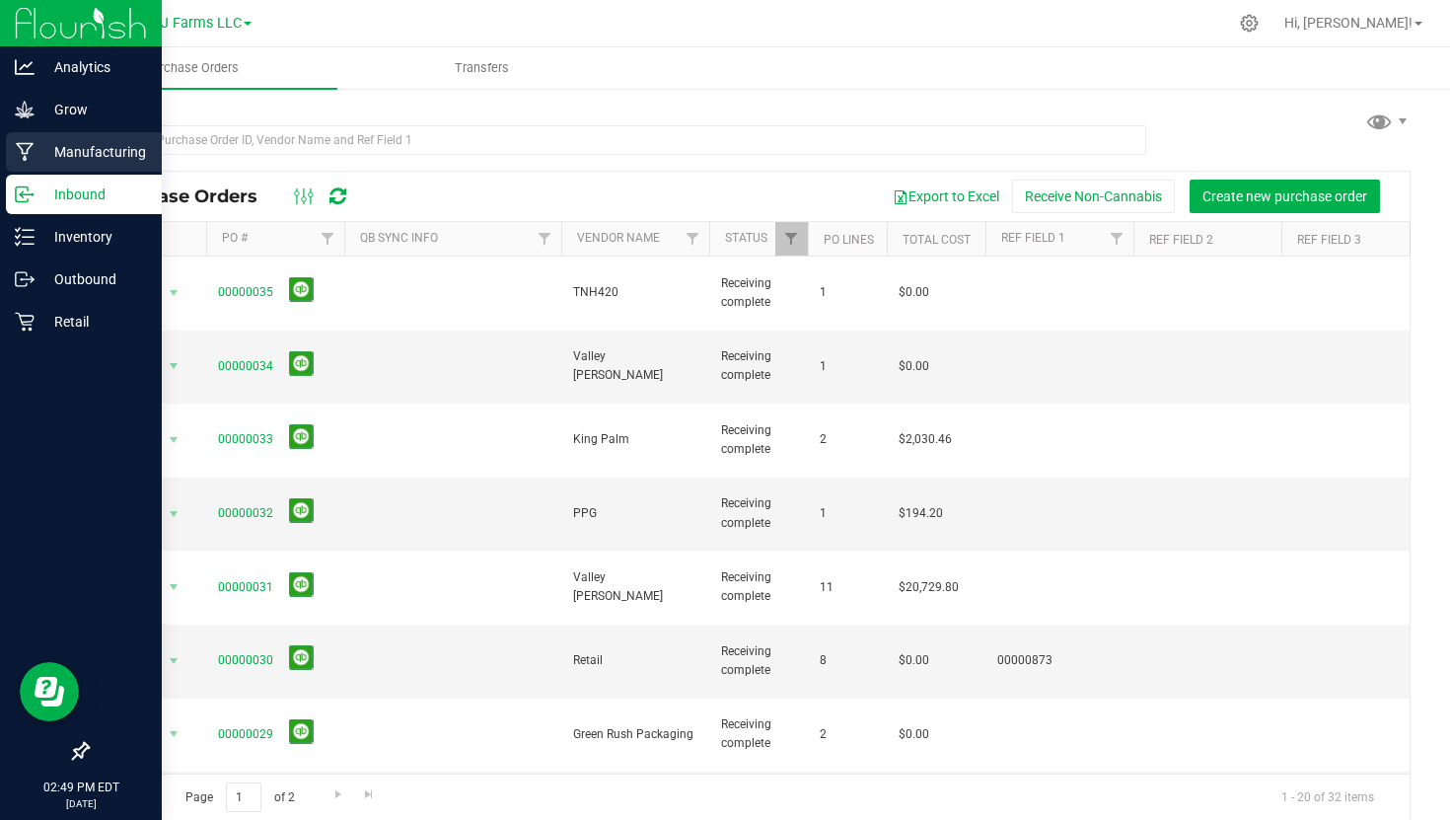
click at [97, 158] on p "Manufacturing" at bounding box center [94, 152] width 118 height 24
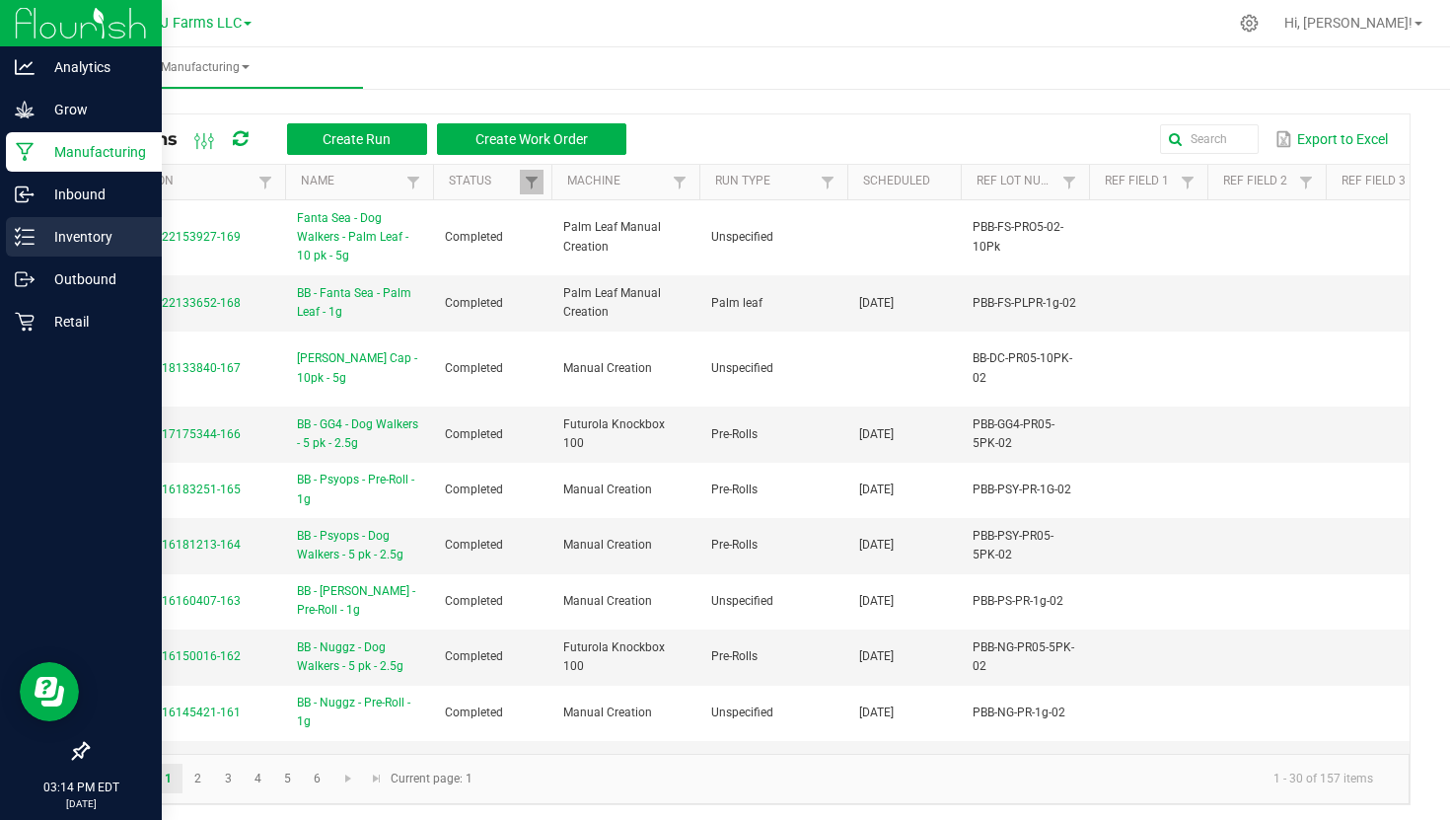
click at [38, 243] on p "Inventory" at bounding box center [94, 237] width 118 height 24
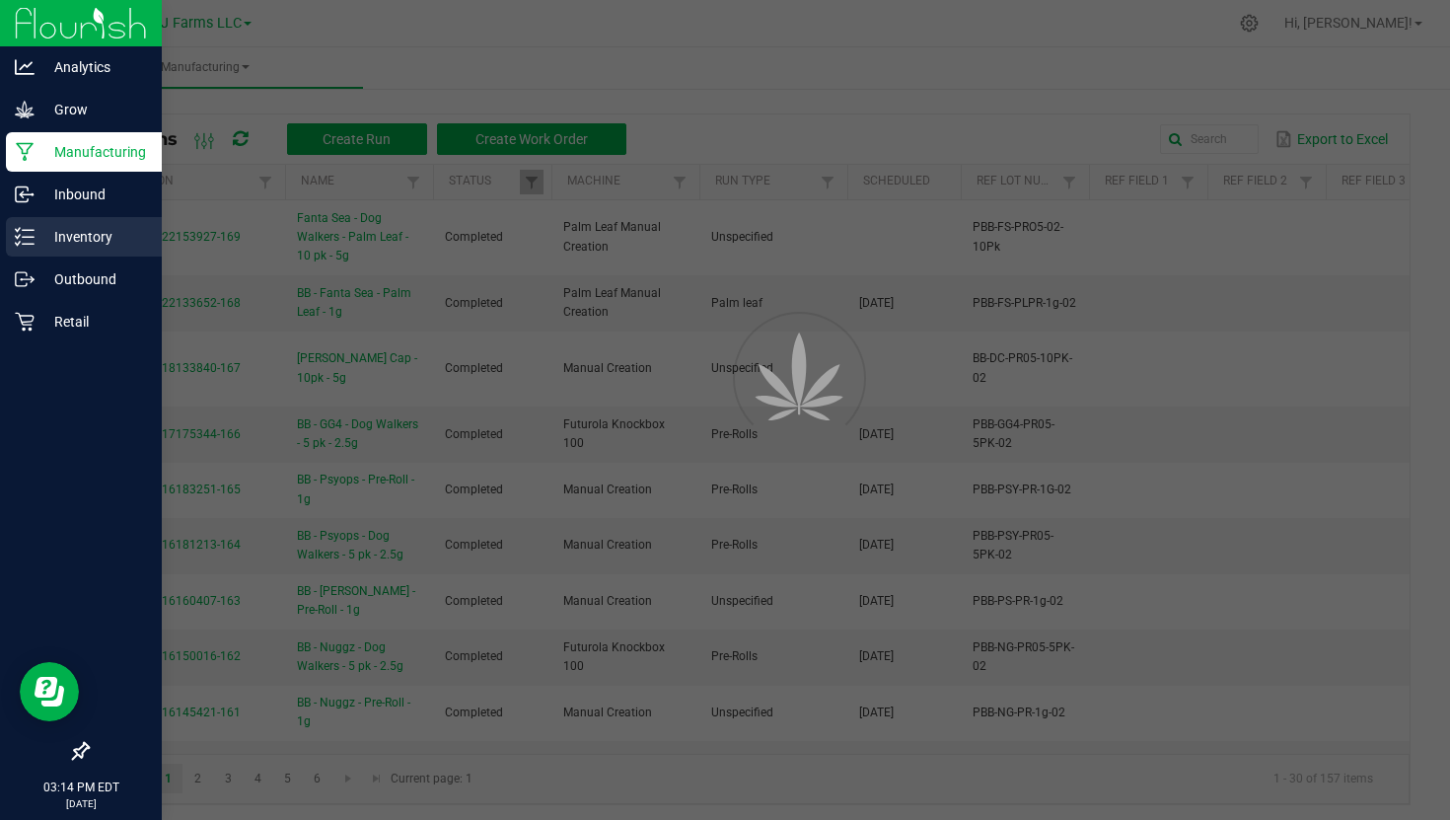
click at [38, 243] on p "Inventory" at bounding box center [94, 237] width 118 height 24
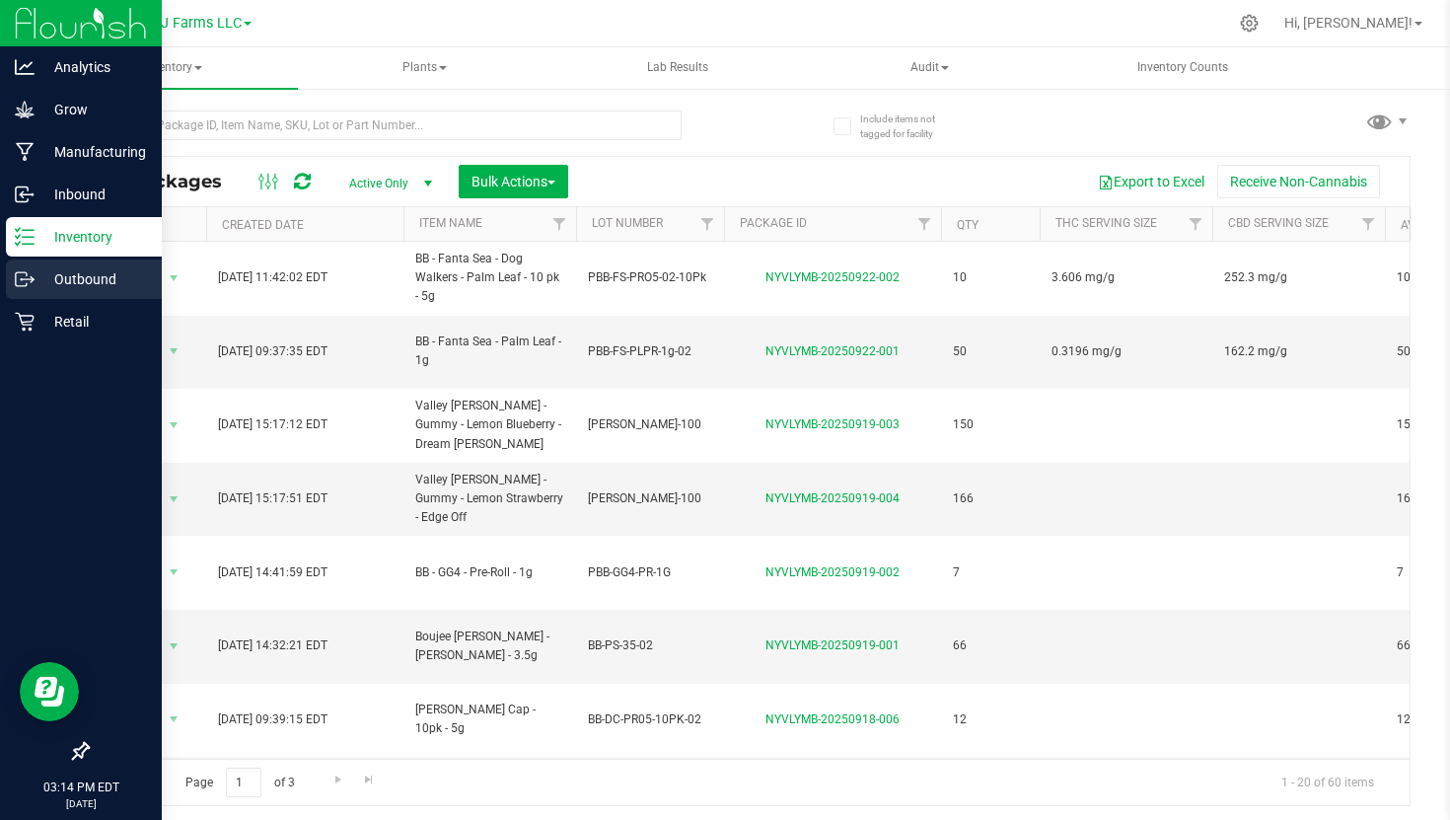
click at [29, 263] on div "Outbound" at bounding box center [84, 278] width 156 height 39
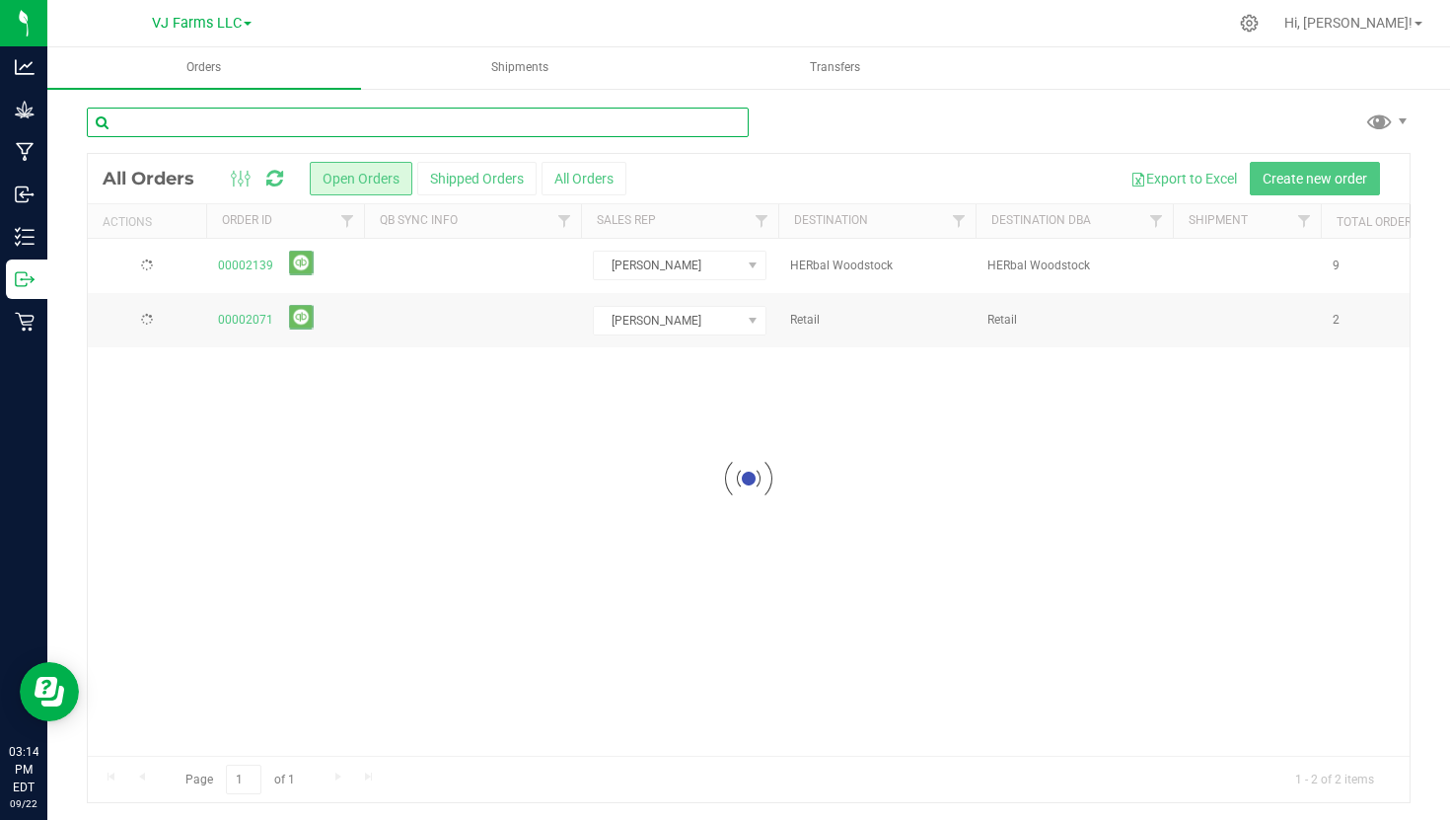
click at [297, 126] on input "text" at bounding box center [418, 123] width 662 height 30
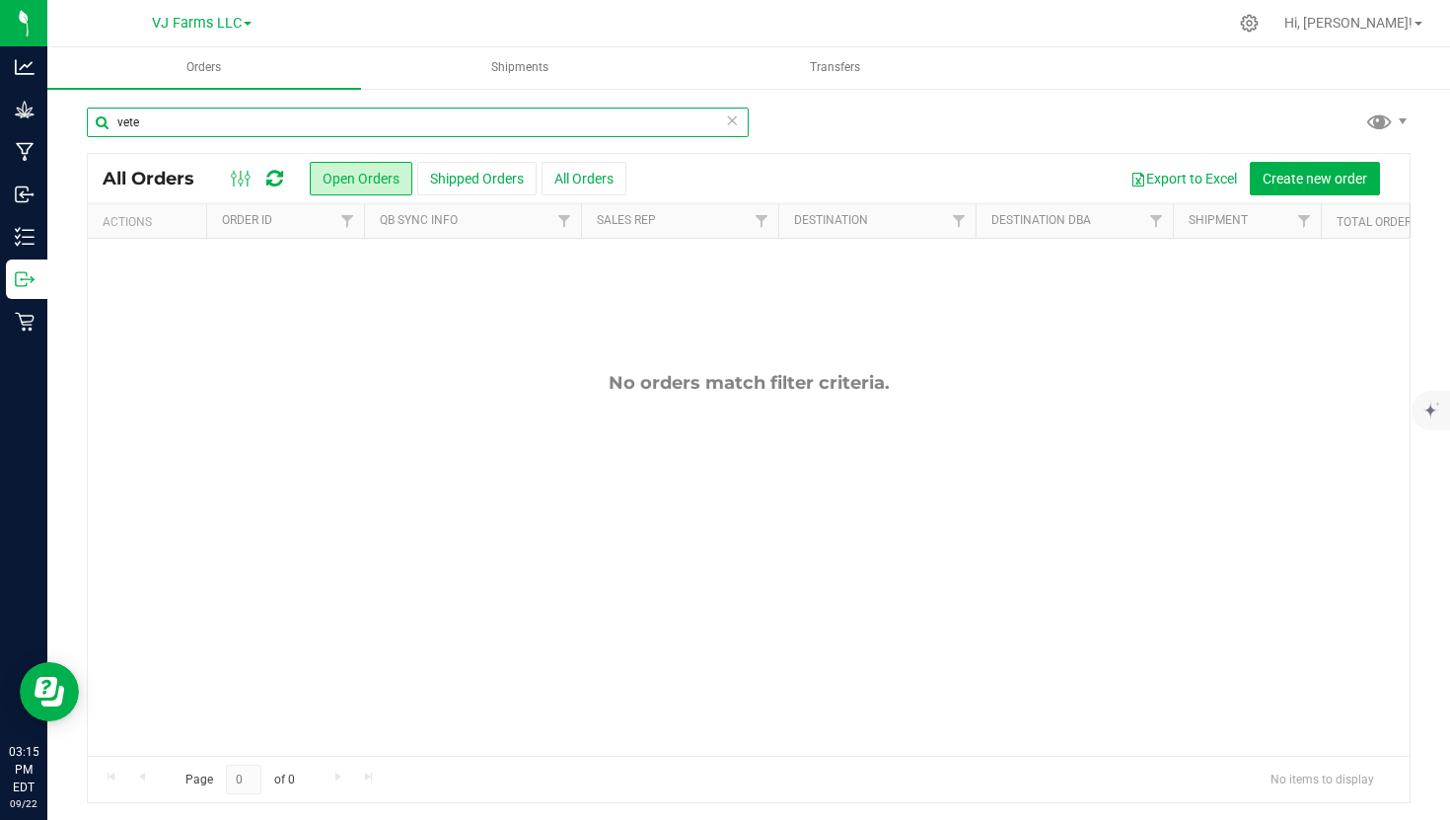
type input "vete"
click at [613, 153] on div "All Orders Open Orders Shipped Orders All Orders Export to Excel Create new ord…" at bounding box center [749, 478] width 1324 height 650
click at [610, 202] on div "All Orders Open Orders Shipped Orders All Orders Export to Excel Create new ord…" at bounding box center [749, 178] width 1322 height 49
click at [611, 181] on button "All Orders" at bounding box center [584, 179] width 85 height 34
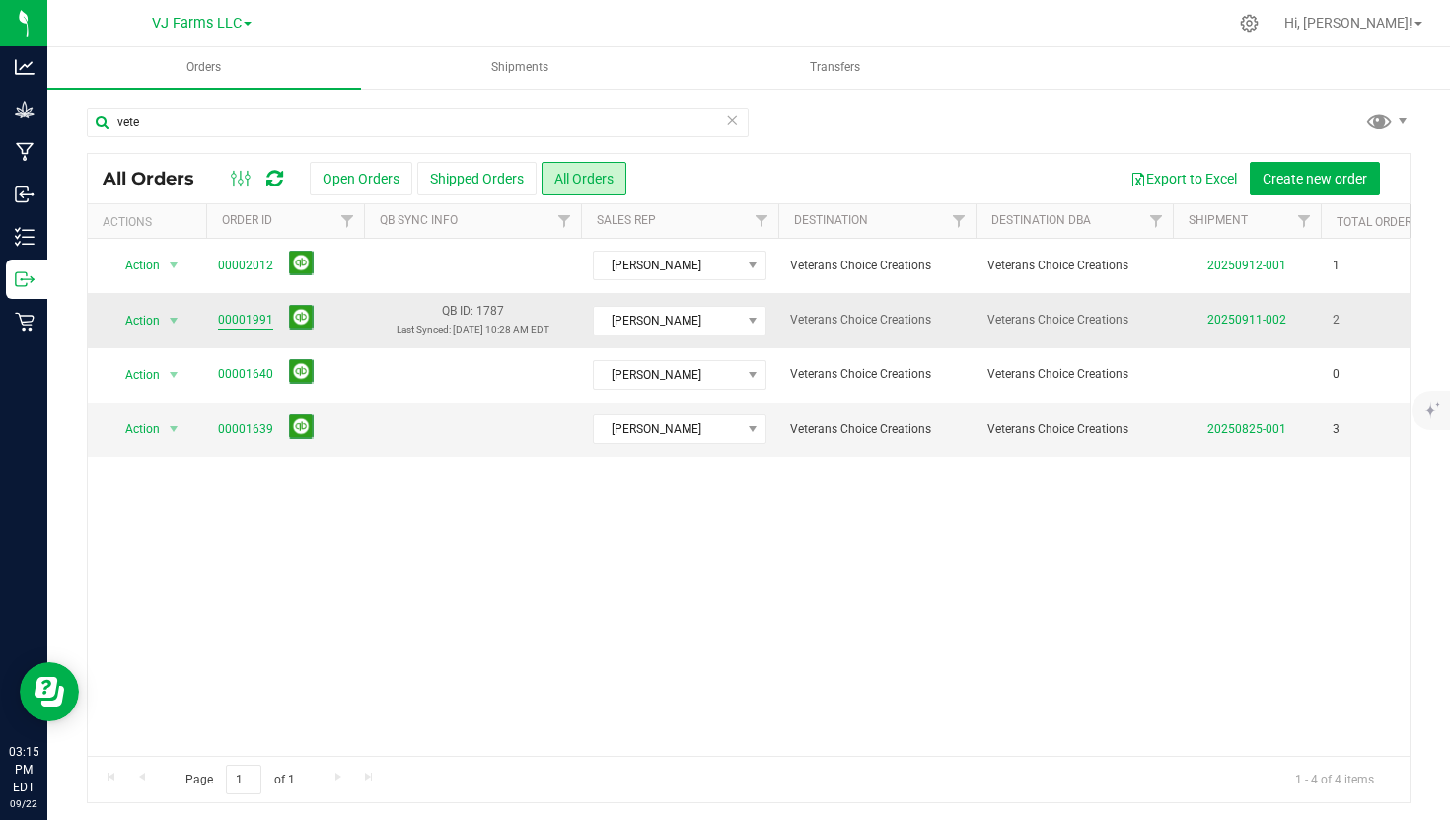
click at [238, 315] on link "00001991" at bounding box center [245, 320] width 55 height 19
